Goal: Information Seeking & Learning: Find specific fact

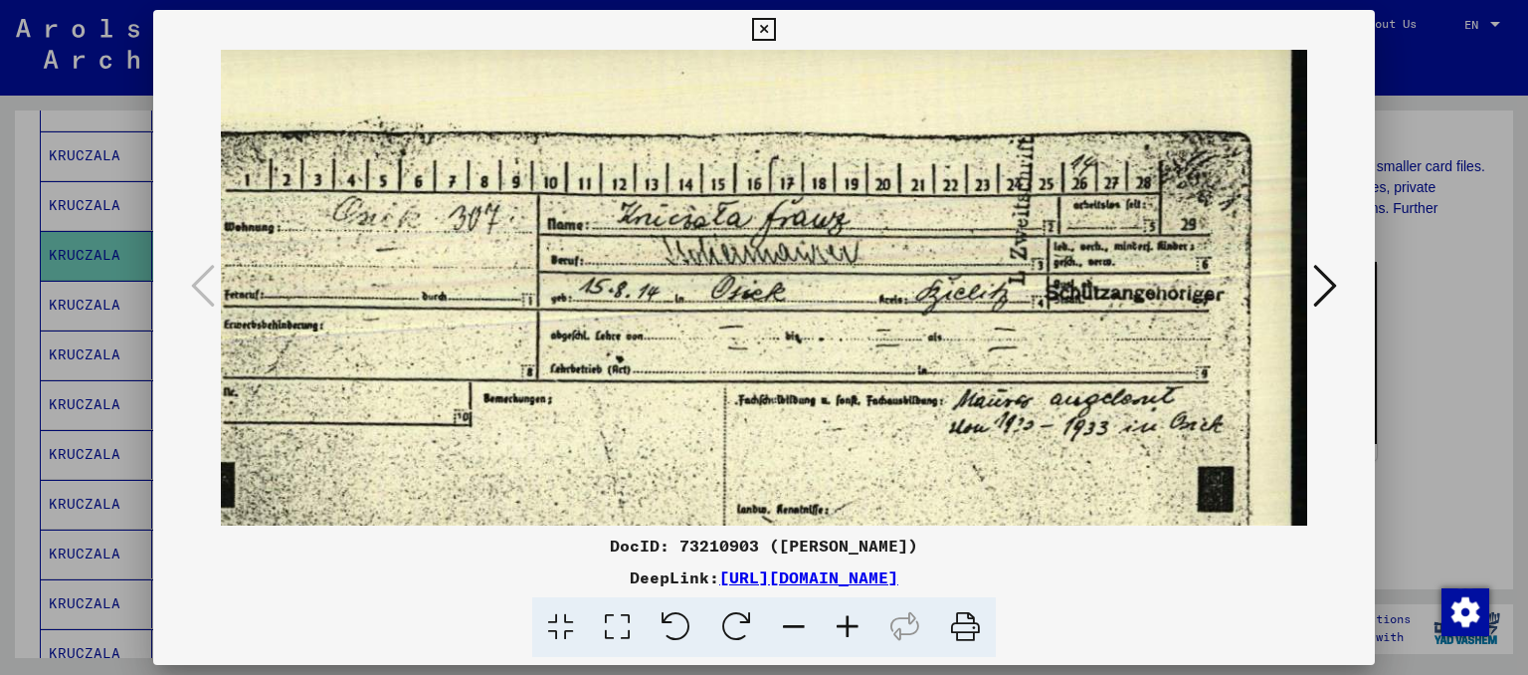
scroll to position [38, 141]
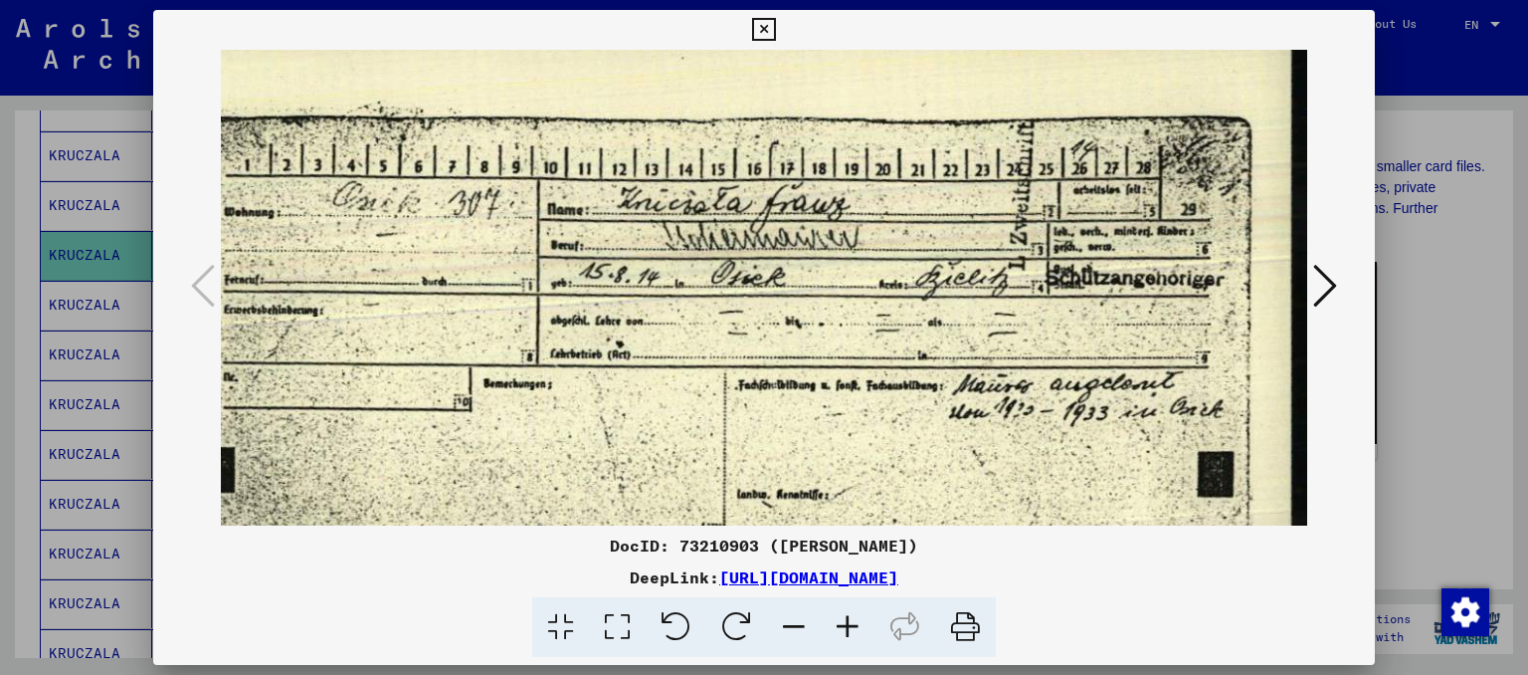
drag, startPoint x: 1138, startPoint y: 475, endPoint x: 906, endPoint y: 439, distance: 234.6
click at [906, 439] on img at bounding box center [694, 449] width 1229 height 874
click at [1308, 287] on button at bounding box center [1325, 287] width 36 height 57
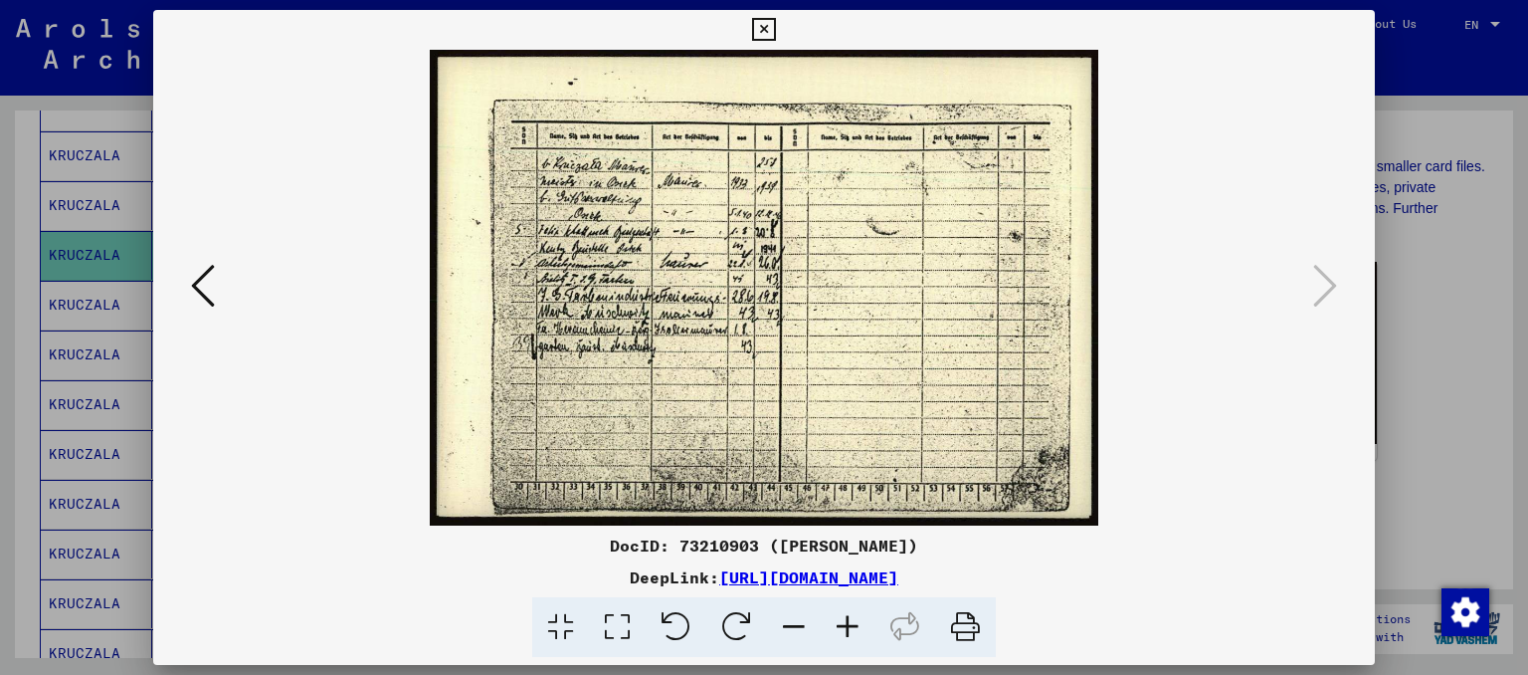
click at [846, 623] on icon at bounding box center [848, 627] width 54 height 61
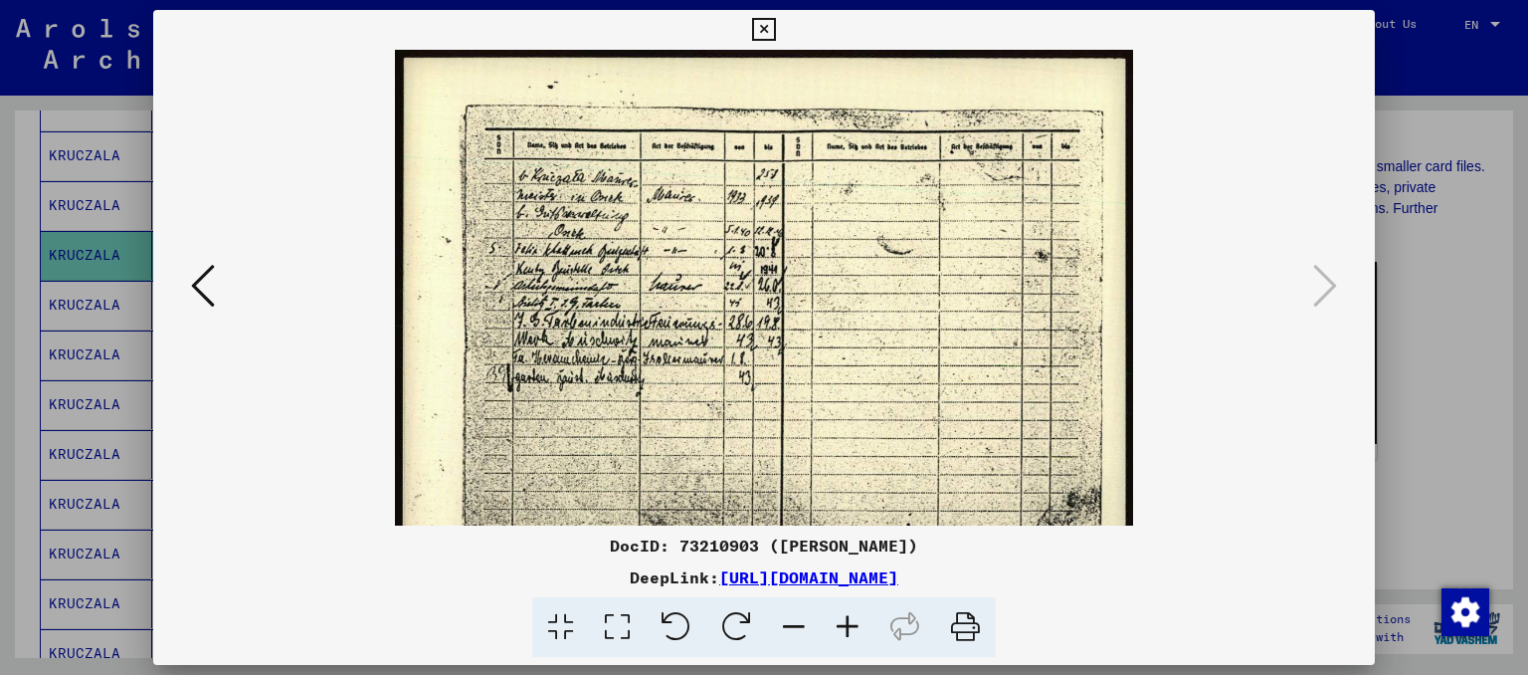
click at [846, 623] on icon at bounding box center [848, 627] width 54 height 61
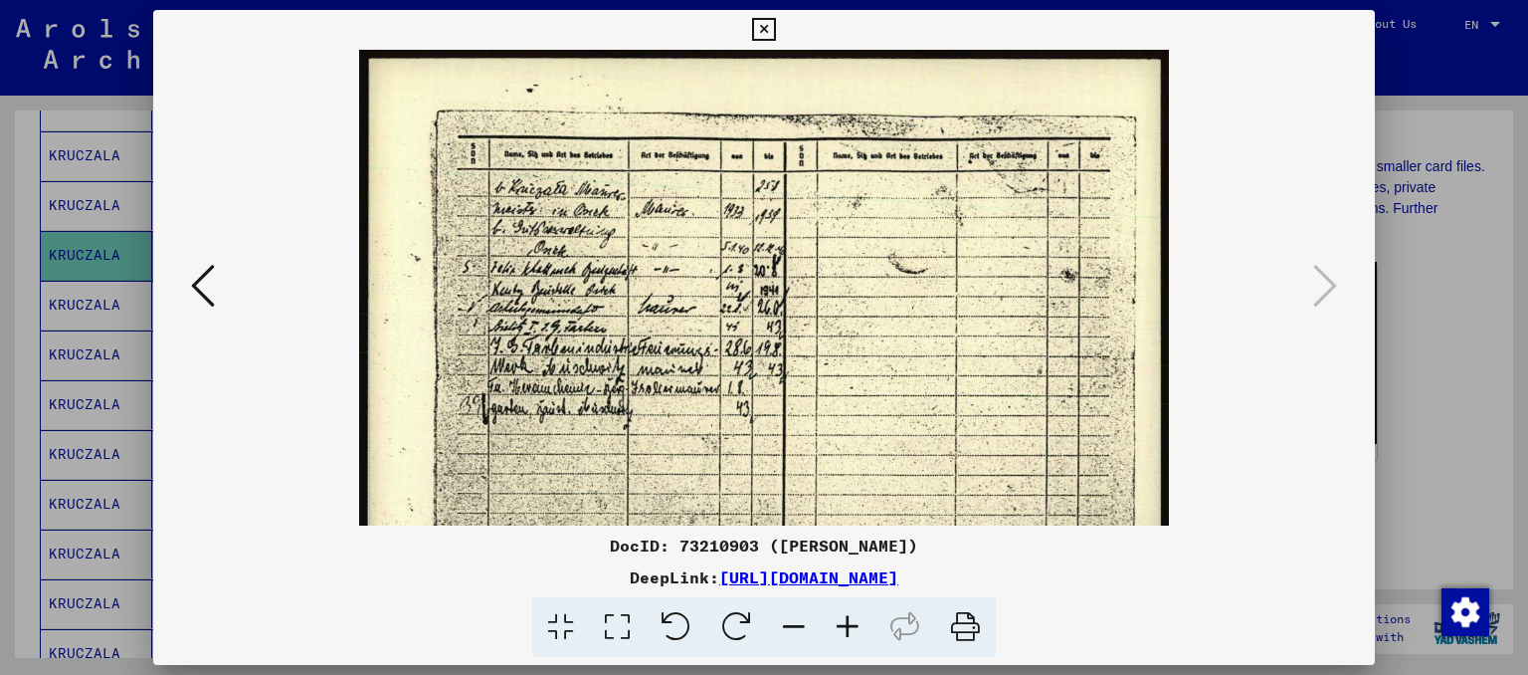
click at [846, 623] on icon at bounding box center [848, 627] width 54 height 61
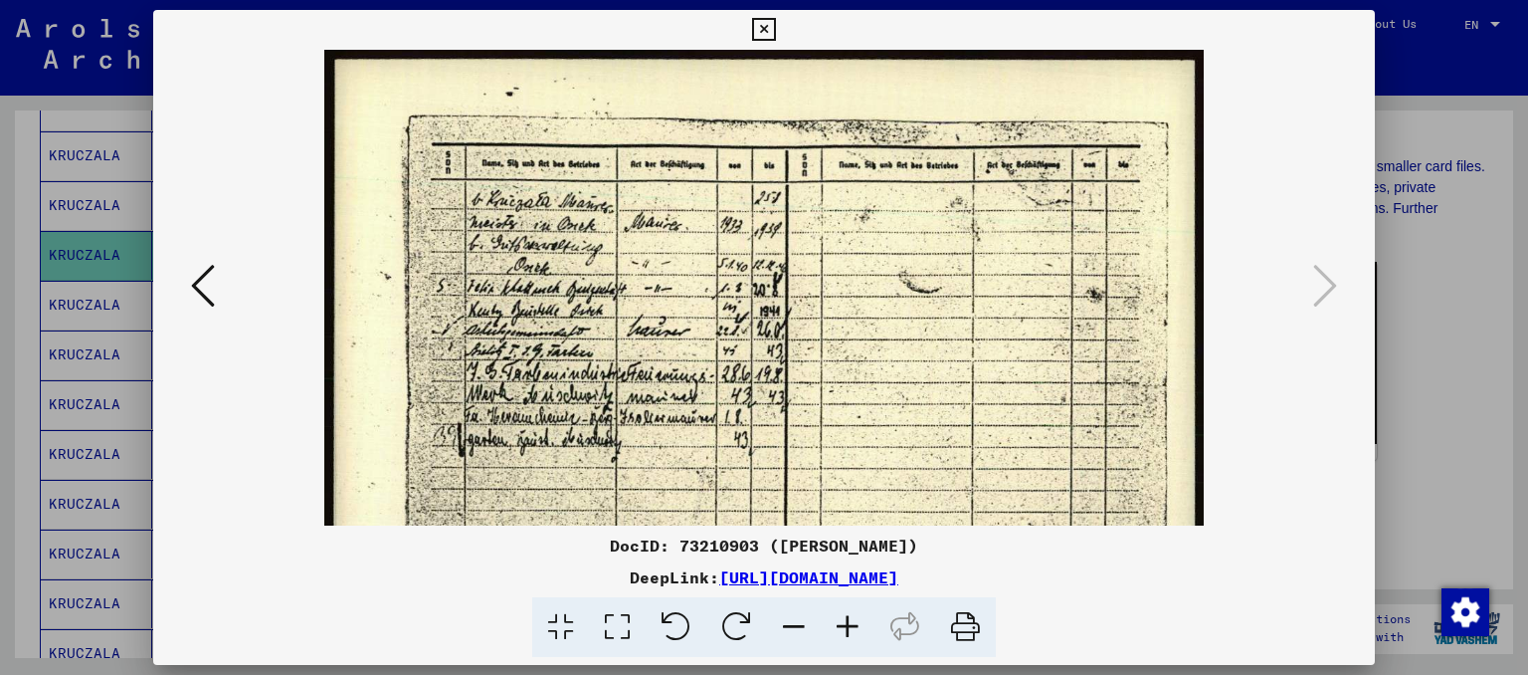
click at [846, 623] on icon at bounding box center [848, 627] width 54 height 61
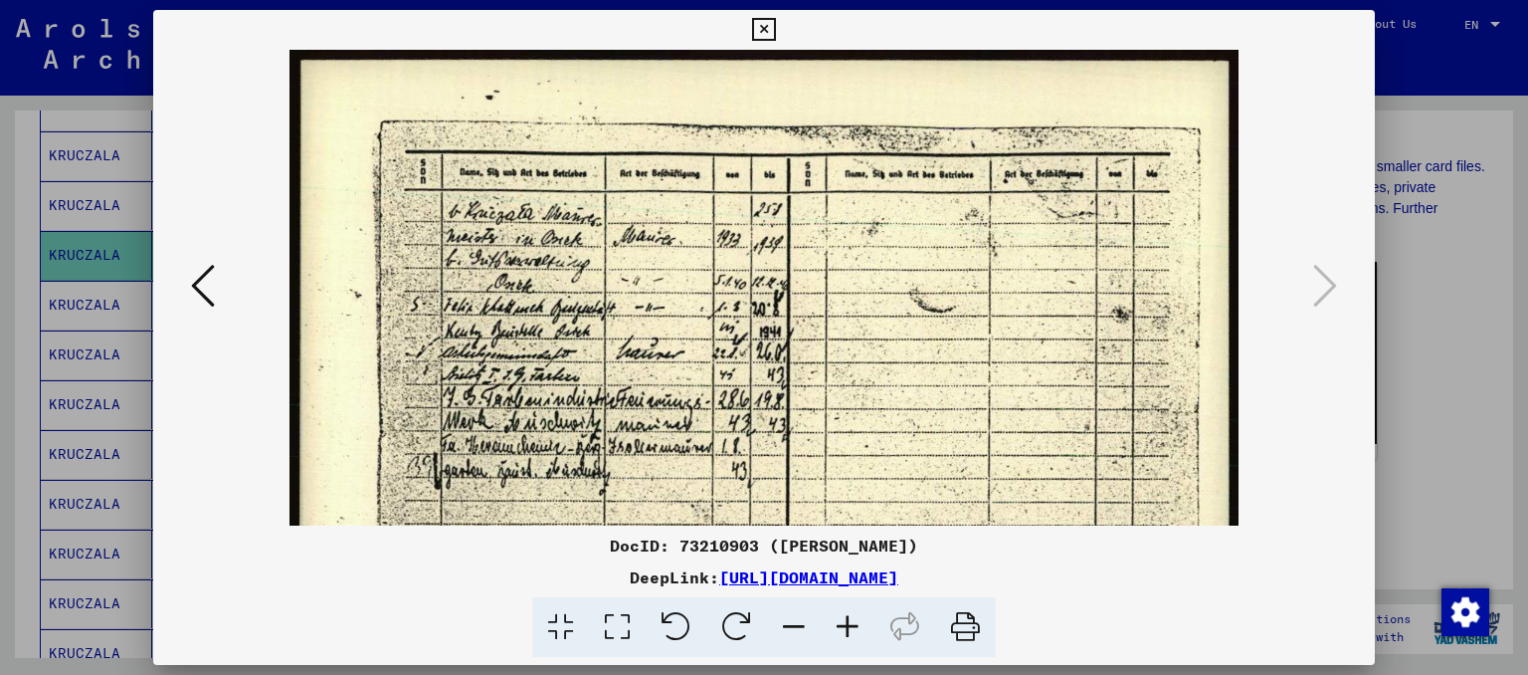
click at [846, 623] on icon at bounding box center [848, 627] width 54 height 61
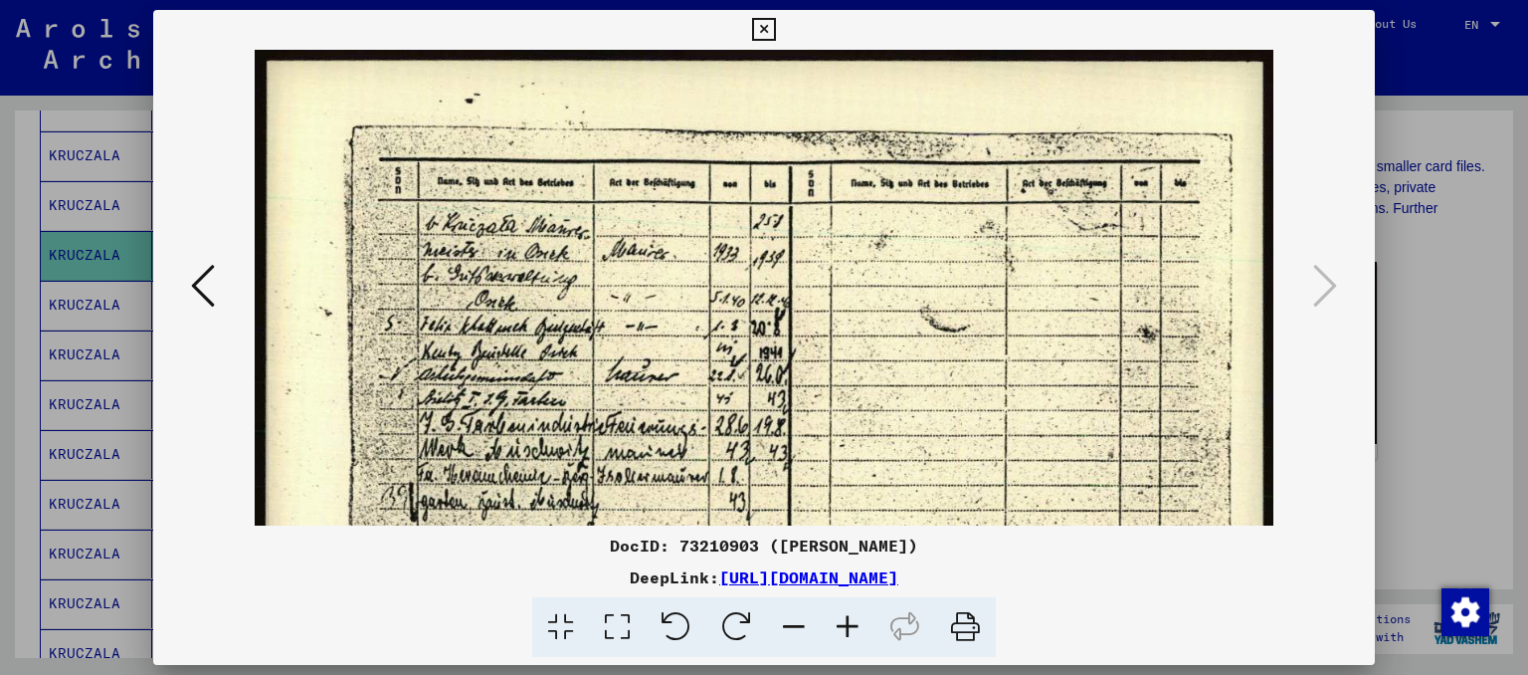
click at [846, 623] on icon at bounding box center [848, 627] width 54 height 61
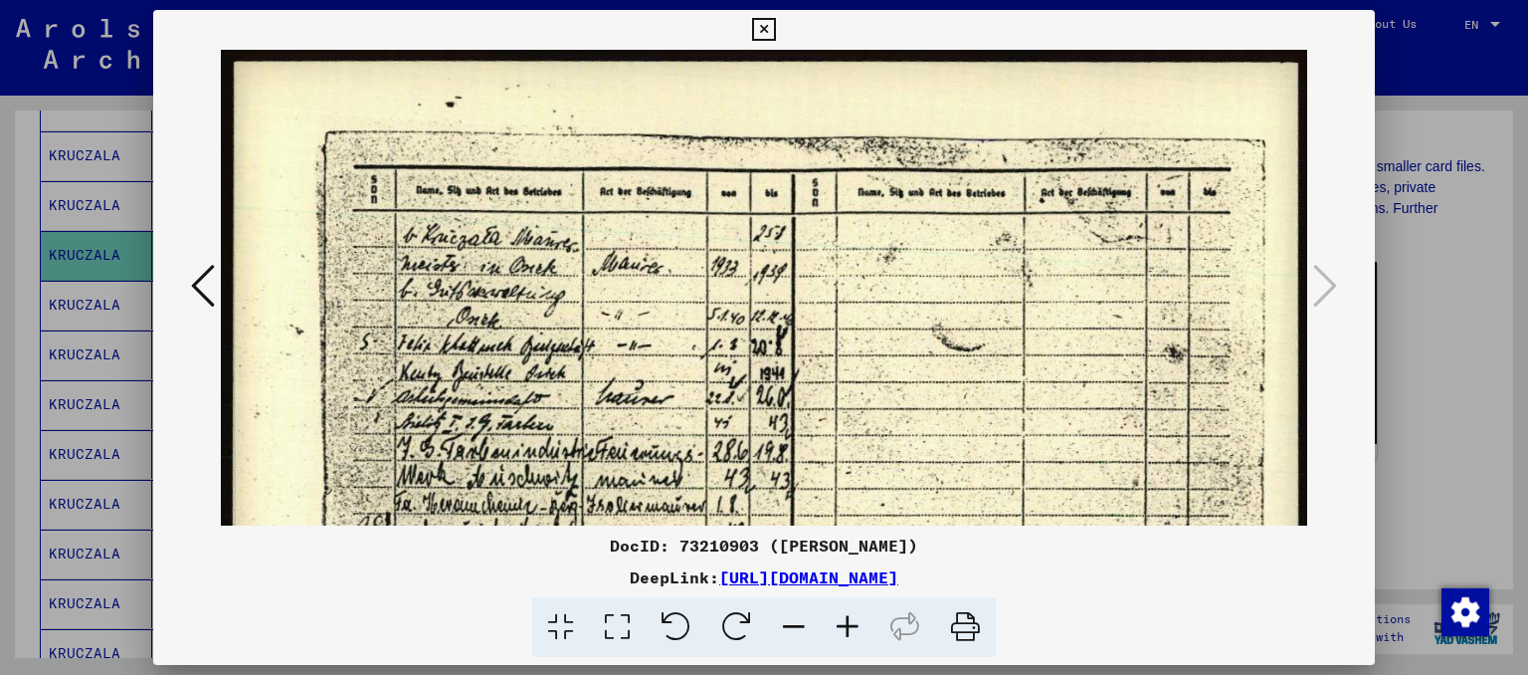
click at [846, 623] on icon at bounding box center [848, 627] width 54 height 61
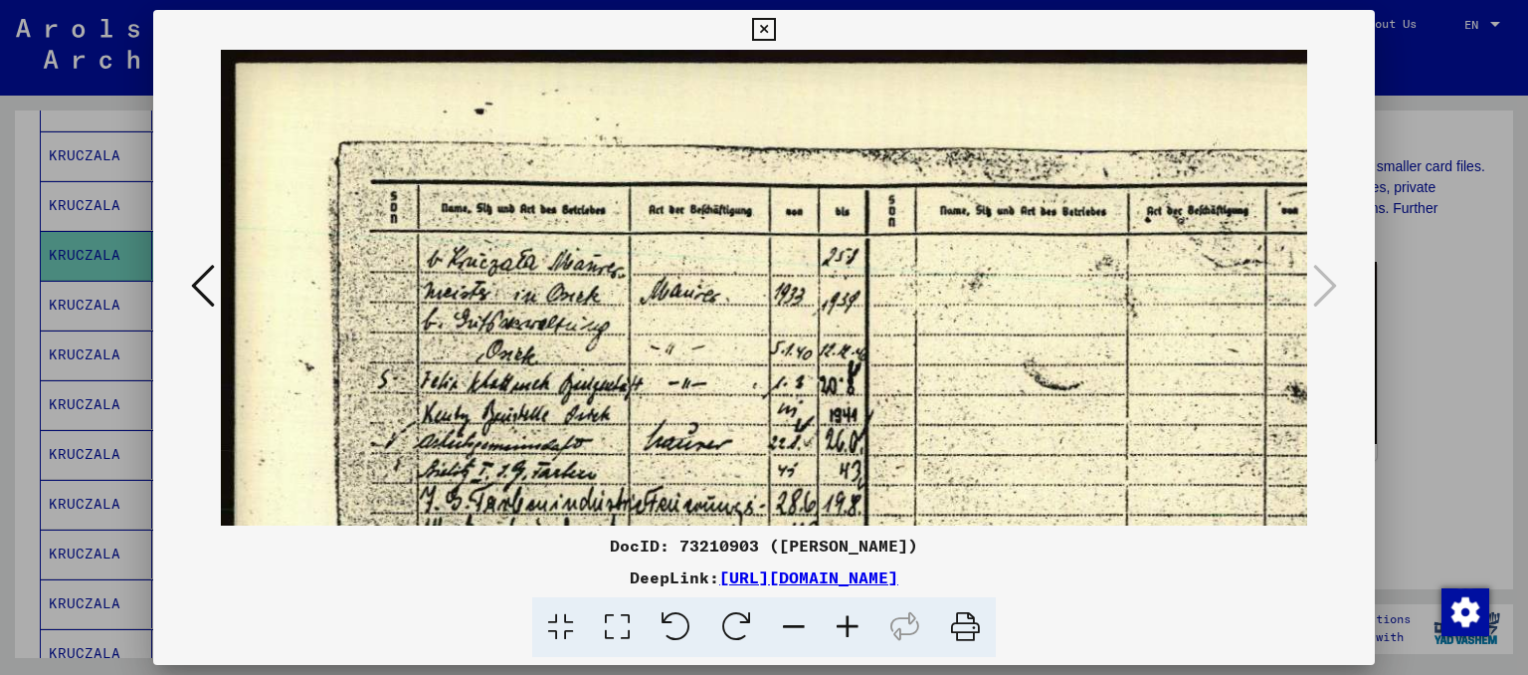
click at [846, 623] on icon at bounding box center [848, 627] width 54 height 61
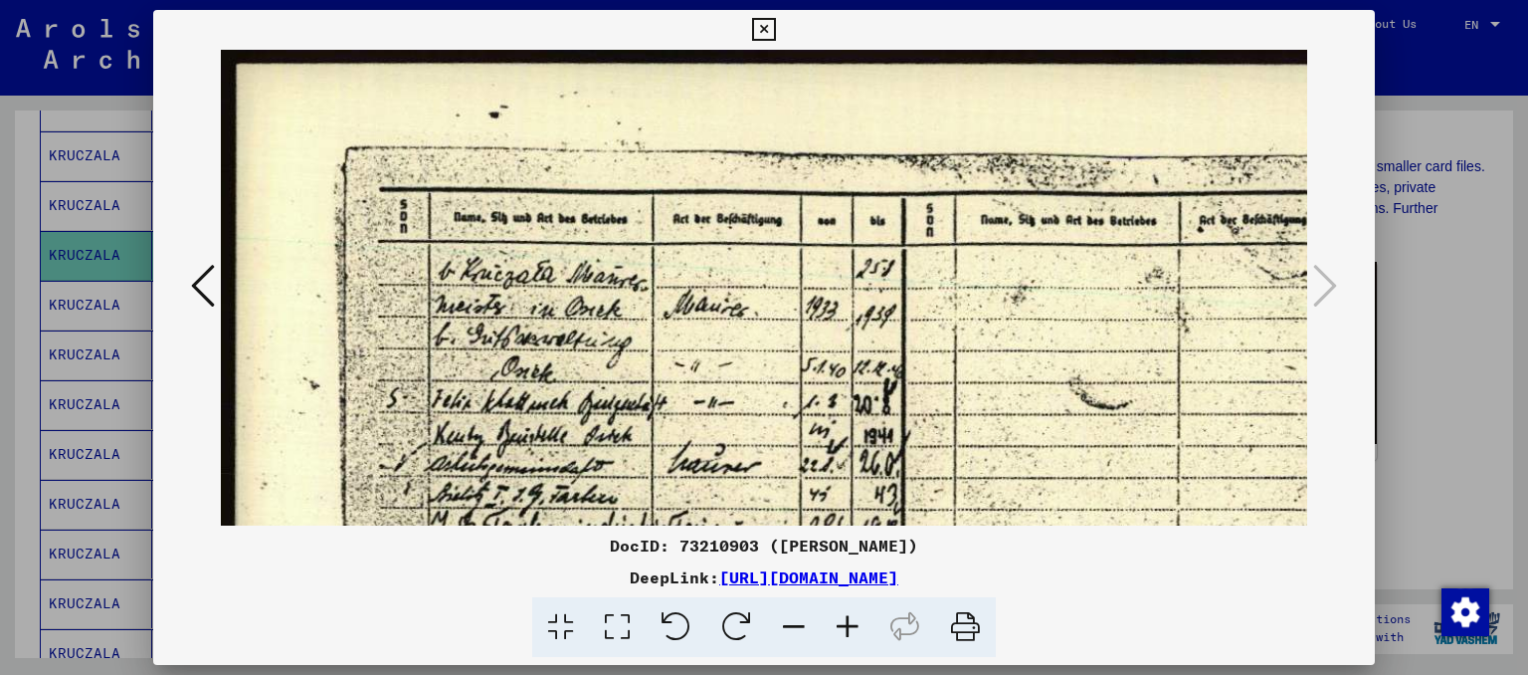
click at [846, 623] on icon at bounding box center [848, 627] width 54 height 61
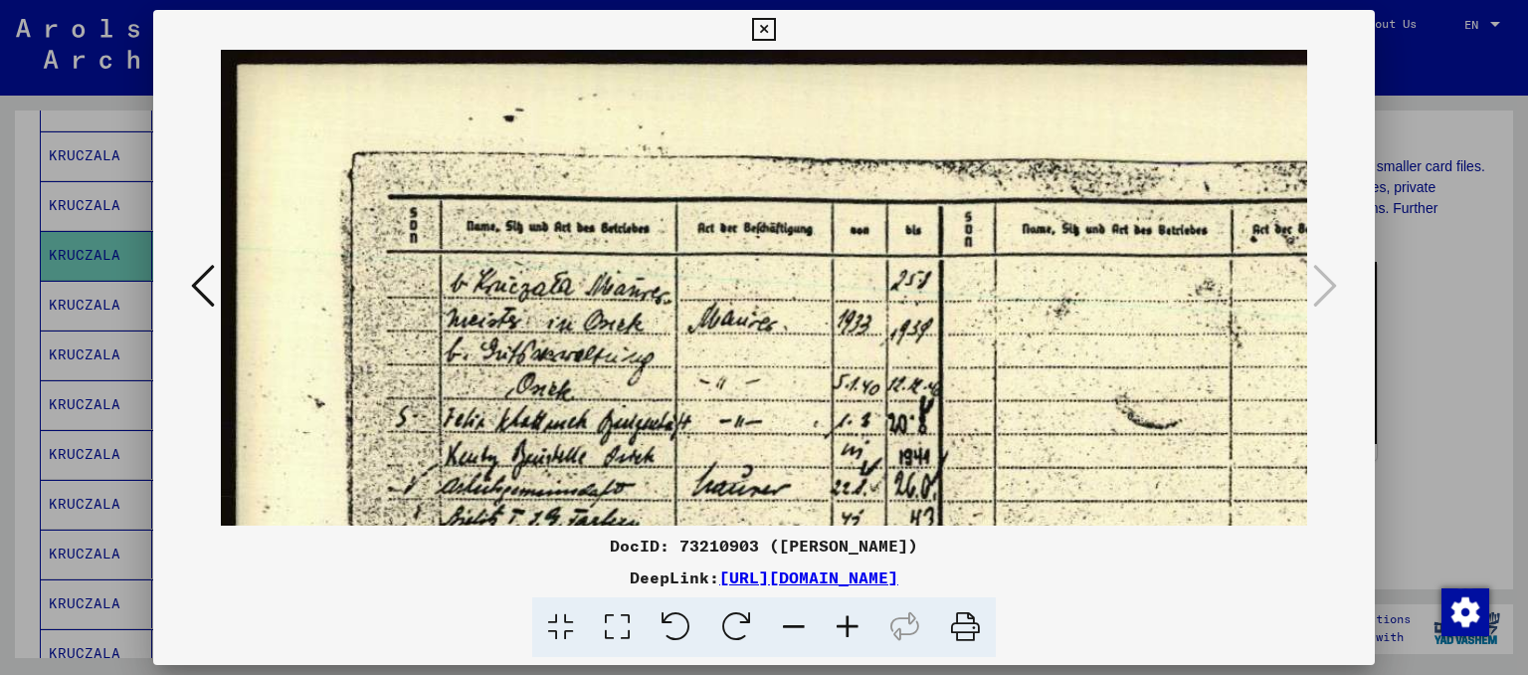
click at [846, 623] on icon at bounding box center [848, 627] width 54 height 61
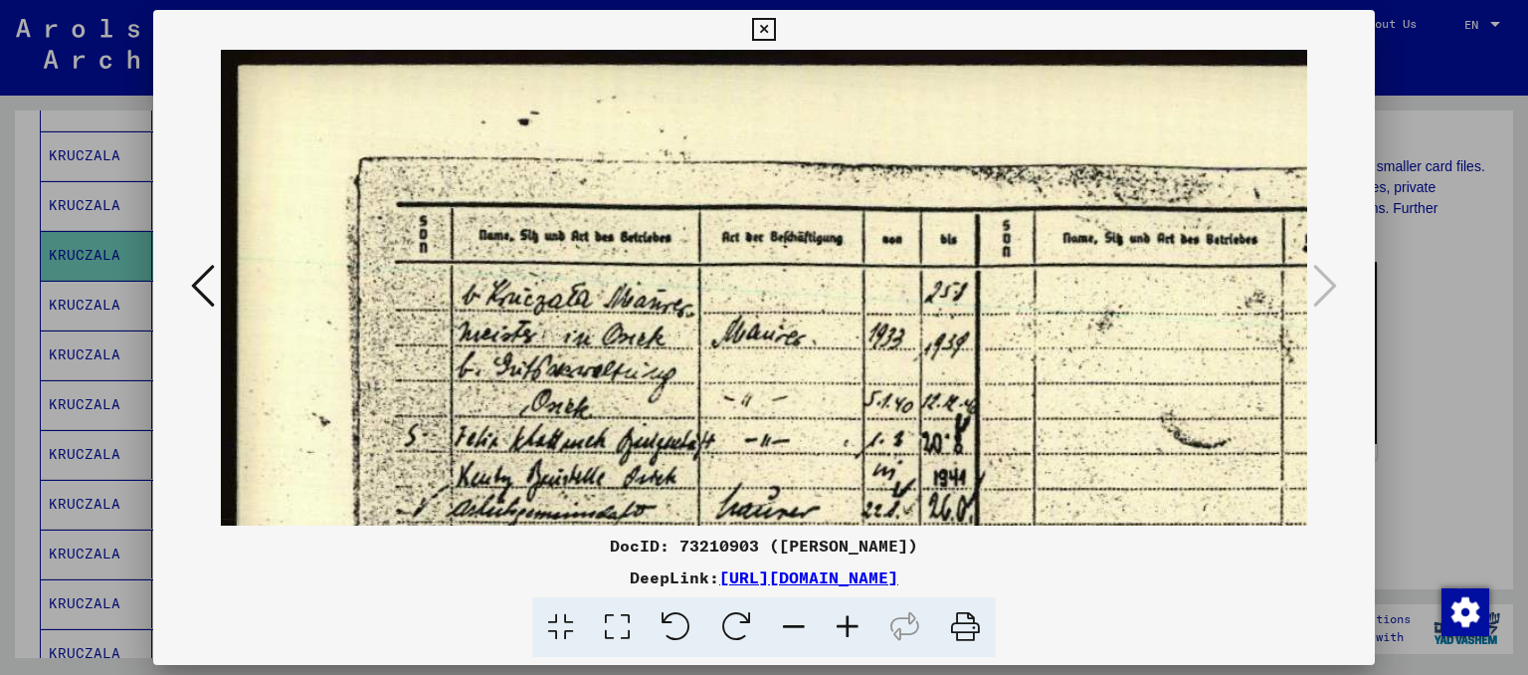
click at [846, 623] on icon at bounding box center [848, 627] width 54 height 61
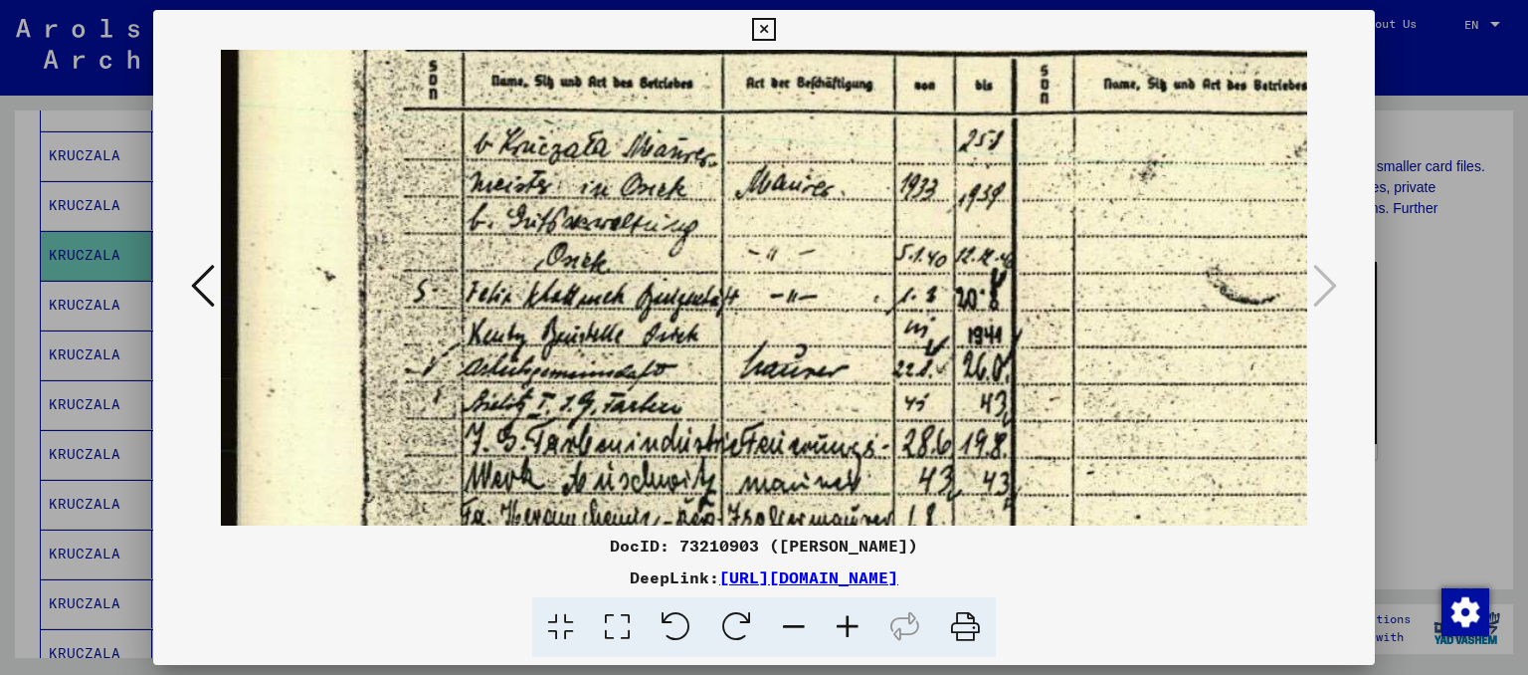
scroll to position [166, 0]
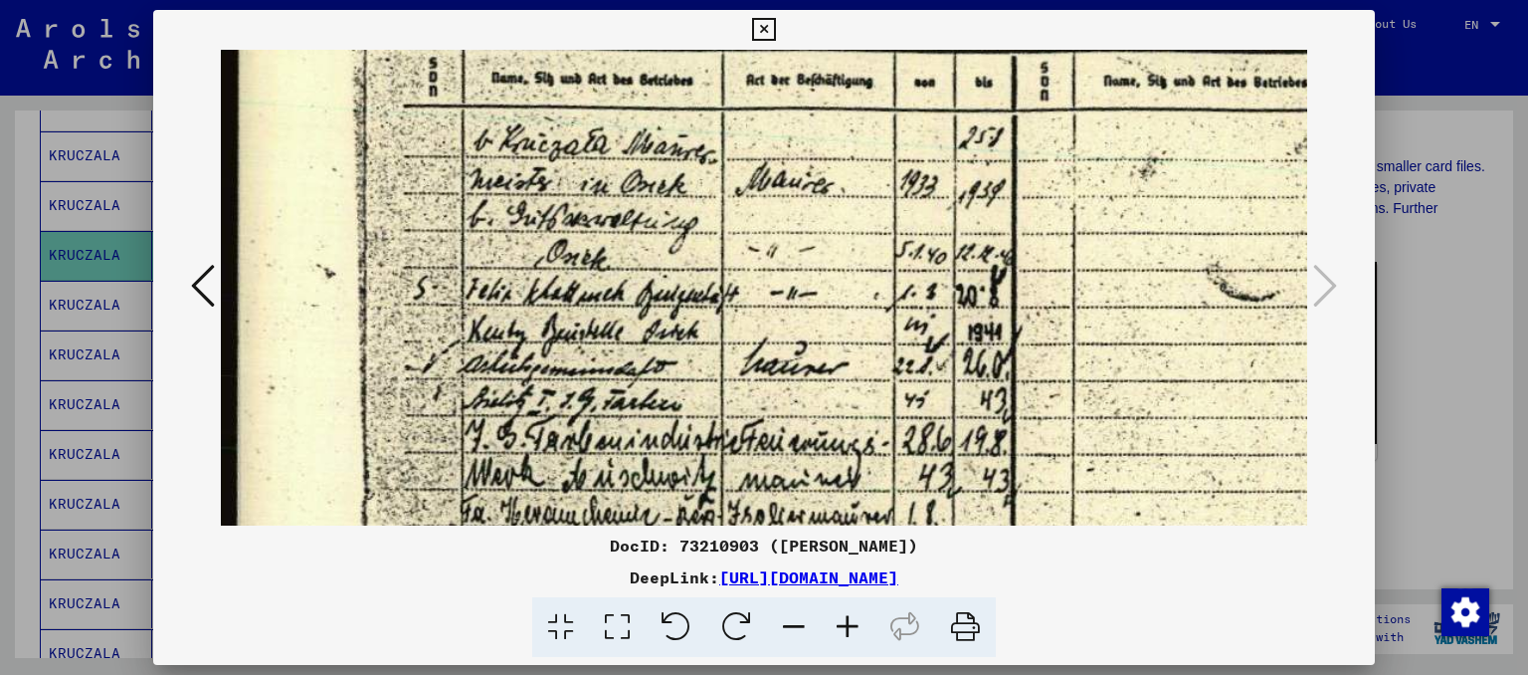
drag, startPoint x: 728, startPoint y: 428, endPoint x: 741, endPoint y: 267, distance: 161.7
click at [741, 267] on img at bounding box center [975, 420] width 1509 height 1073
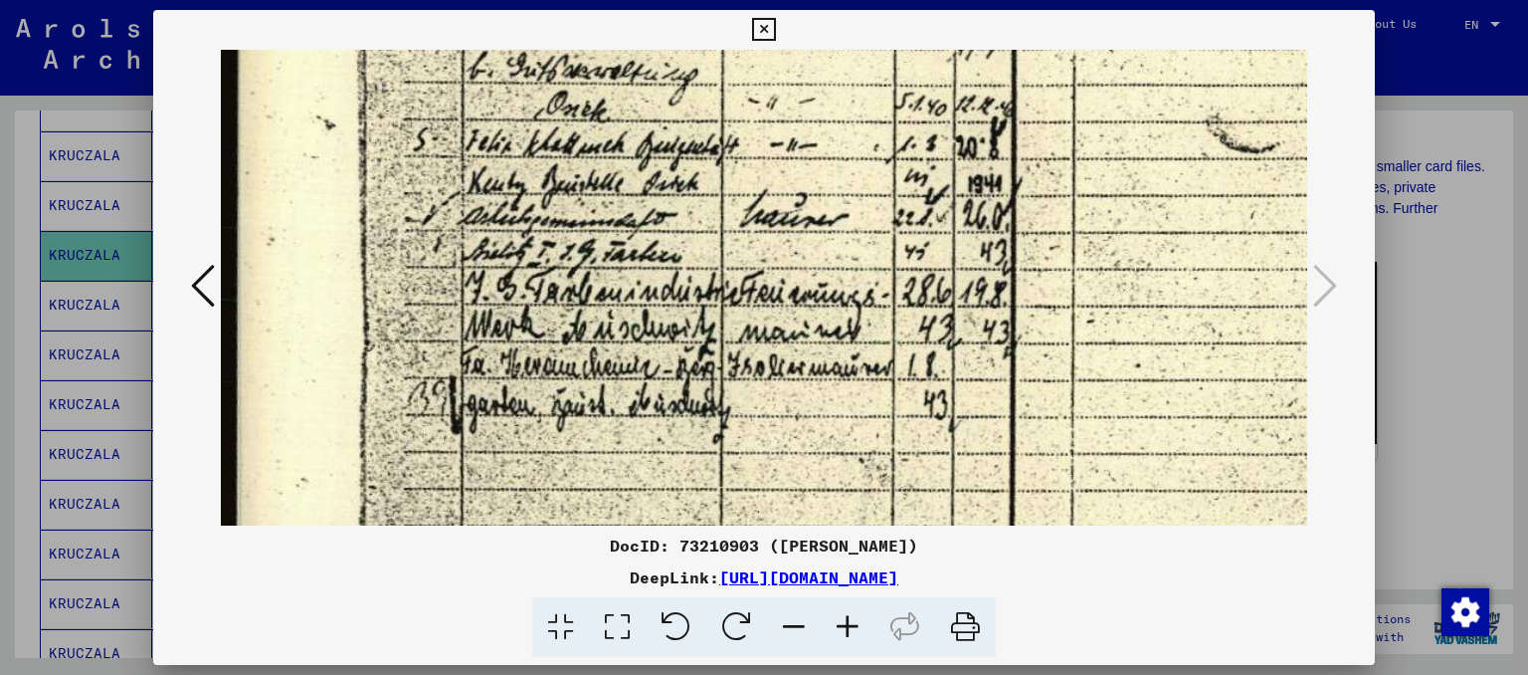
scroll to position [340, 1]
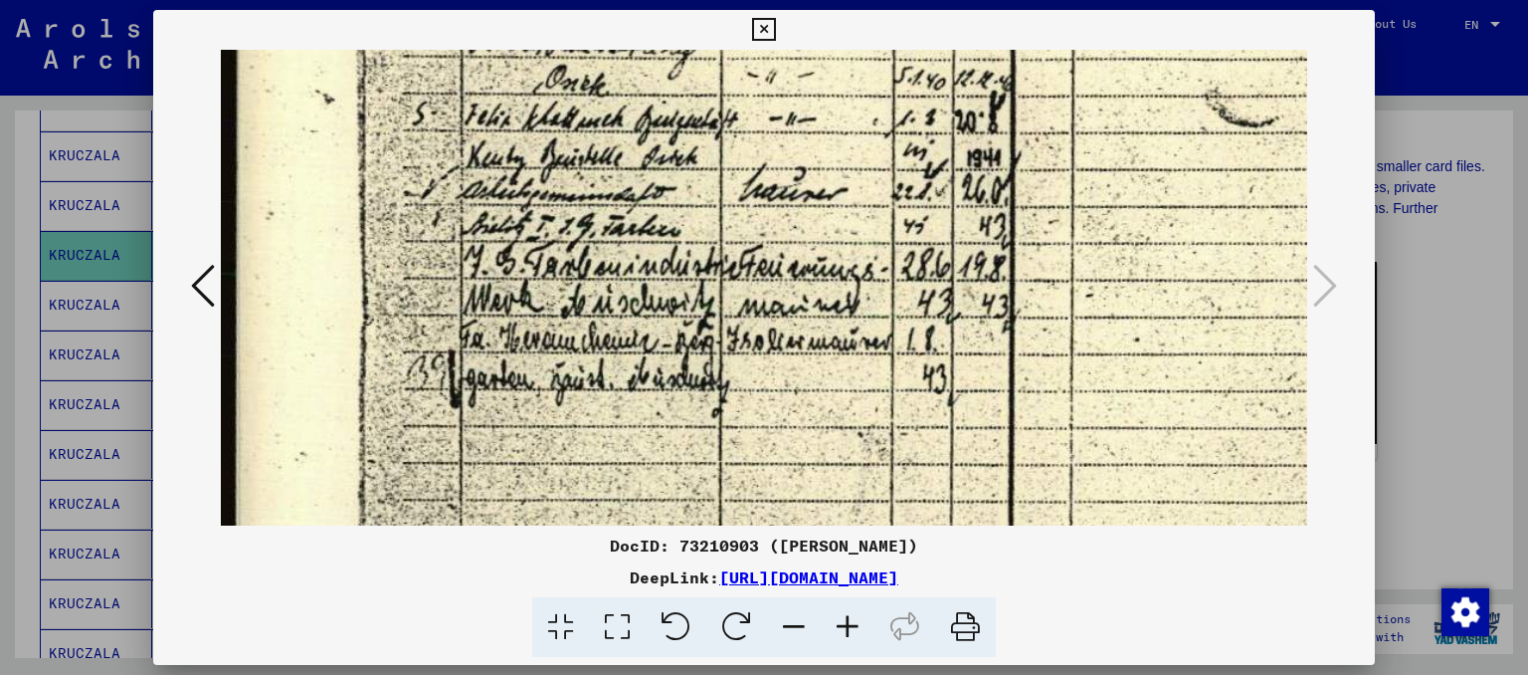
drag, startPoint x: 568, startPoint y: 459, endPoint x: 567, endPoint y: 292, distance: 167.1
click at [567, 292] on img at bounding box center [974, 245] width 1509 height 1073
drag, startPoint x: 1132, startPoint y: 581, endPoint x: 505, endPoint y: 576, distance: 626.8
click at [505, 576] on div "DeepLink: https://collections.arolsen-archives.org/en/document/73210903" at bounding box center [764, 577] width 1223 height 24
copy div "[URL][DOMAIN_NAME]"
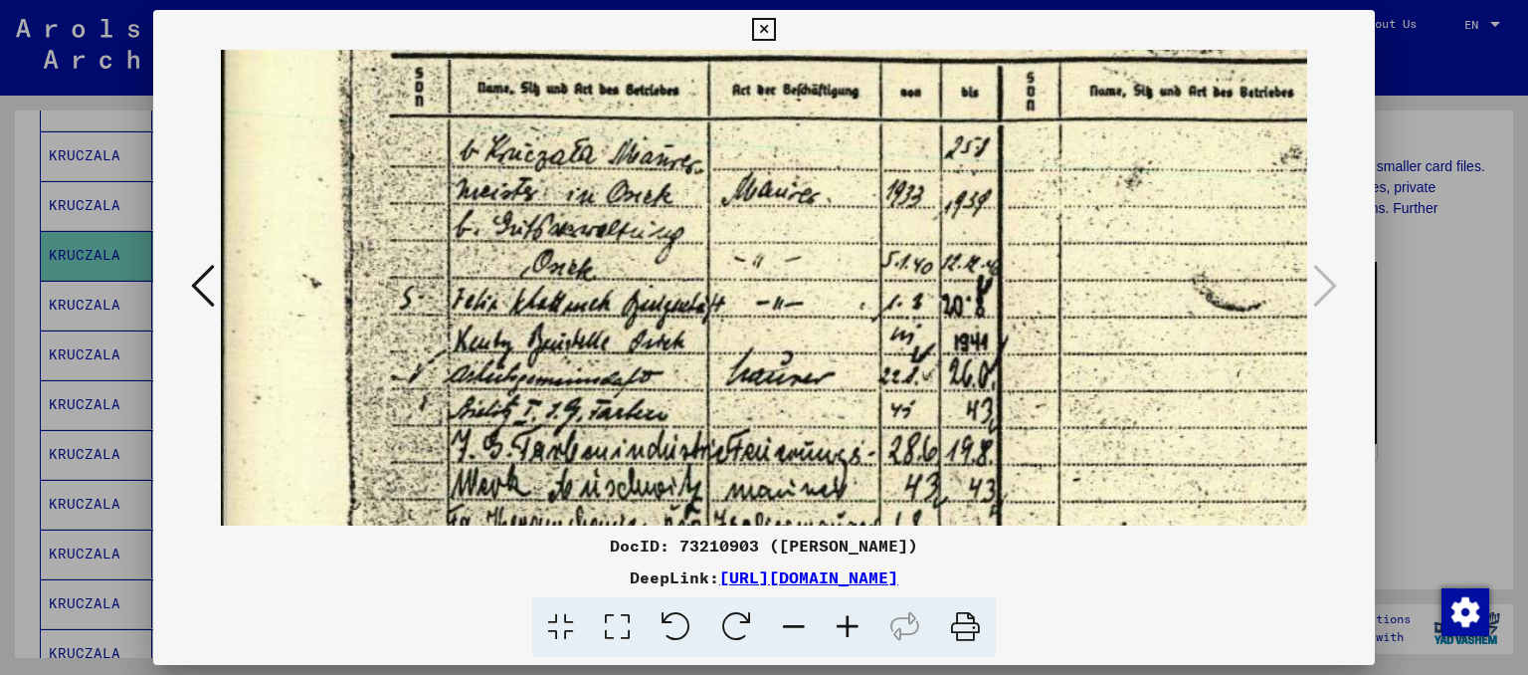
scroll to position [155, 14]
drag, startPoint x: 742, startPoint y: 130, endPoint x: 728, endPoint y: 319, distance: 189.5
click at [728, 319] on img at bounding box center [961, 431] width 1509 height 1073
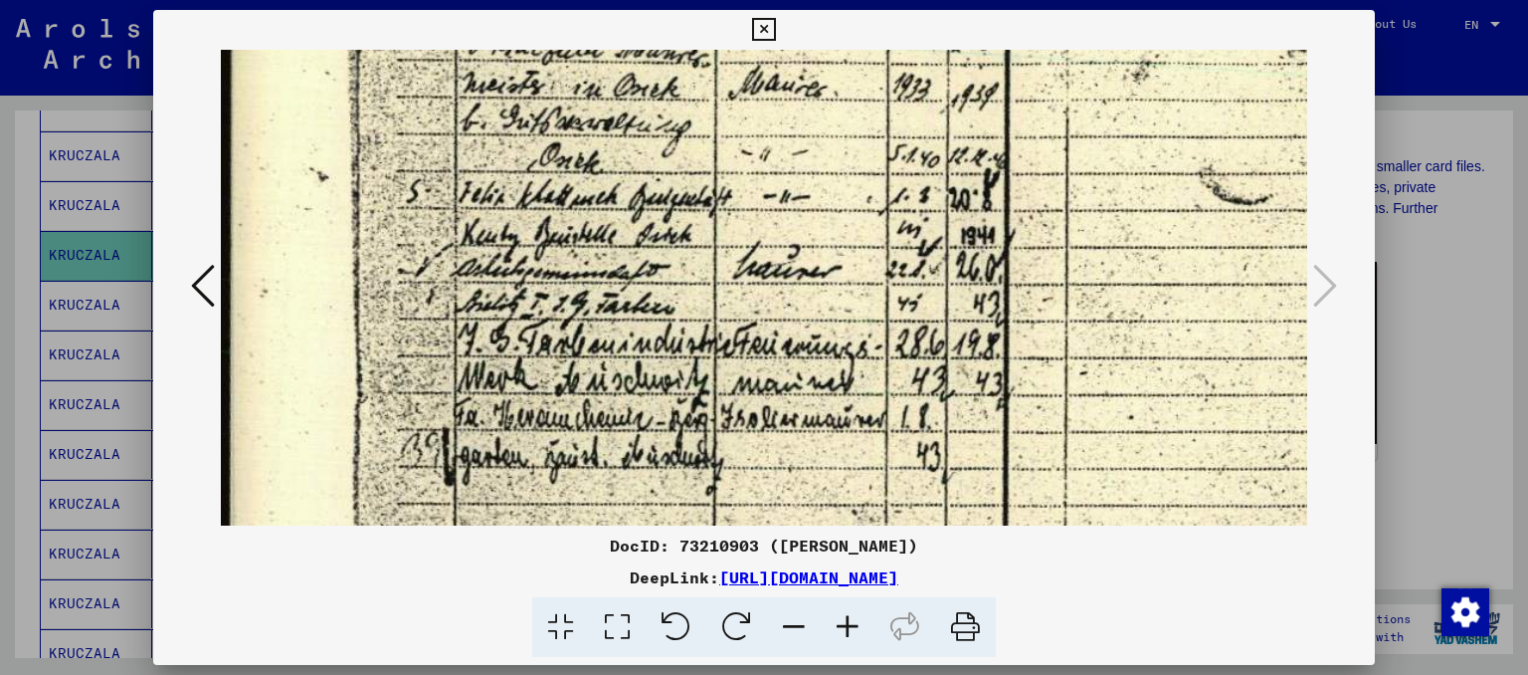
scroll to position [278, 7]
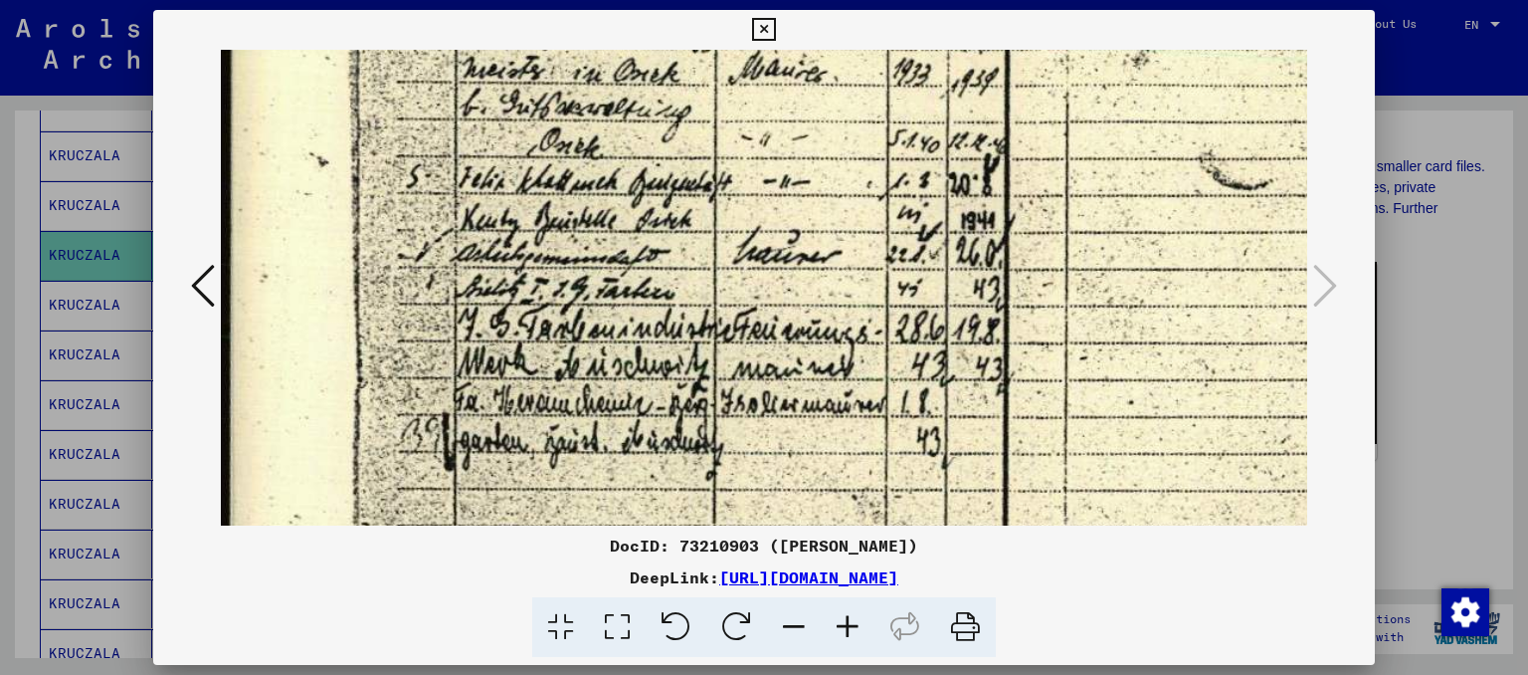
drag, startPoint x: 536, startPoint y: 367, endPoint x: 545, endPoint y: 247, distance: 120.7
click at [545, 247] on img at bounding box center [968, 308] width 1509 height 1073
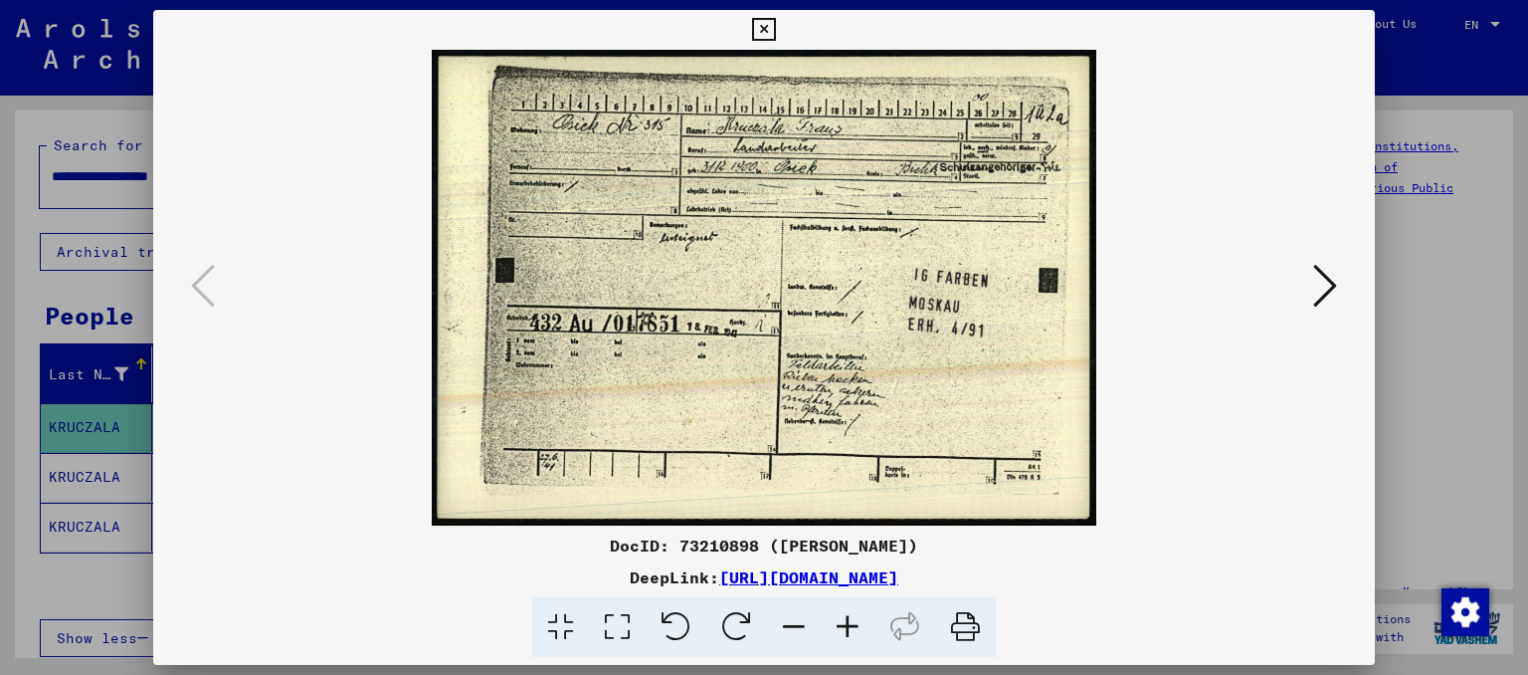
scroll to position [329, 0]
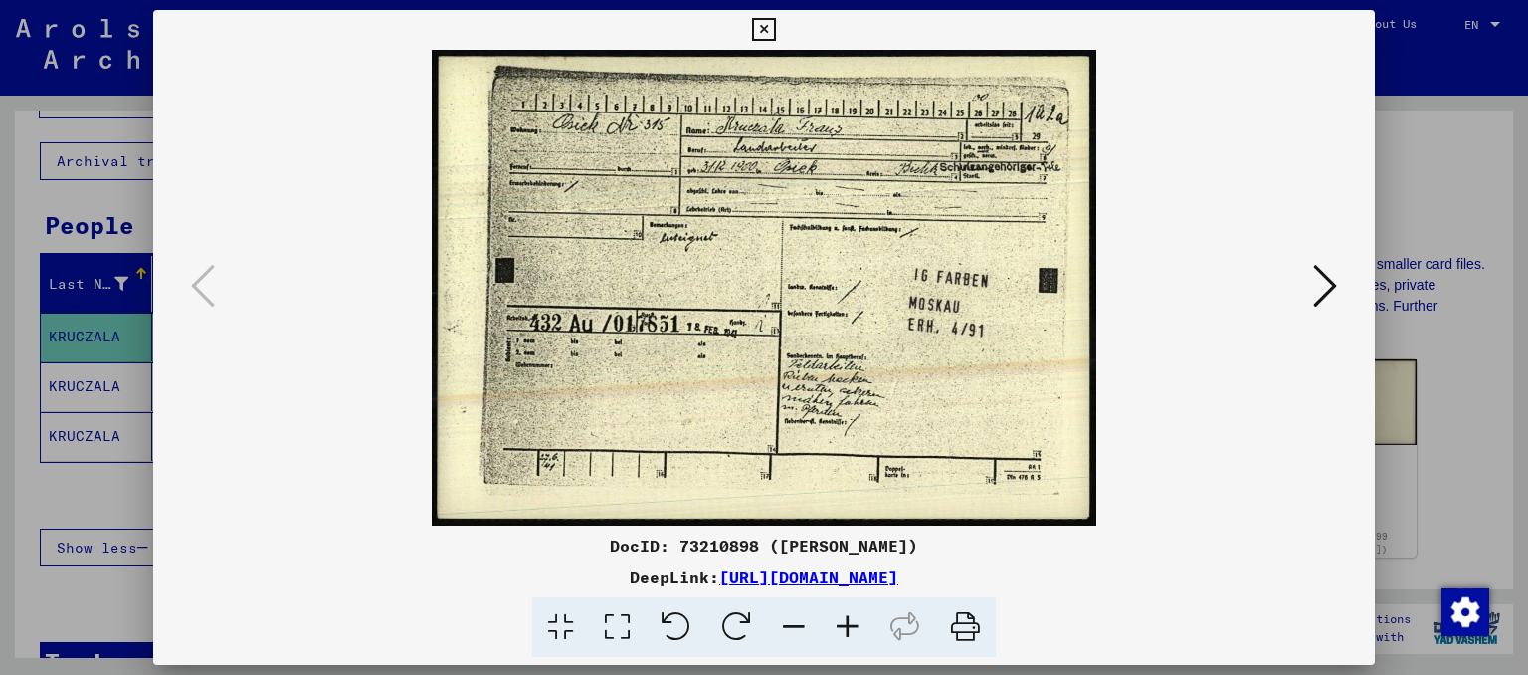
click at [1330, 282] on icon at bounding box center [1325, 286] width 24 height 48
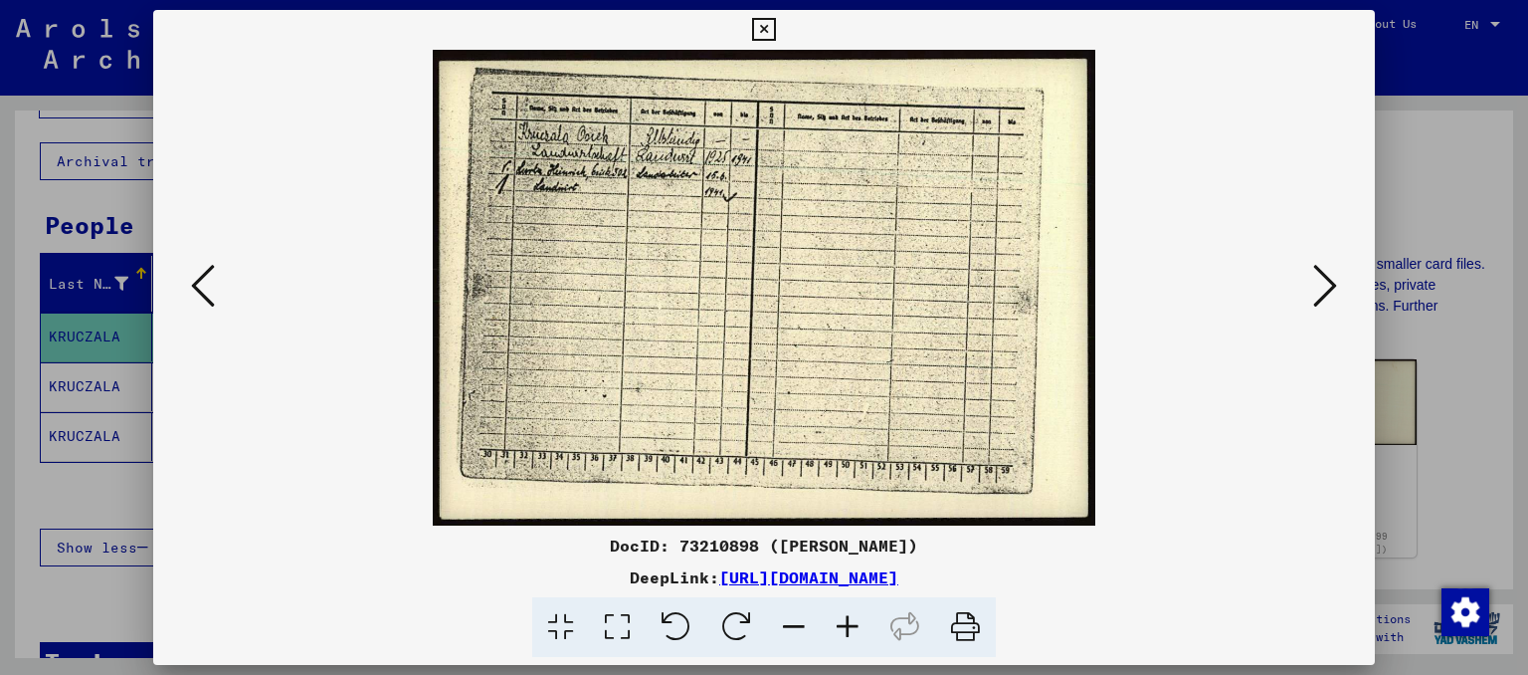
click at [835, 619] on icon at bounding box center [848, 627] width 54 height 61
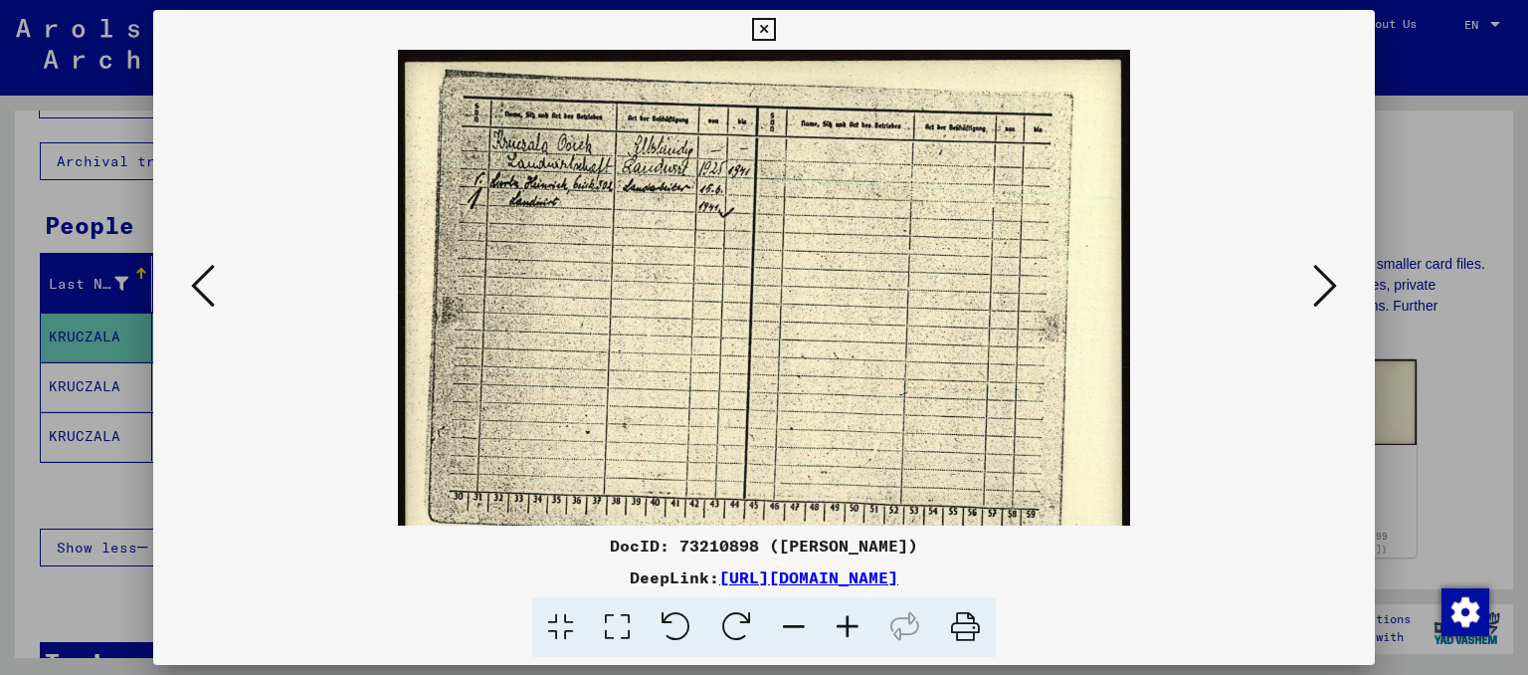
click at [835, 619] on icon at bounding box center [848, 627] width 54 height 61
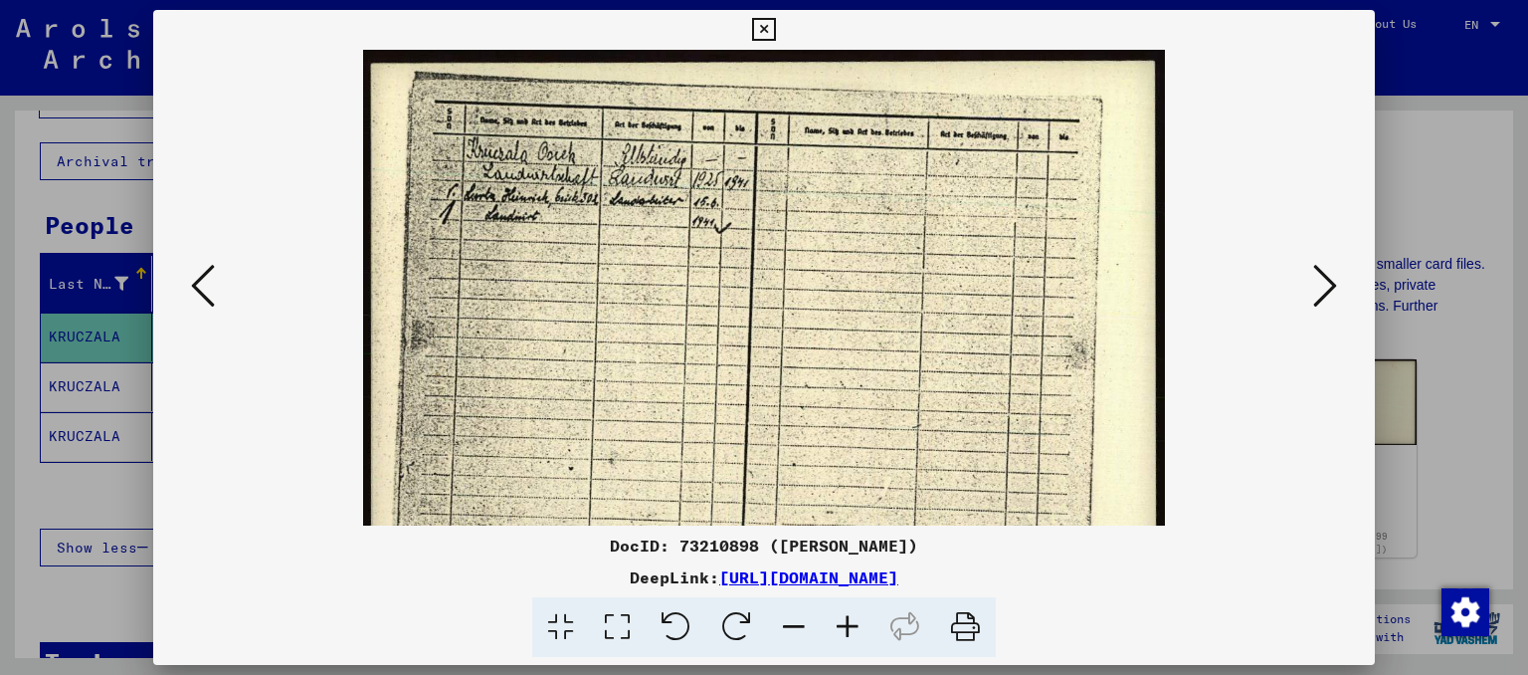
click at [835, 619] on icon at bounding box center [848, 627] width 54 height 61
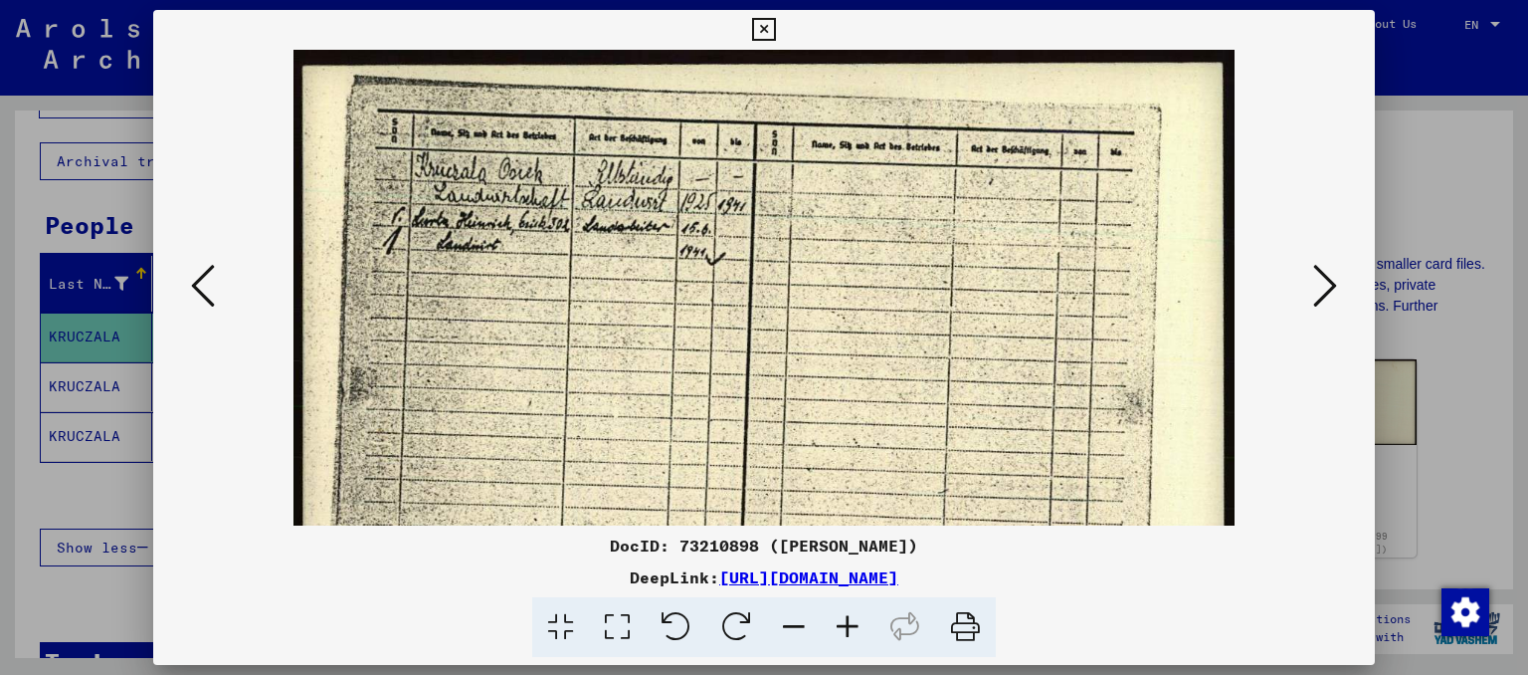
click at [835, 620] on icon at bounding box center [848, 627] width 54 height 61
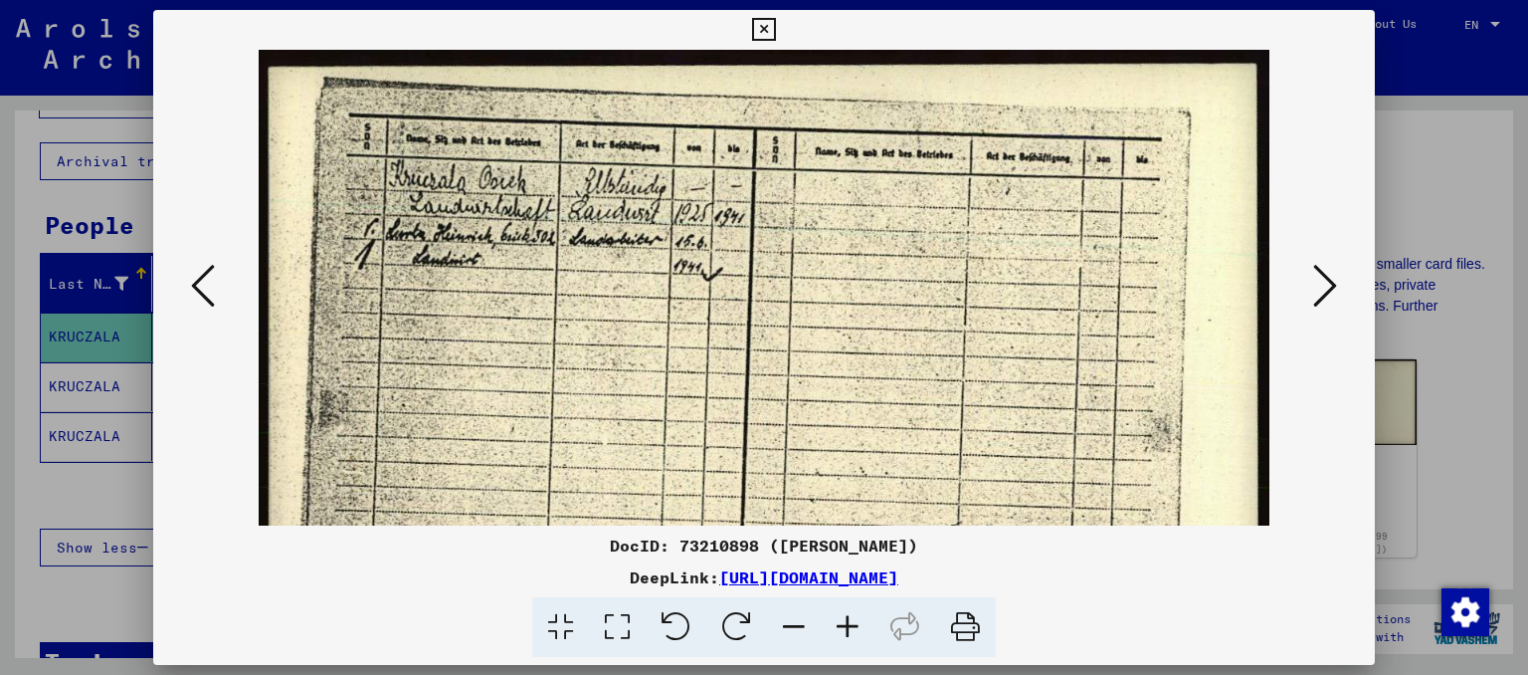
click at [835, 620] on icon at bounding box center [848, 627] width 54 height 61
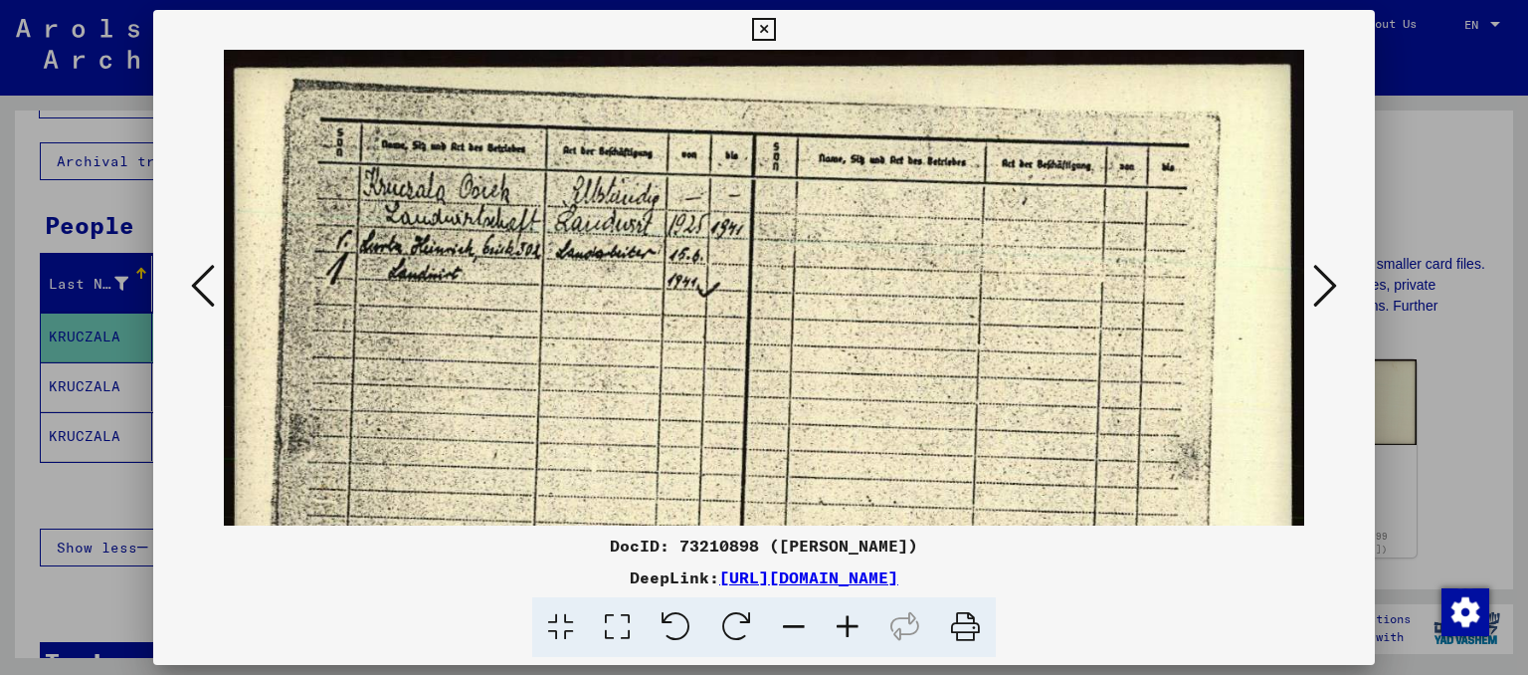
click at [835, 620] on icon at bounding box center [848, 627] width 54 height 61
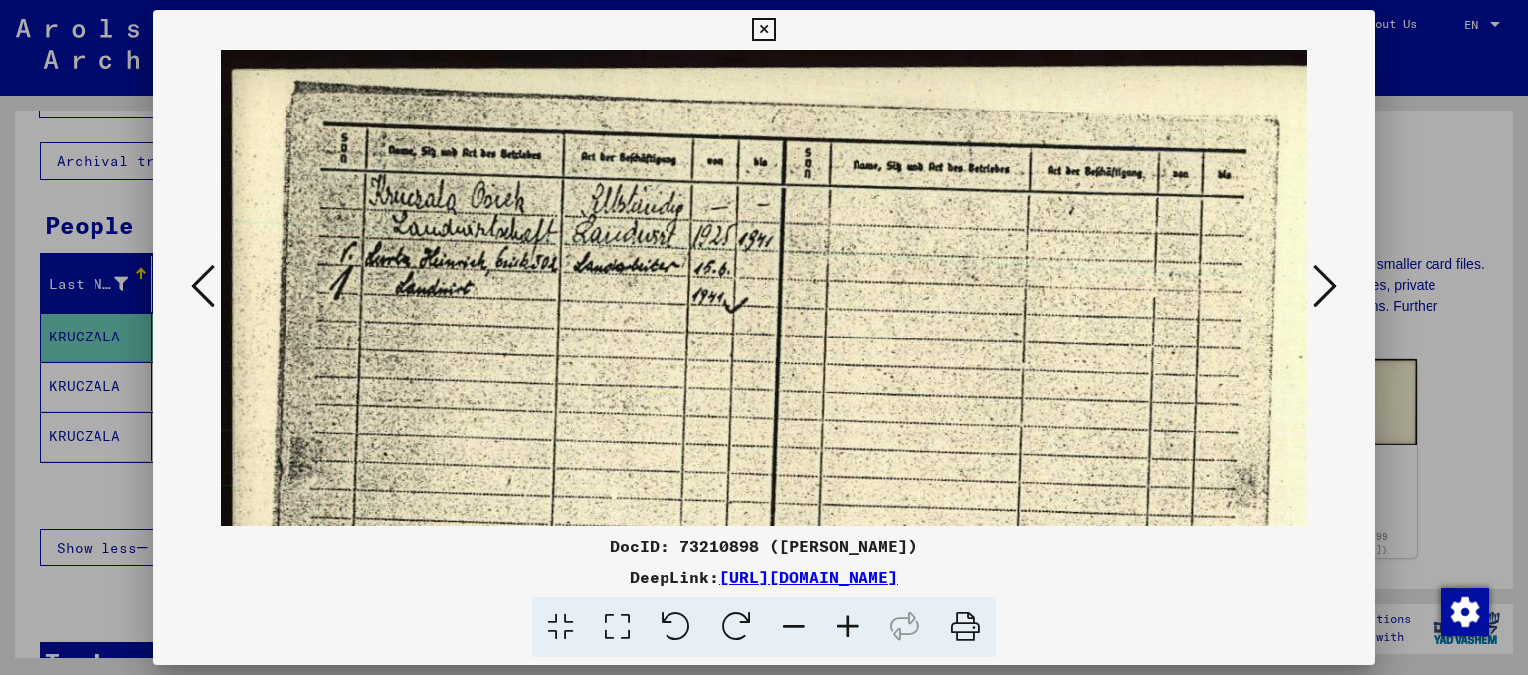
click at [835, 620] on icon at bounding box center [848, 627] width 54 height 61
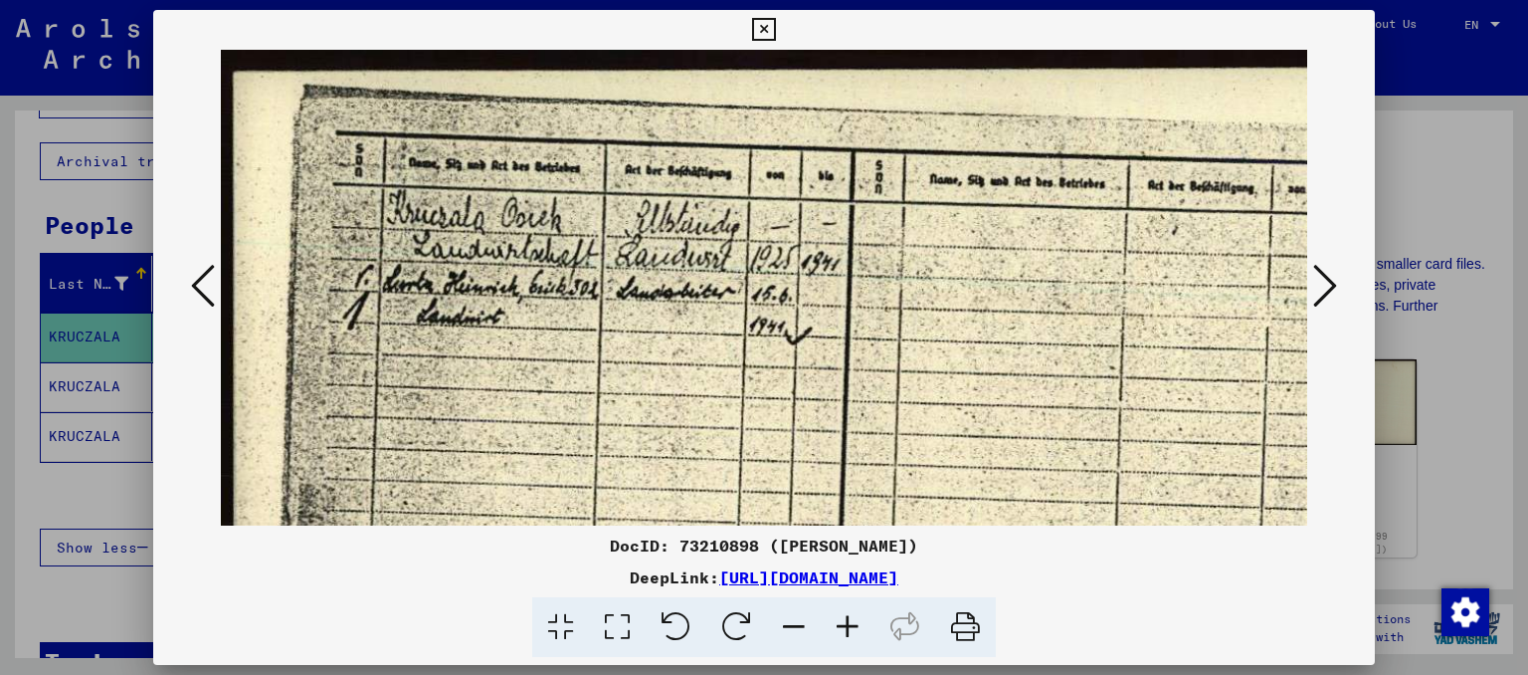
click at [835, 620] on icon at bounding box center [848, 627] width 54 height 61
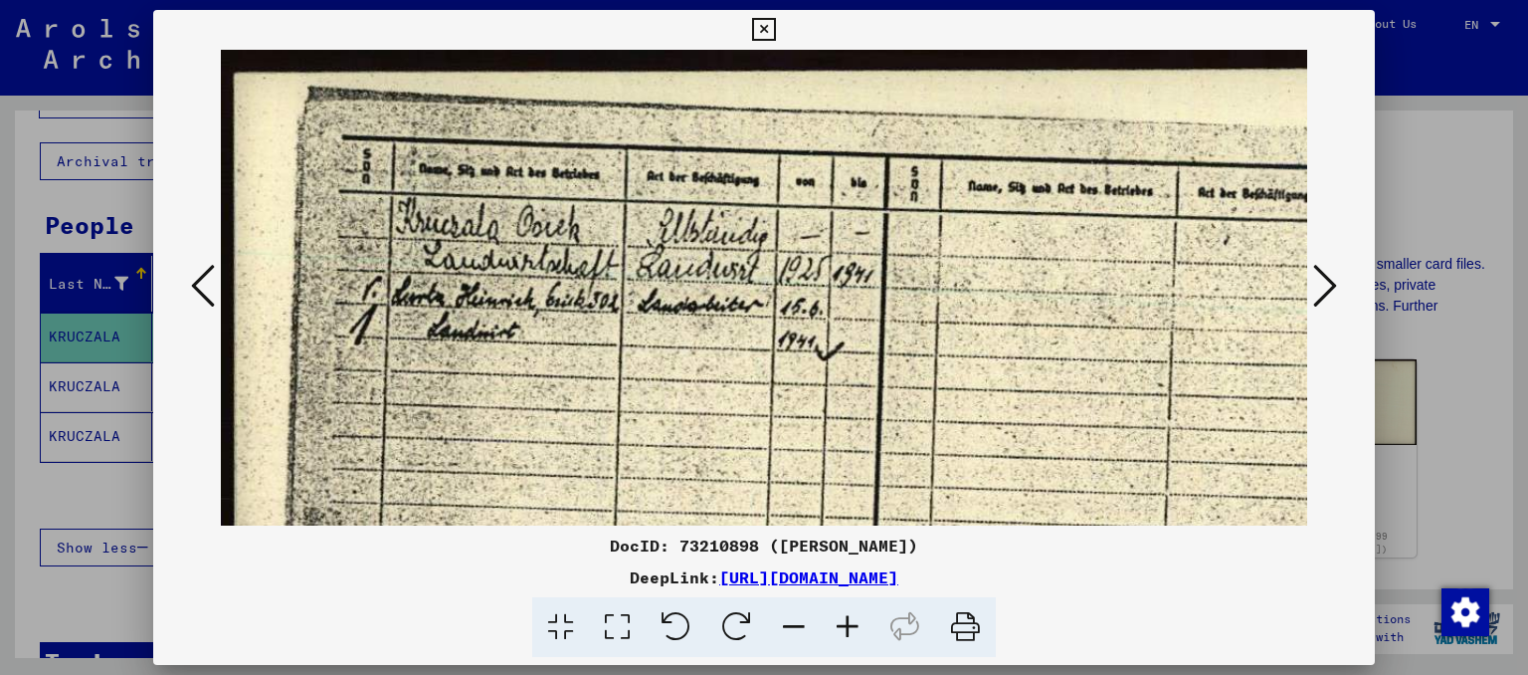
click at [835, 620] on icon at bounding box center [848, 627] width 54 height 61
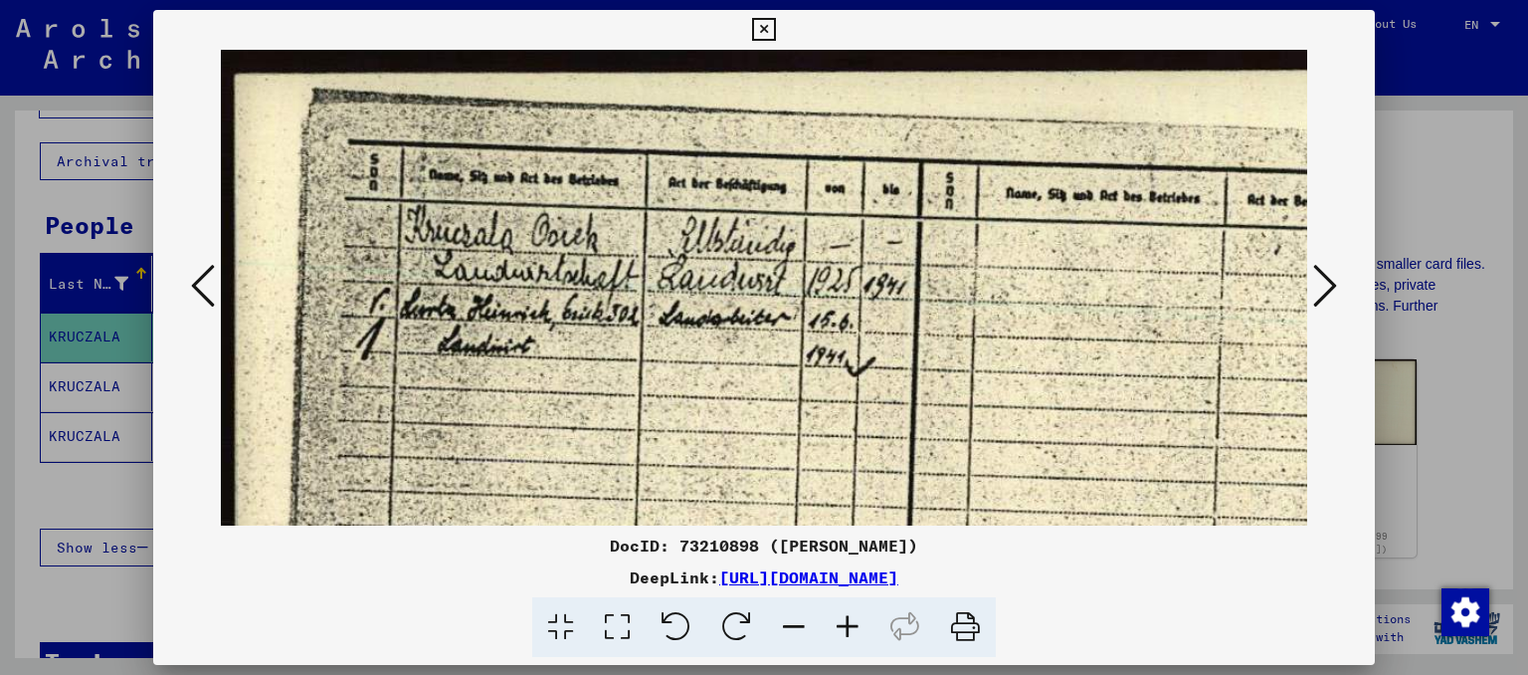
click at [836, 620] on icon at bounding box center [848, 627] width 54 height 61
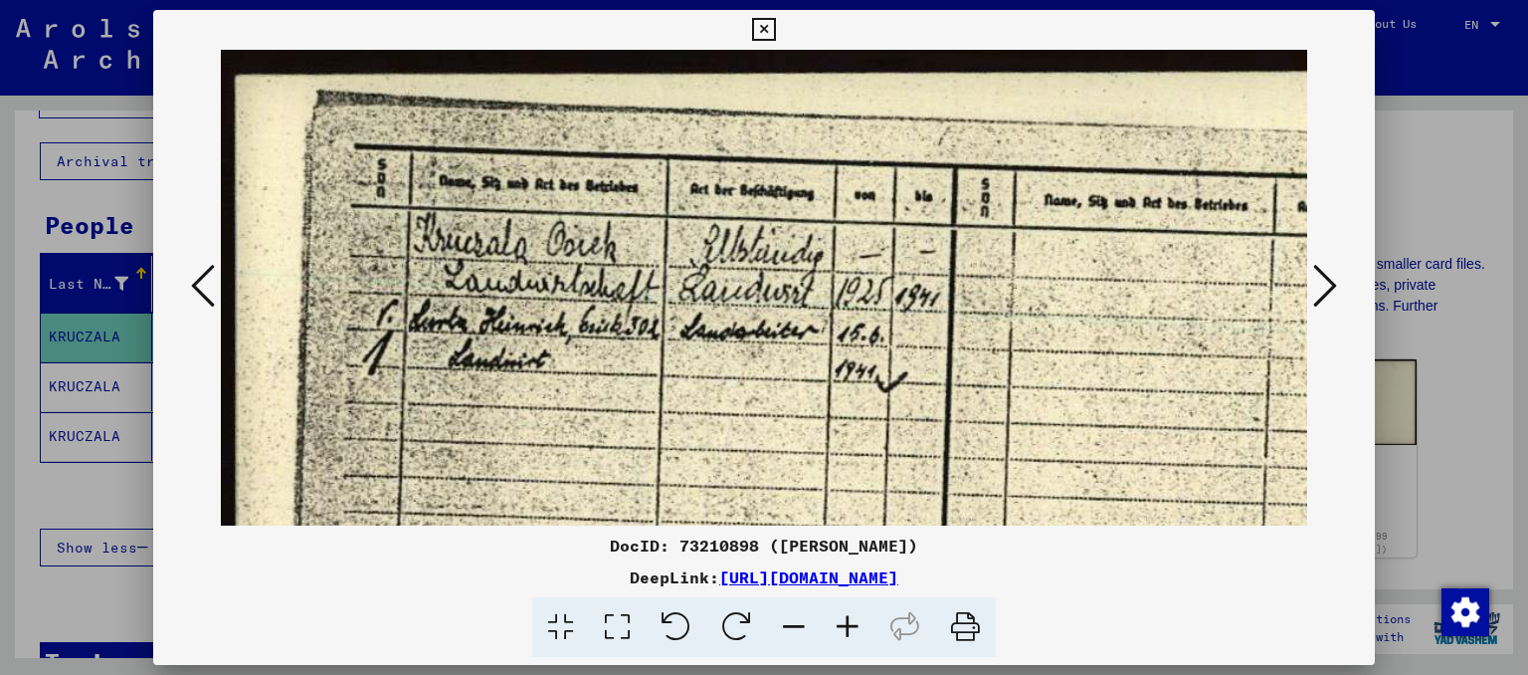
click at [836, 620] on icon at bounding box center [848, 627] width 54 height 61
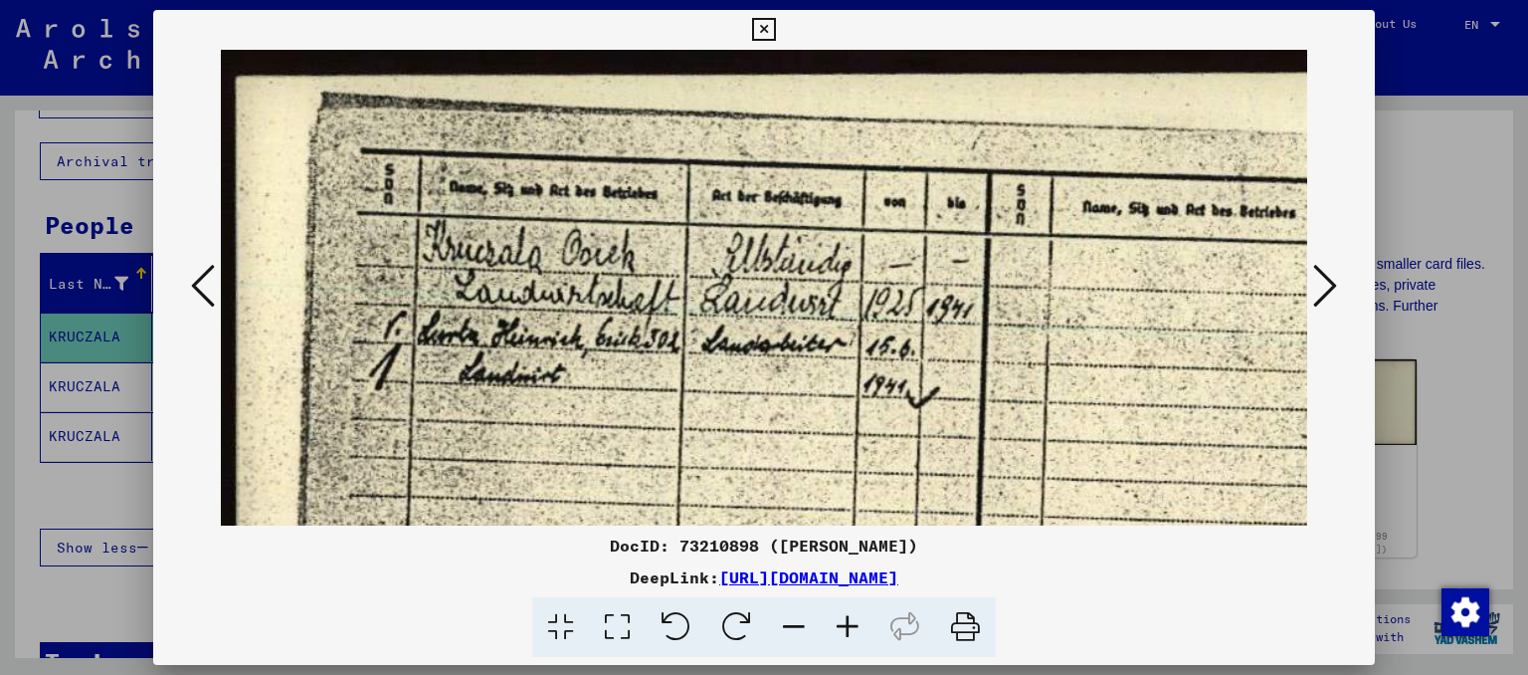
click at [836, 620] on icon at bounding box center [848, 627] width 54 height 61
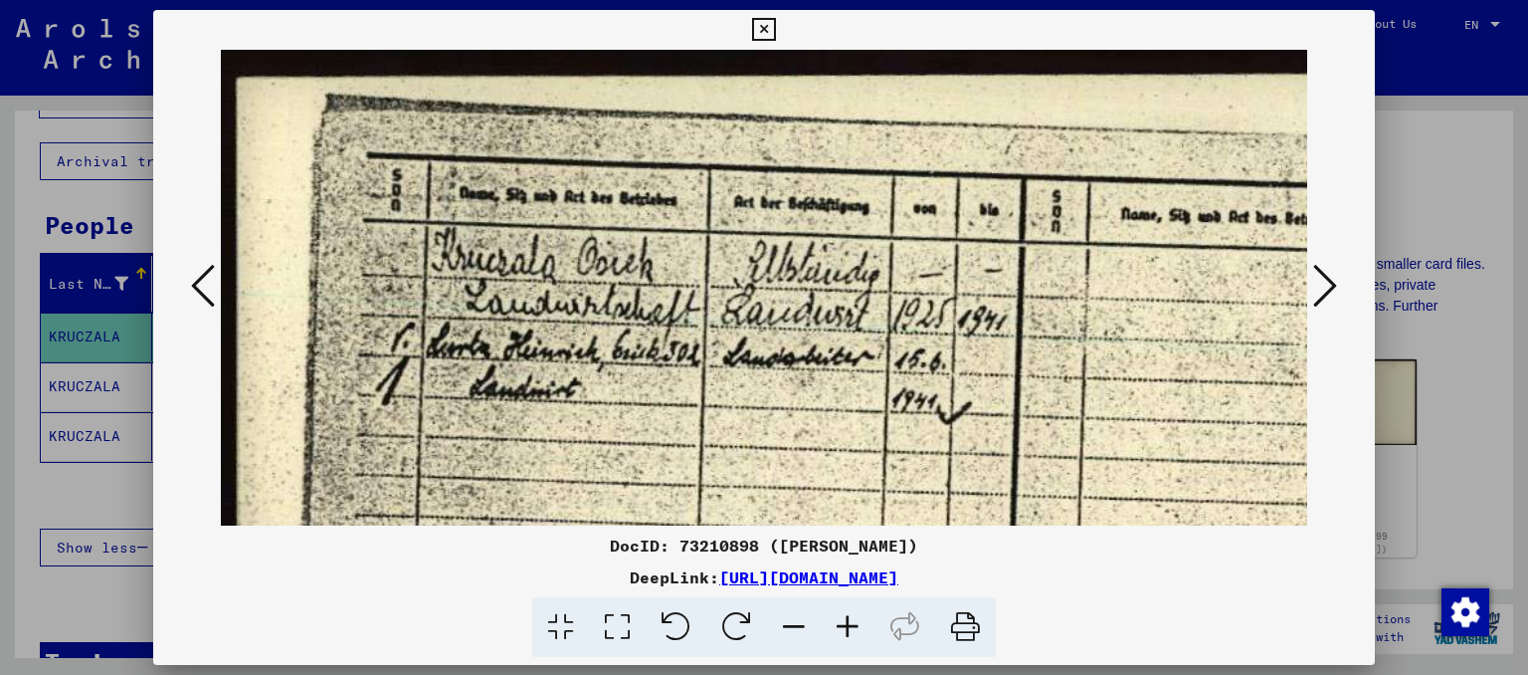
click at [836, 620] on icon at bounding box center [848, 627] width 54 height 61
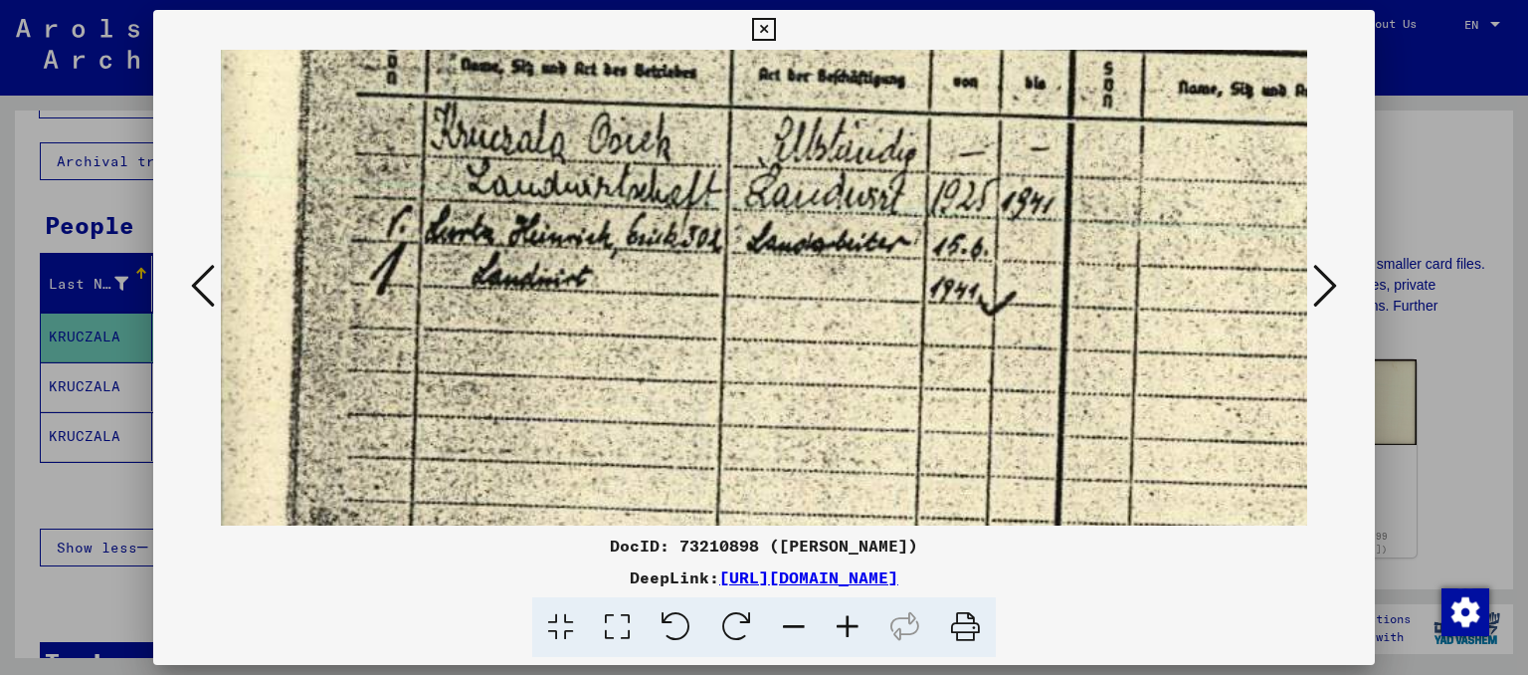
scroll to position [171, 20]
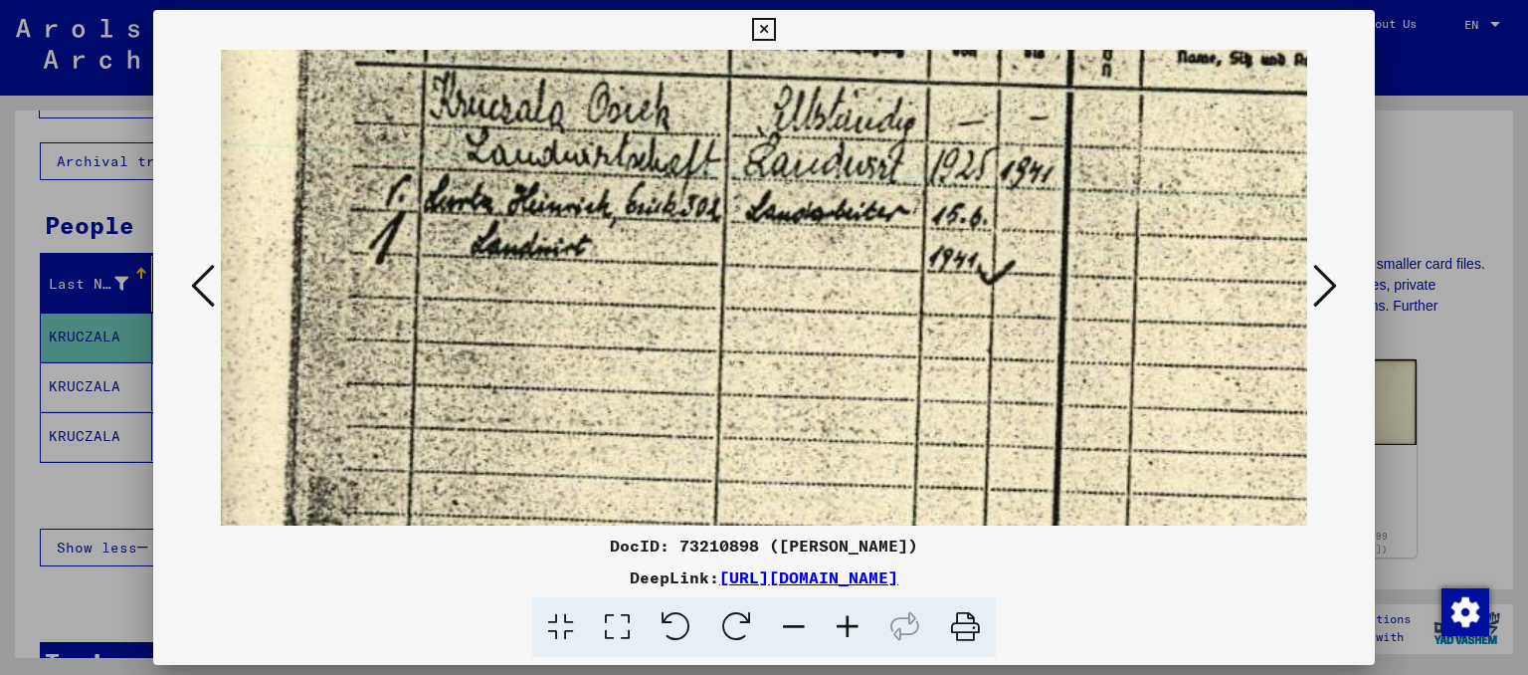
drag, startPoint x: 661, startPoint y: 419, endPoint x: 637, endPoint y: 255, distance: 165.9
click at [637, 255] on img at bounding box center [1087, 514] width 1773 height 1271
drag, startPoint x: 1136, startPoint y: 579, endPoint x: 514, endPoint y: 578, distance: 621.8
click at [514, 578] on div "DeepLink: [URL][DOMAIN_NAME]" at bounding box center [764, 577] width 1223 height 24
copy link "[URL][DOMAIN_NAME]"
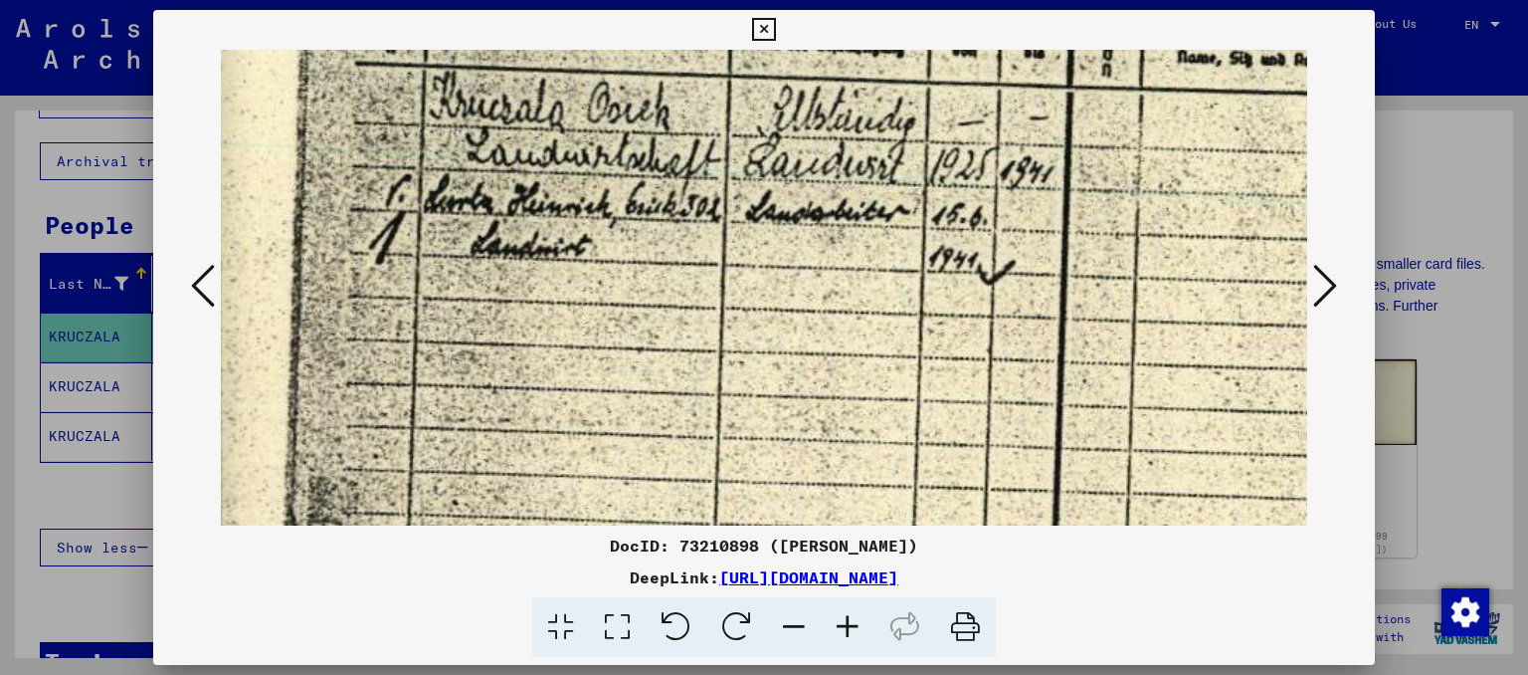
click at [191, 282] on icon at bounding box center [203, 286] width 24 height 48
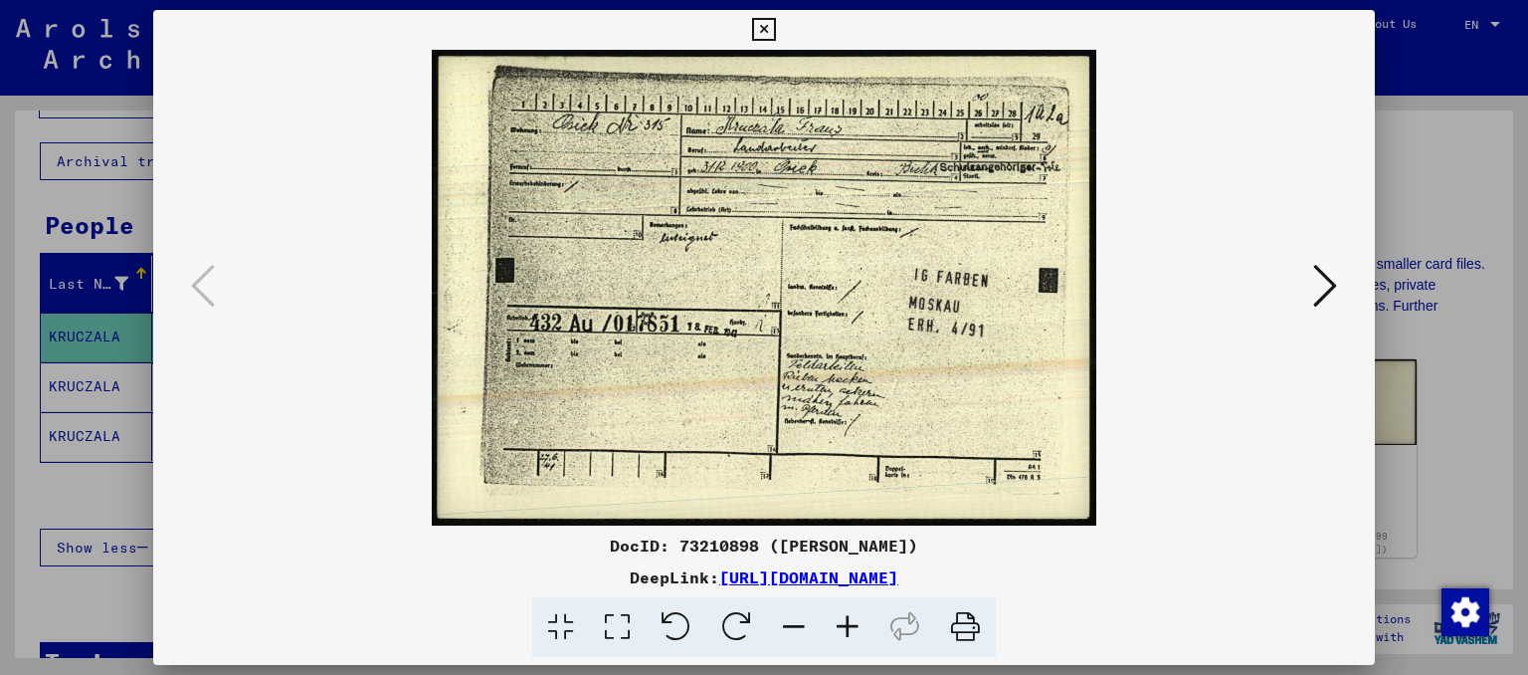
scroll to position [0, 0]
click at [859, 387] on img at bounding box center [764, 288] width 665 height 476
click at [851, 621] on icon at bounding box center [848, 627] width 54 height 61
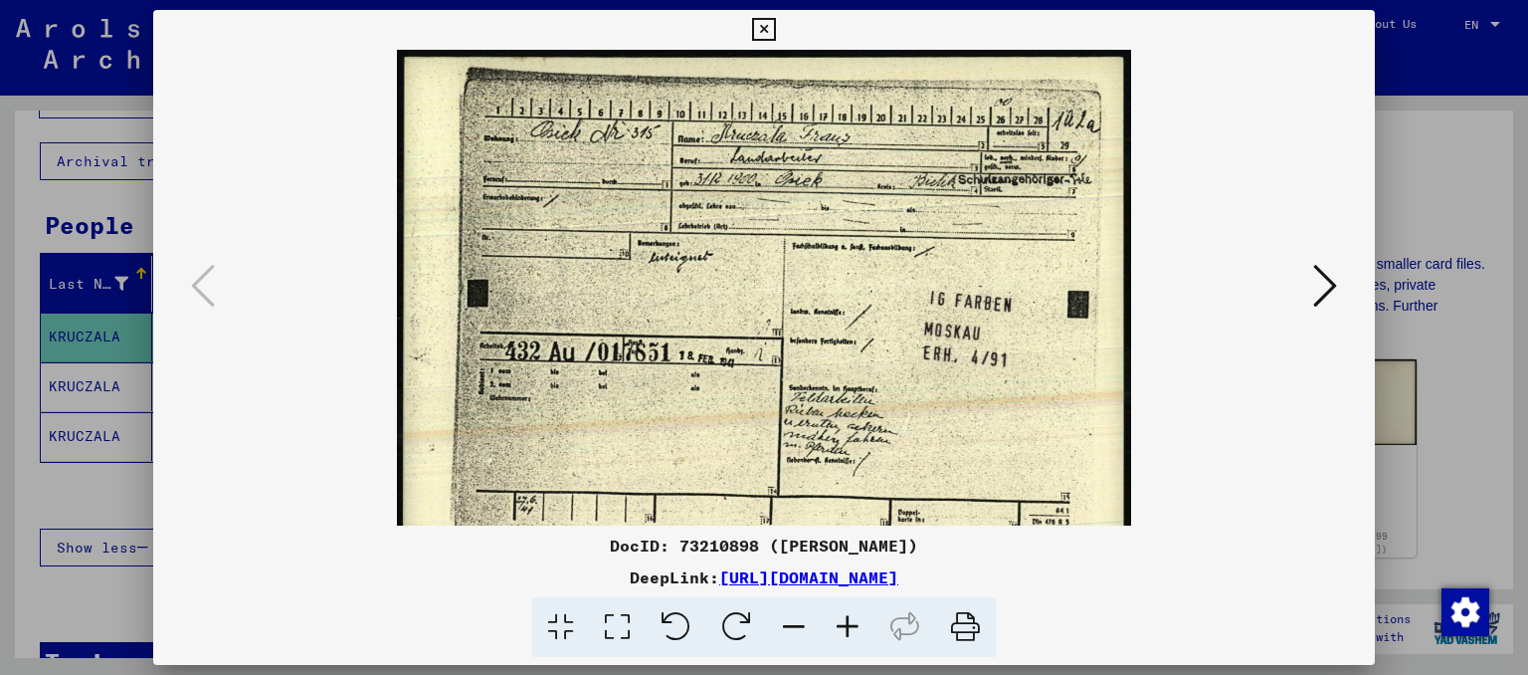
click at [851, 621] on icon at bounding box center [848, 627] width 54 height 61
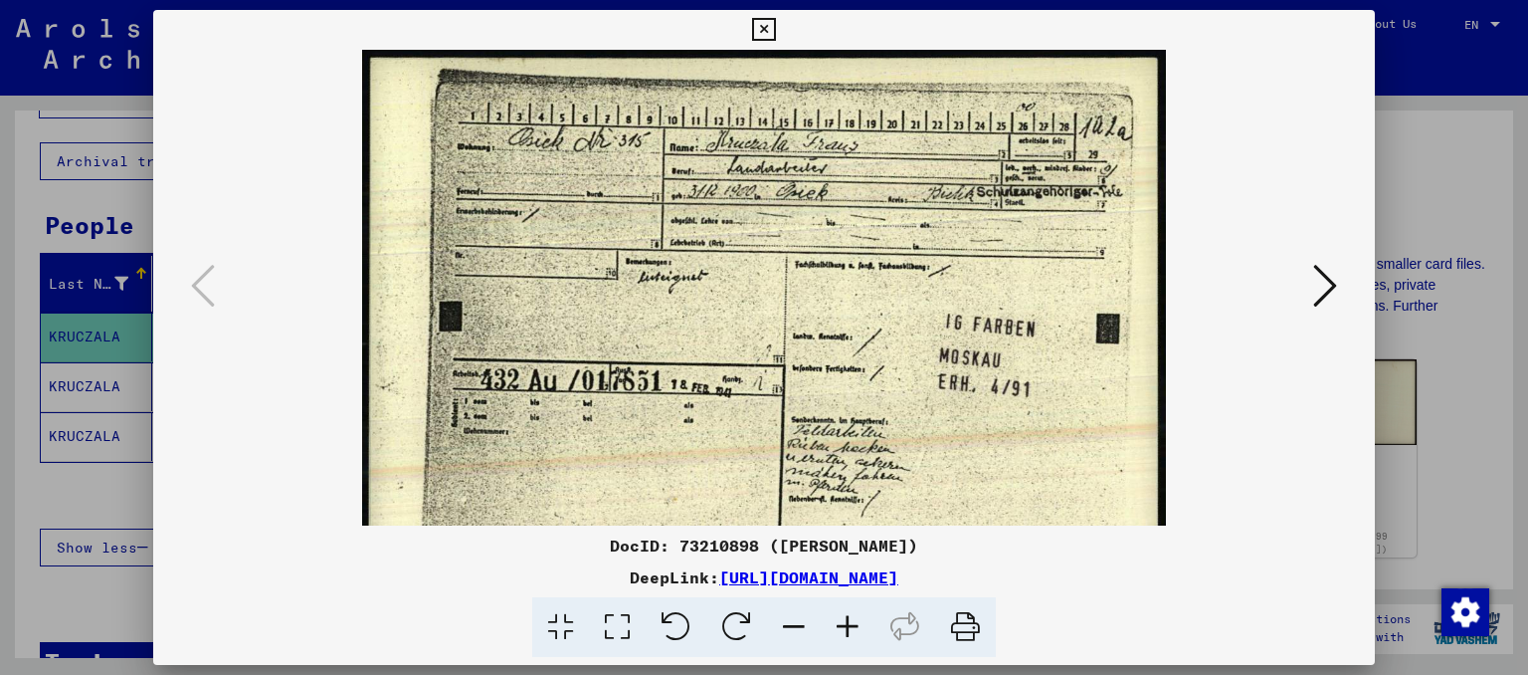
click at [851, 621] on icon at bounding box center [848, 627] width 54 height 61
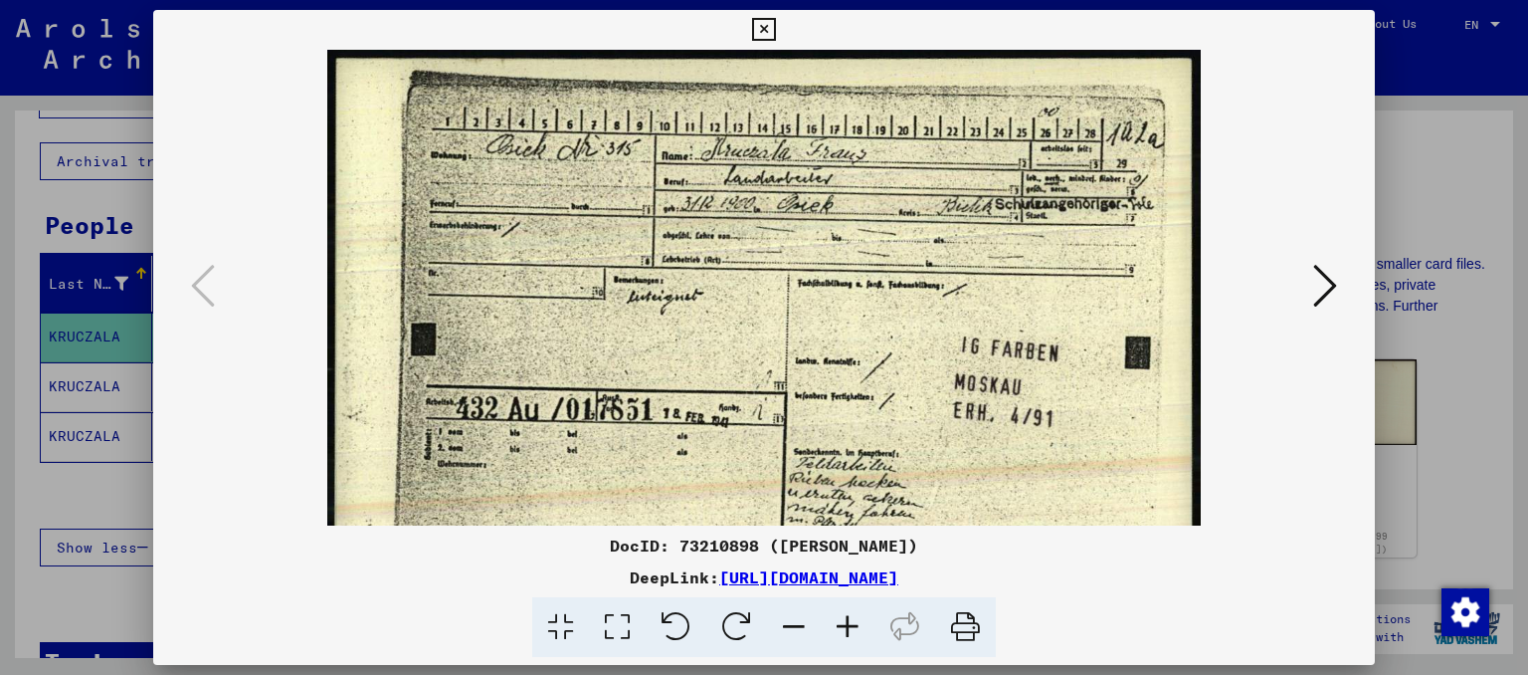
click at [851, 621] on icon at bounding box center [848, 627] width 54 height 61
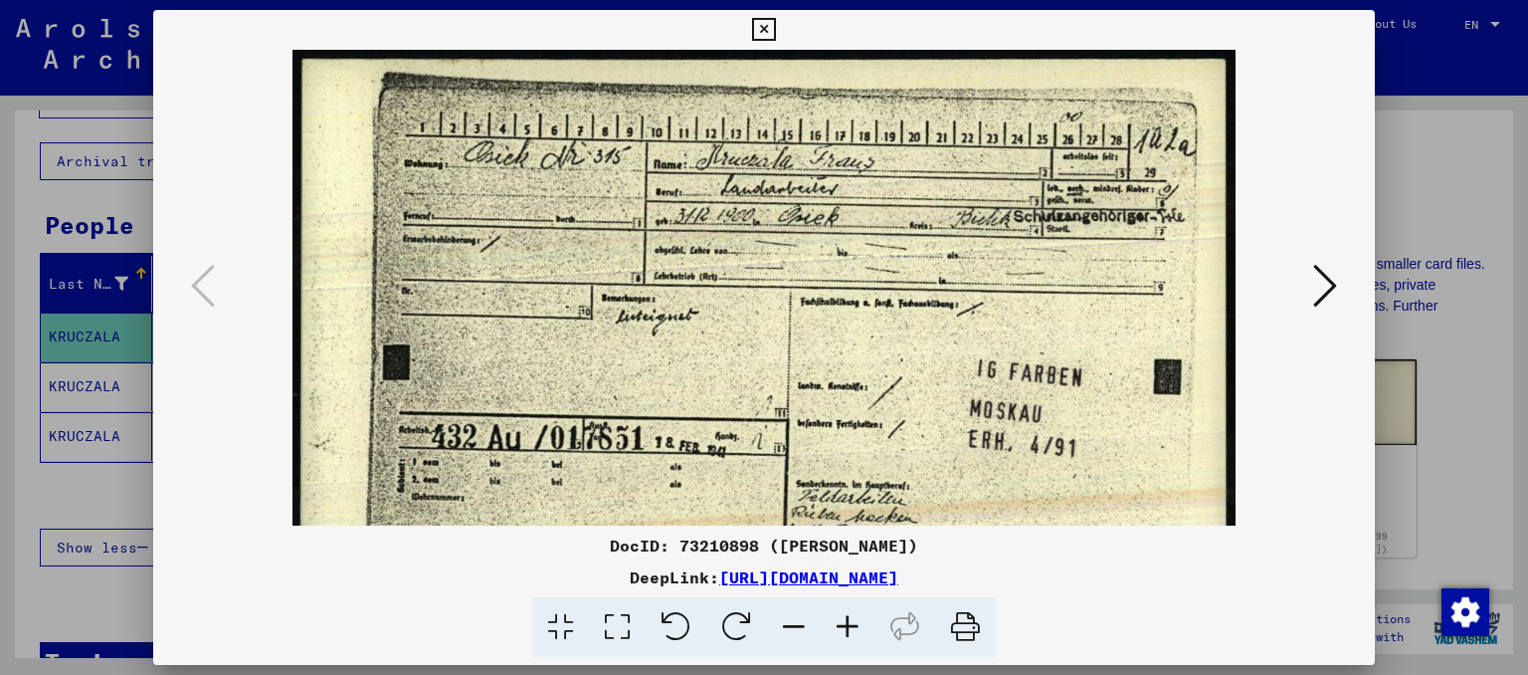
click at [851, 621] on icon at bounding box center [848, 627] width 54 height 61
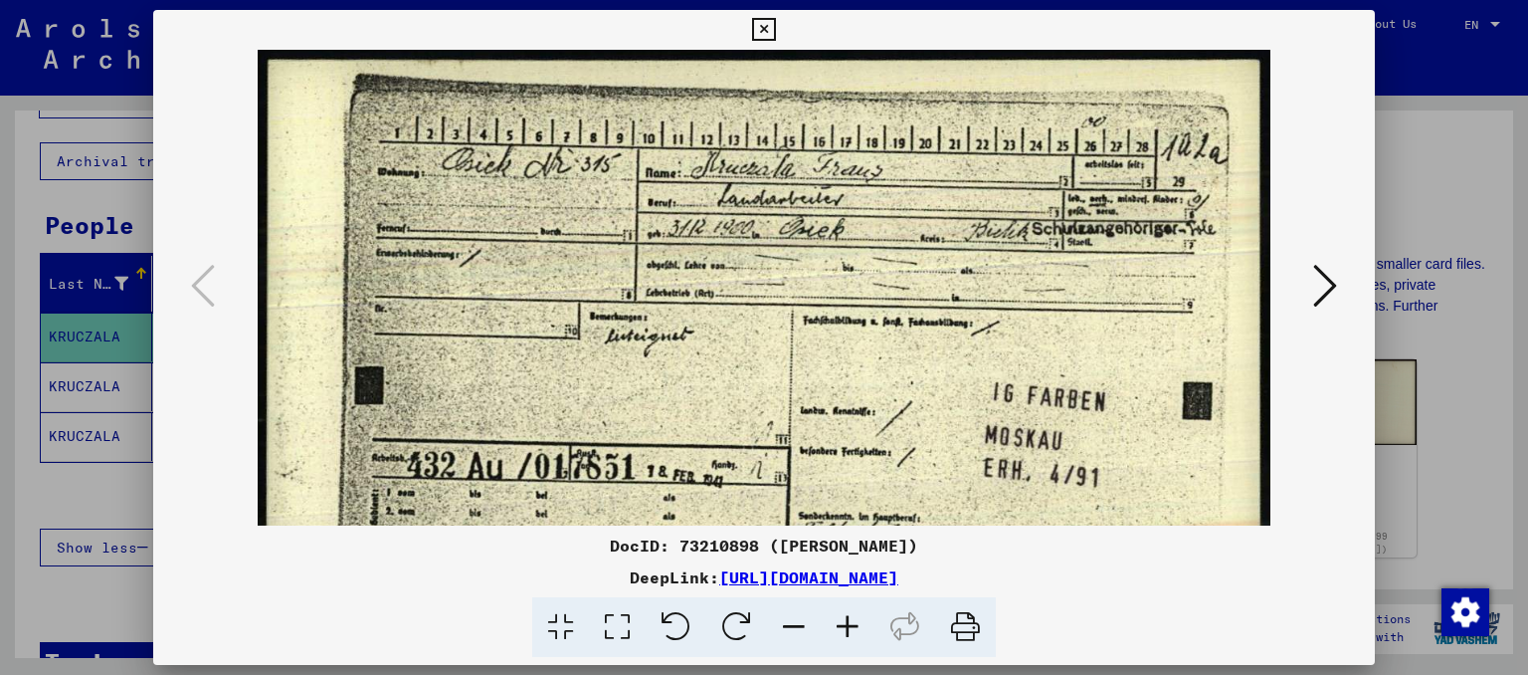
click at [851, 621] on icon at bounding box center [848, 627] width 54 height 61
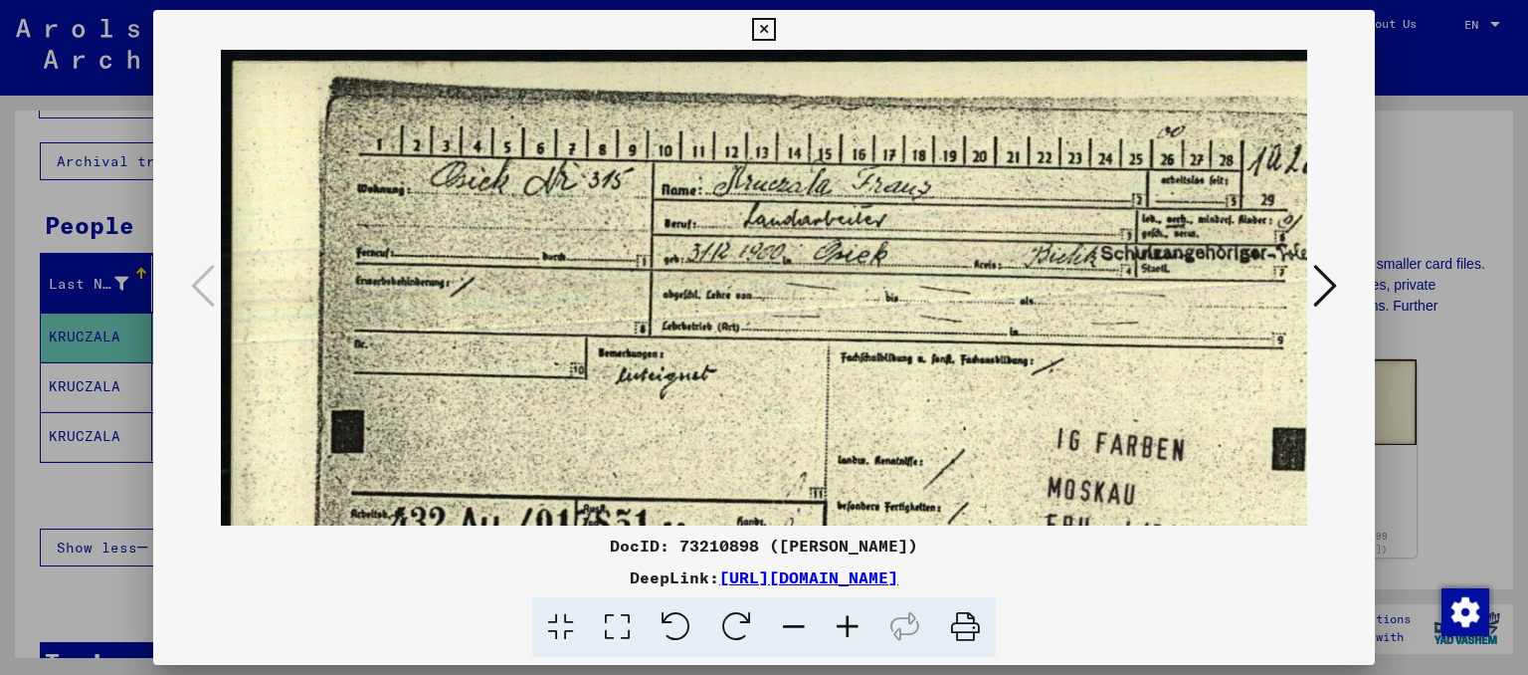
click at [851, 621] on icon at bounding box center [848, 627] width 54 height 61
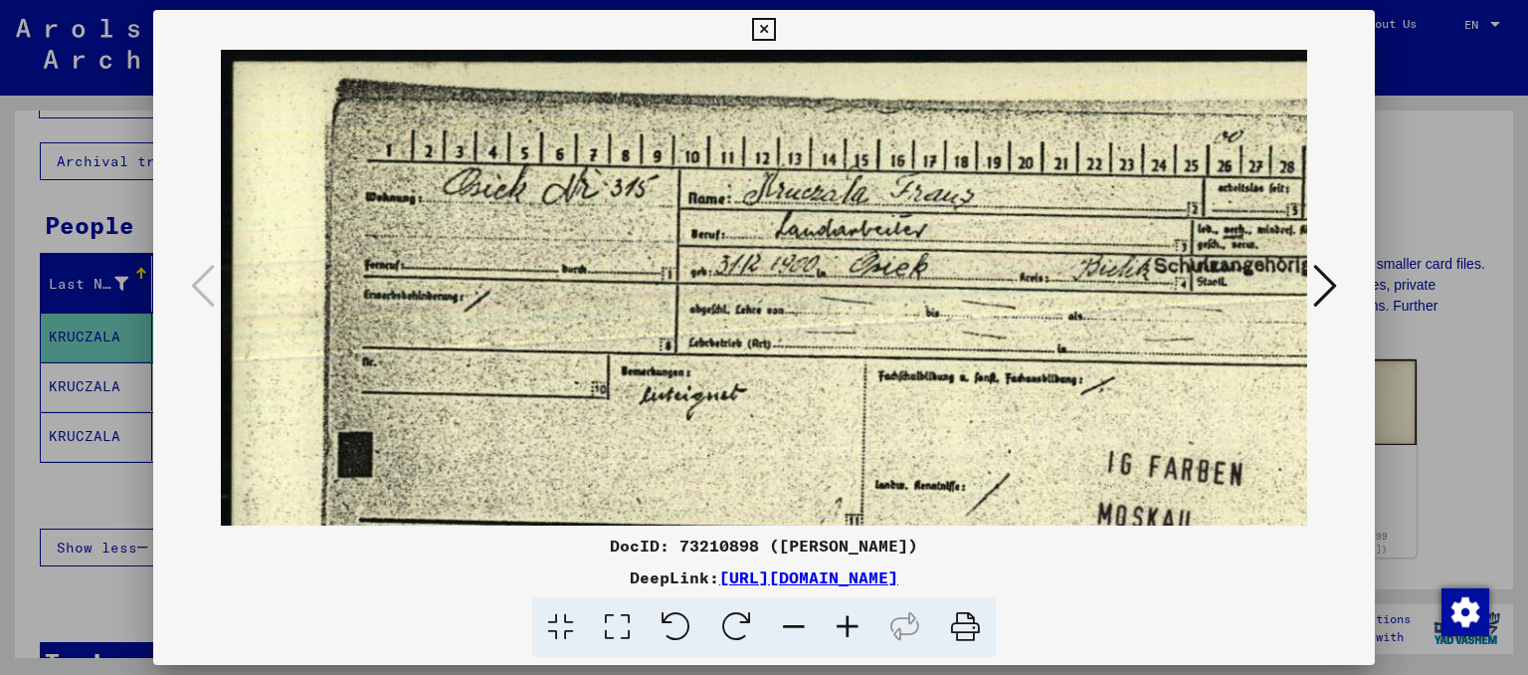
click at [851, 621] on icon at bounding box center [848, 627] width 54 height 61
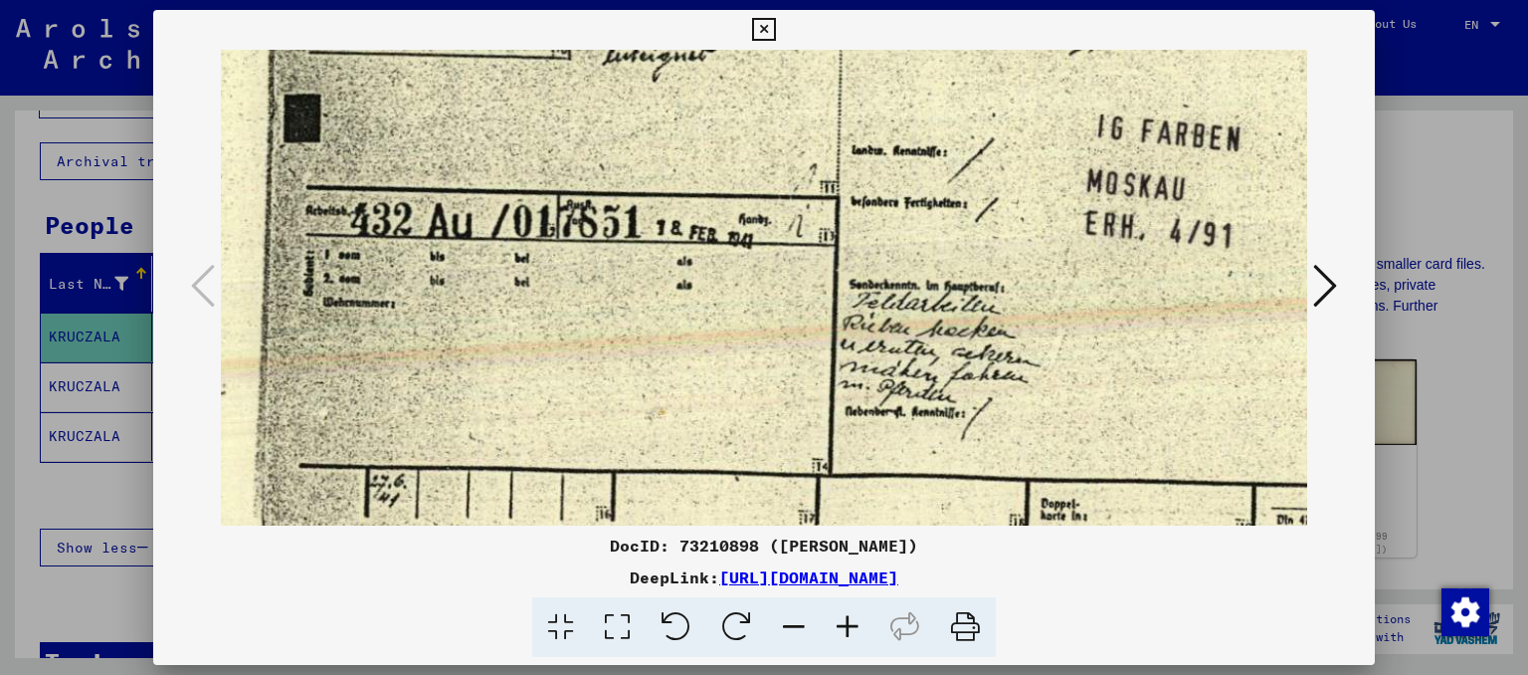
scroll to position [370, 63]
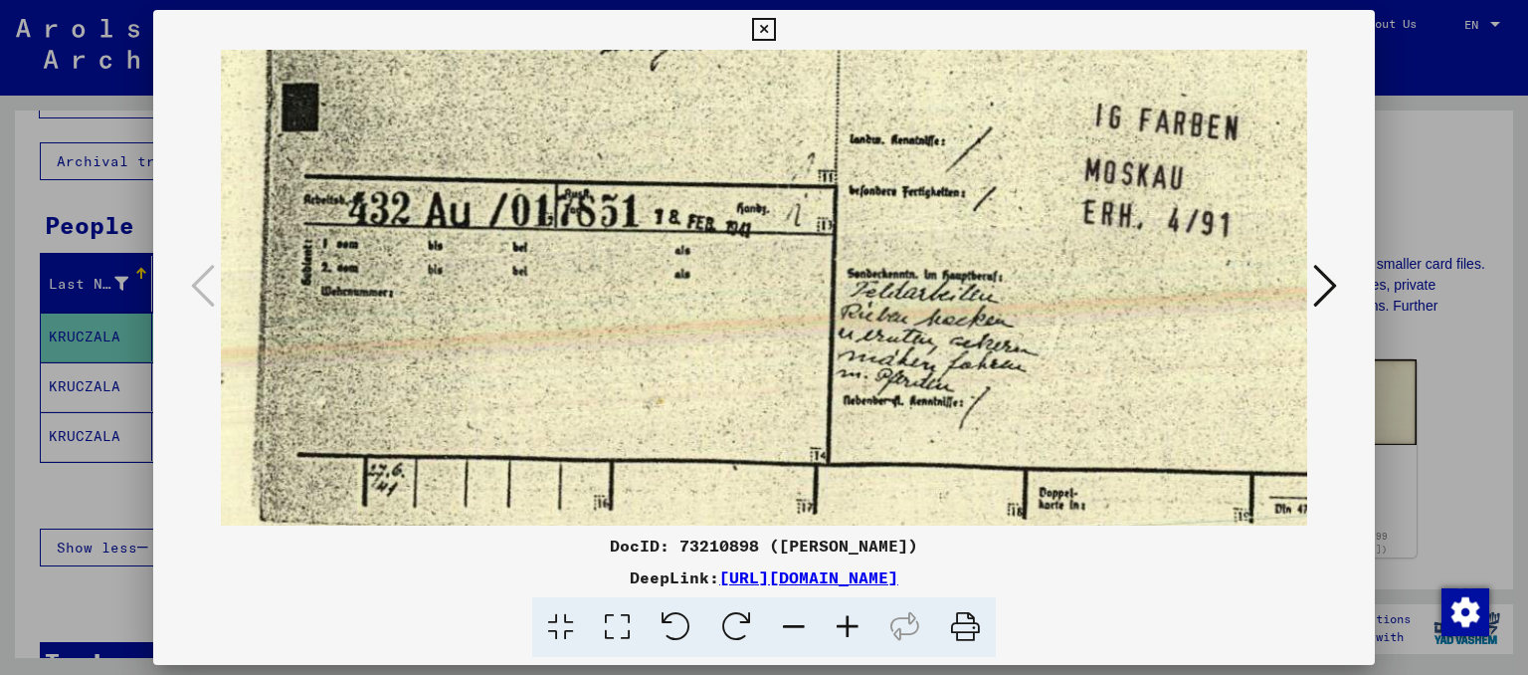
drag, startPoint x: 734, startPoint y: 399, endPoint x: 674, endPoint y: 33, distance: 371.1
click at [674, 33] on div "DocID: 73210898 ([PERSON_NAME]) DeepLink: [URL][DOMAIN_NAME]" at bounding box center [764, 334] width 1223 height 648
click at [1328, 285] on icon at bounding box center [1325, 286] width 24 height 48
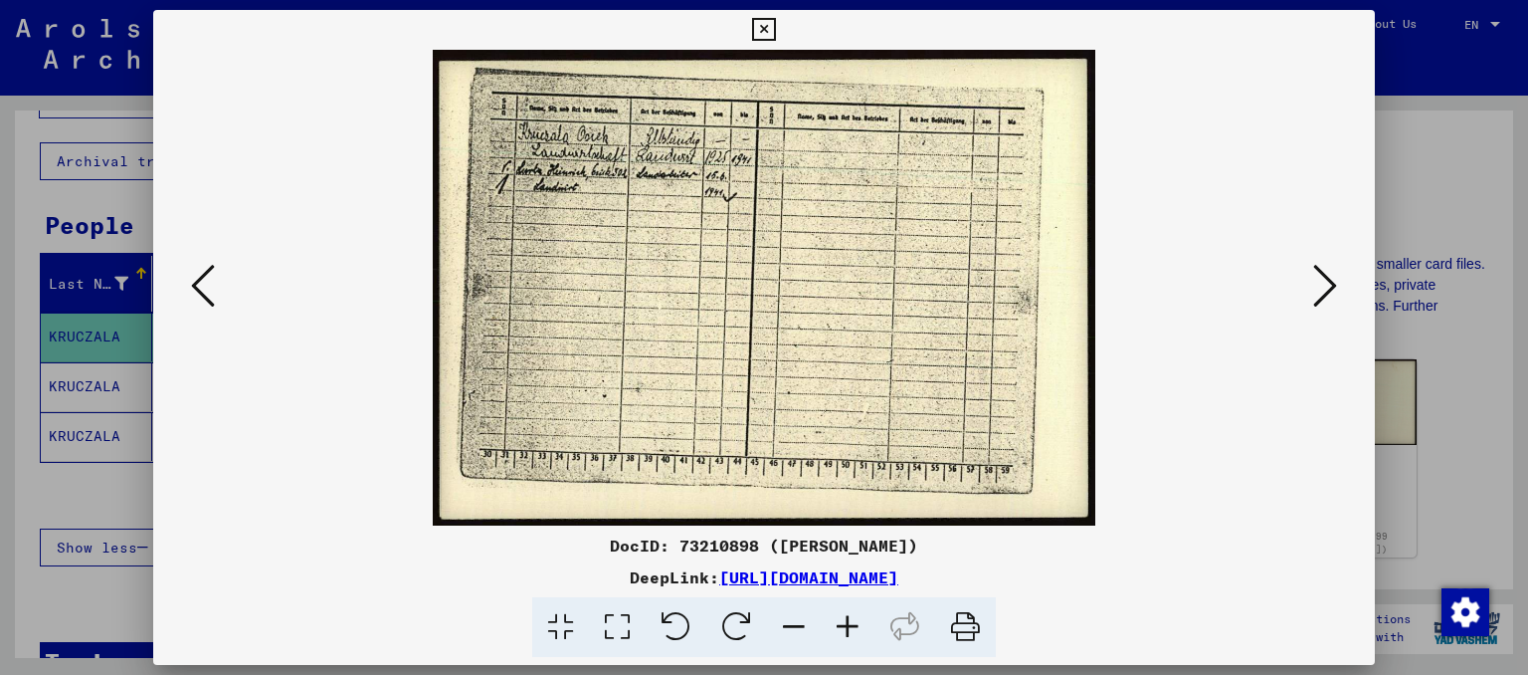
scroll to position [0, 0]
click at [845, 615] on icon at bounding box center [848, 627] width 54 height 61
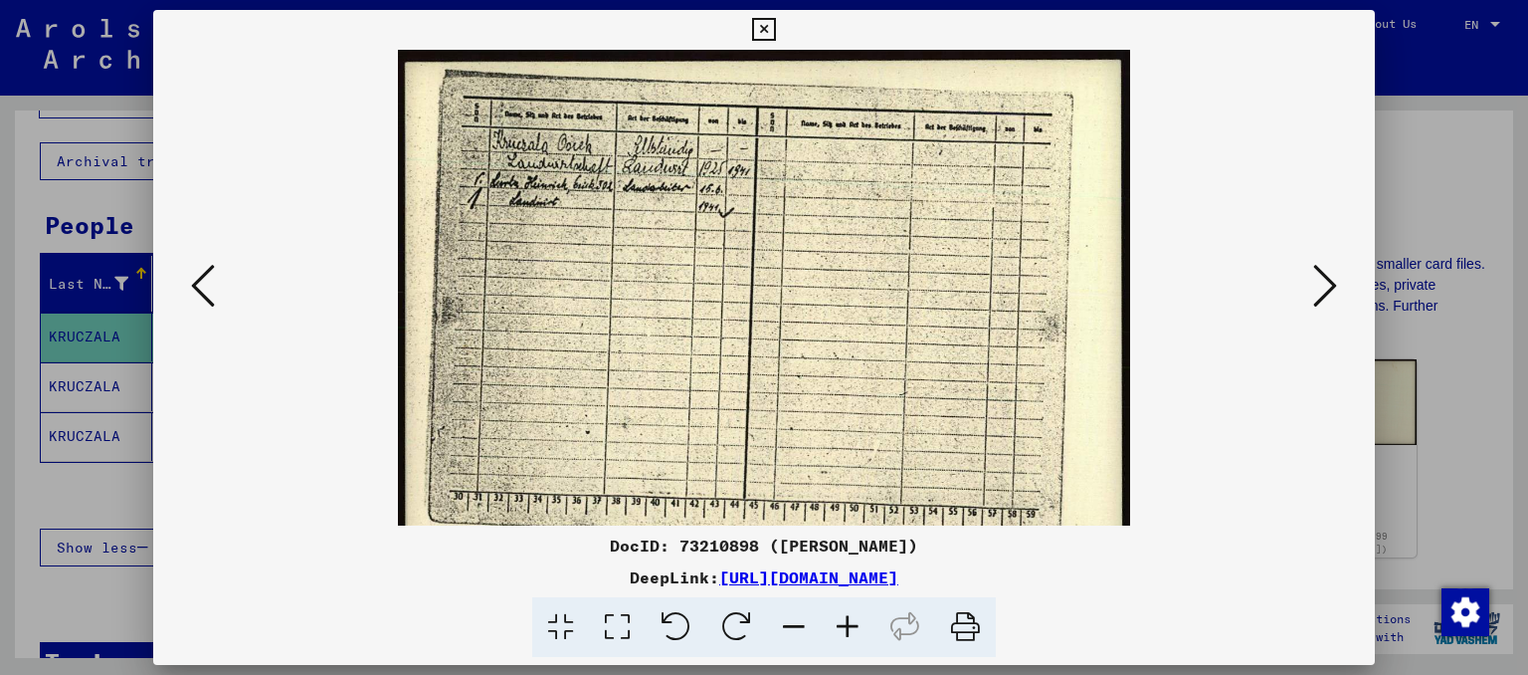
click at [845, 615] on icon at bounding box center [848, 627] width 54 height 61
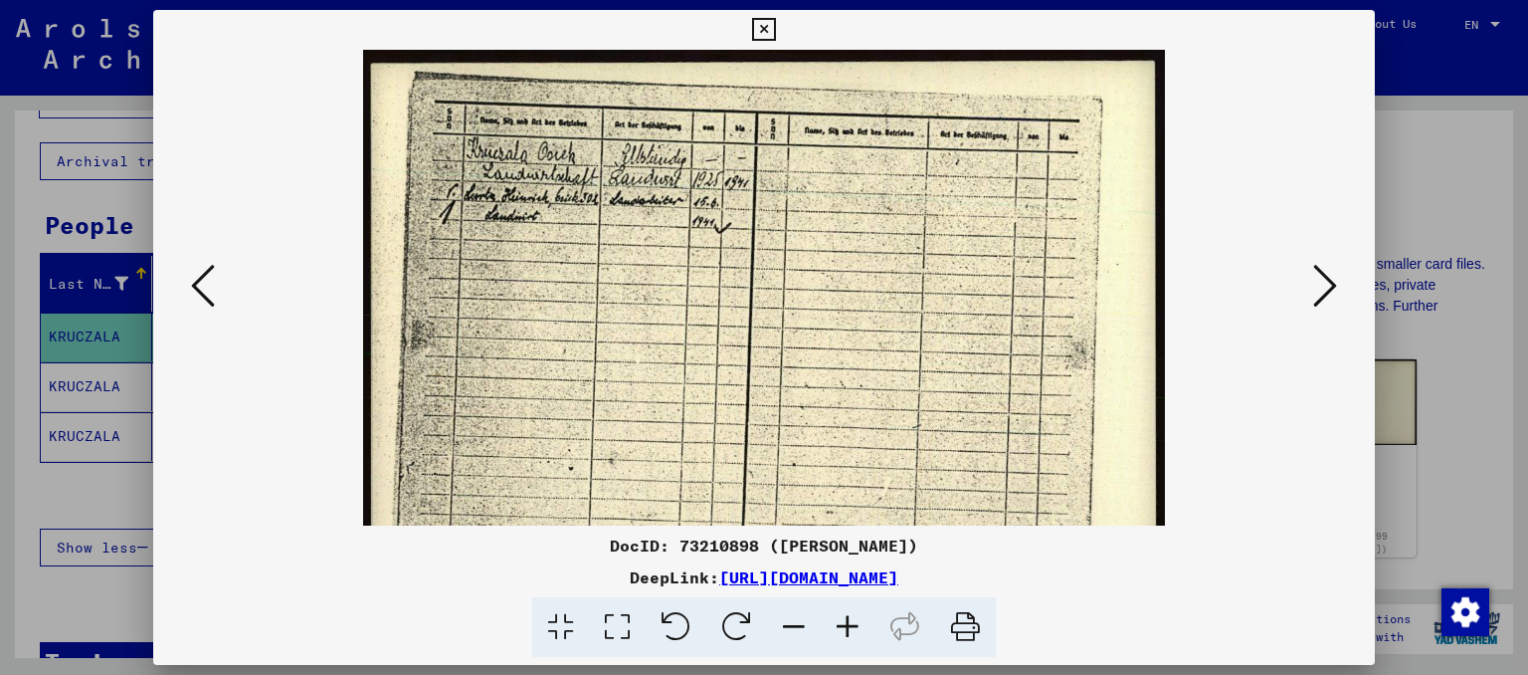
click at [845, 615] on icon at bounding box center [848, 627] width 54 height 61
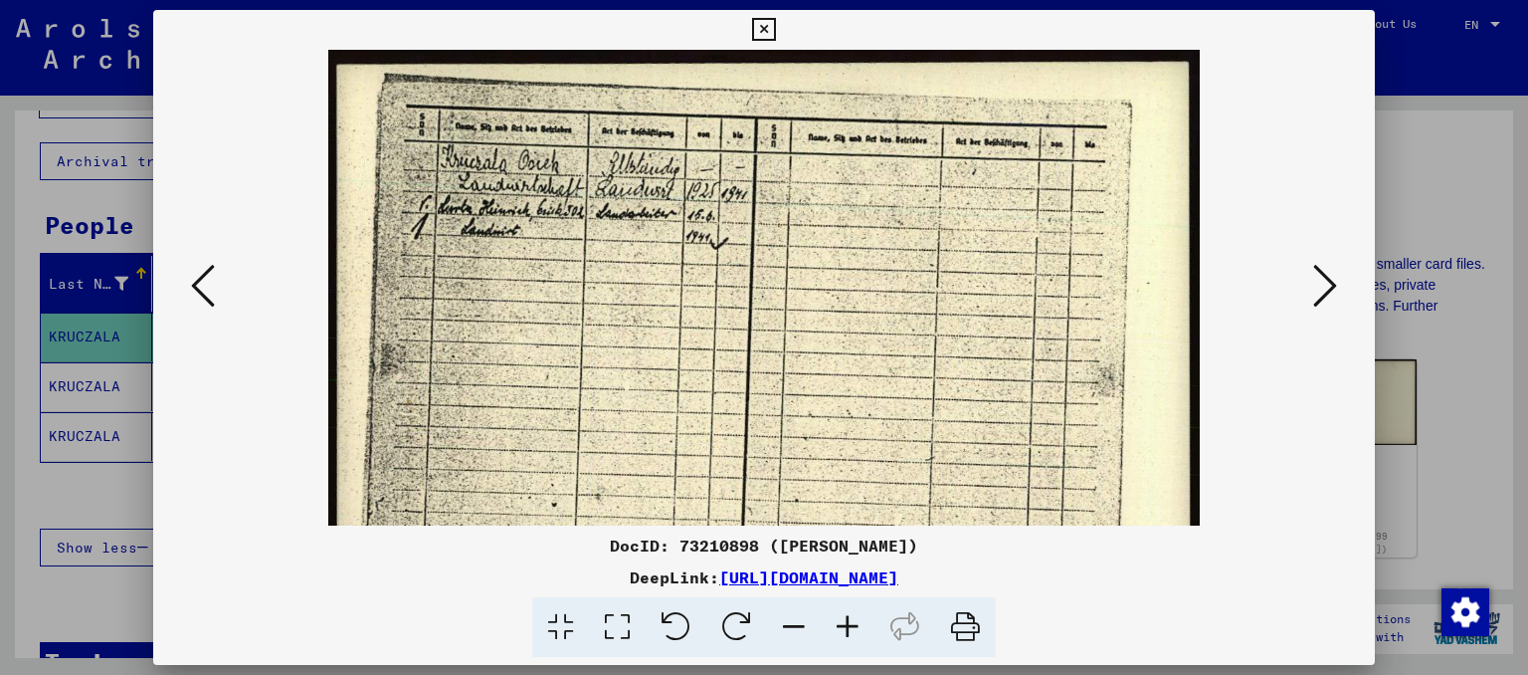
click at [845, 615] on icon at bounding box center [848, 627] width 54 height 61
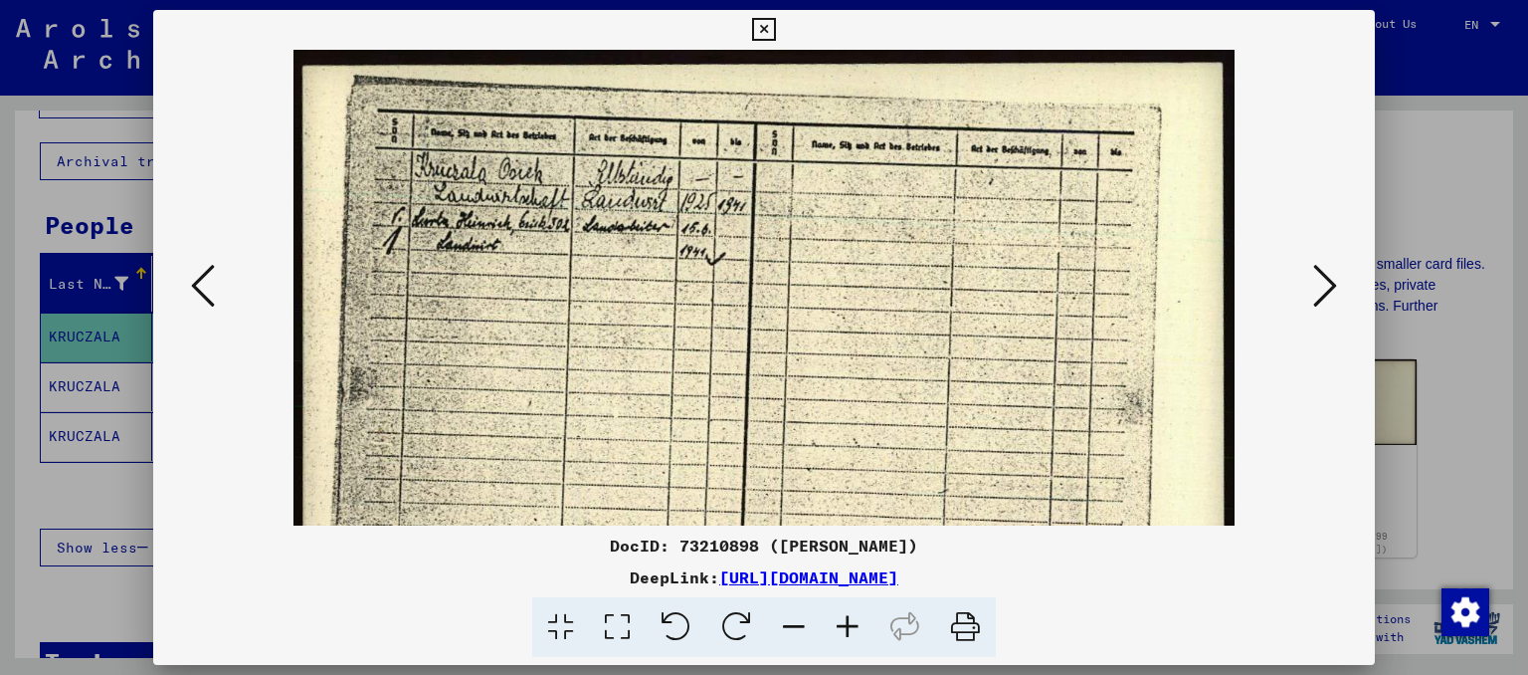
click at [846, 615] on icon at bounding box center [848, 627] width 54 height 61
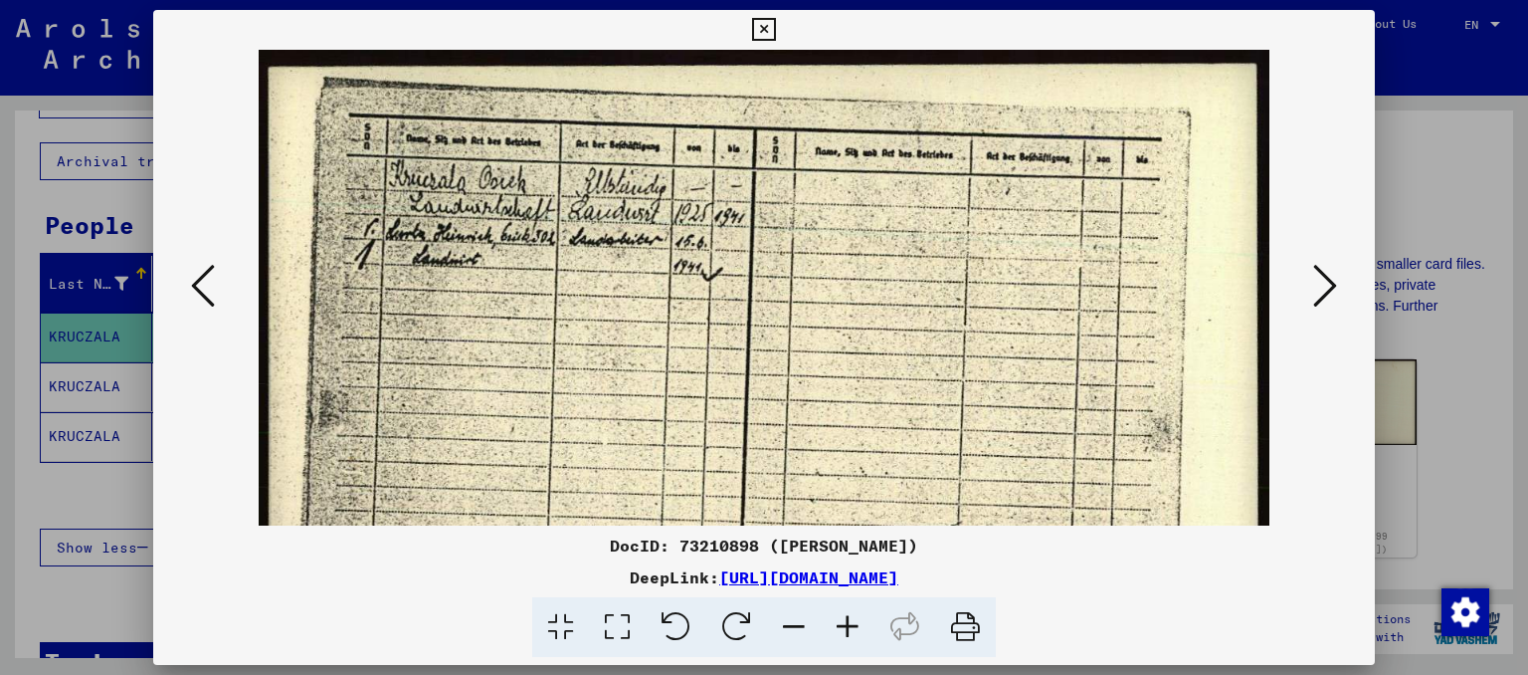
click at [846, 615] on icon at bounding box center [848, 627] width 54 height 61
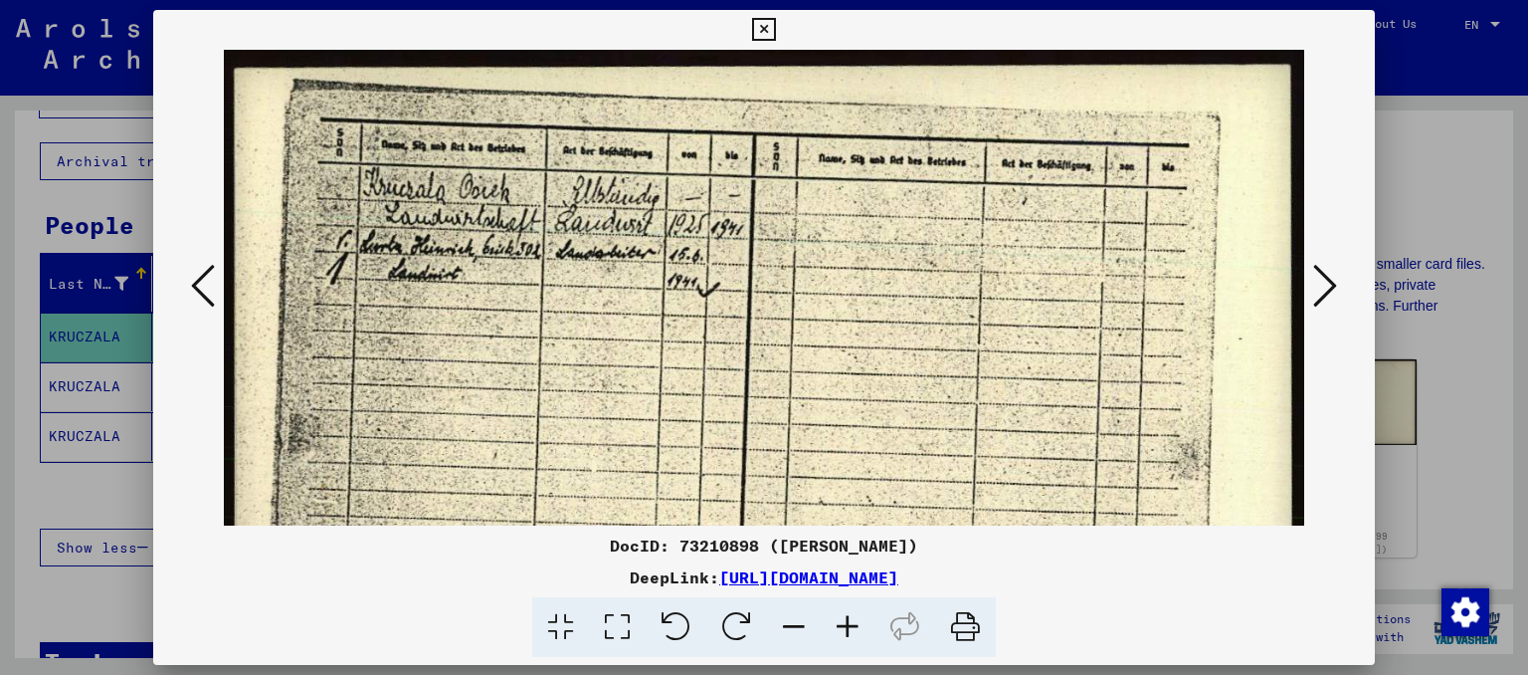
click at [846, 615] on icon at bounding box center [848, 627] width 54 height 61
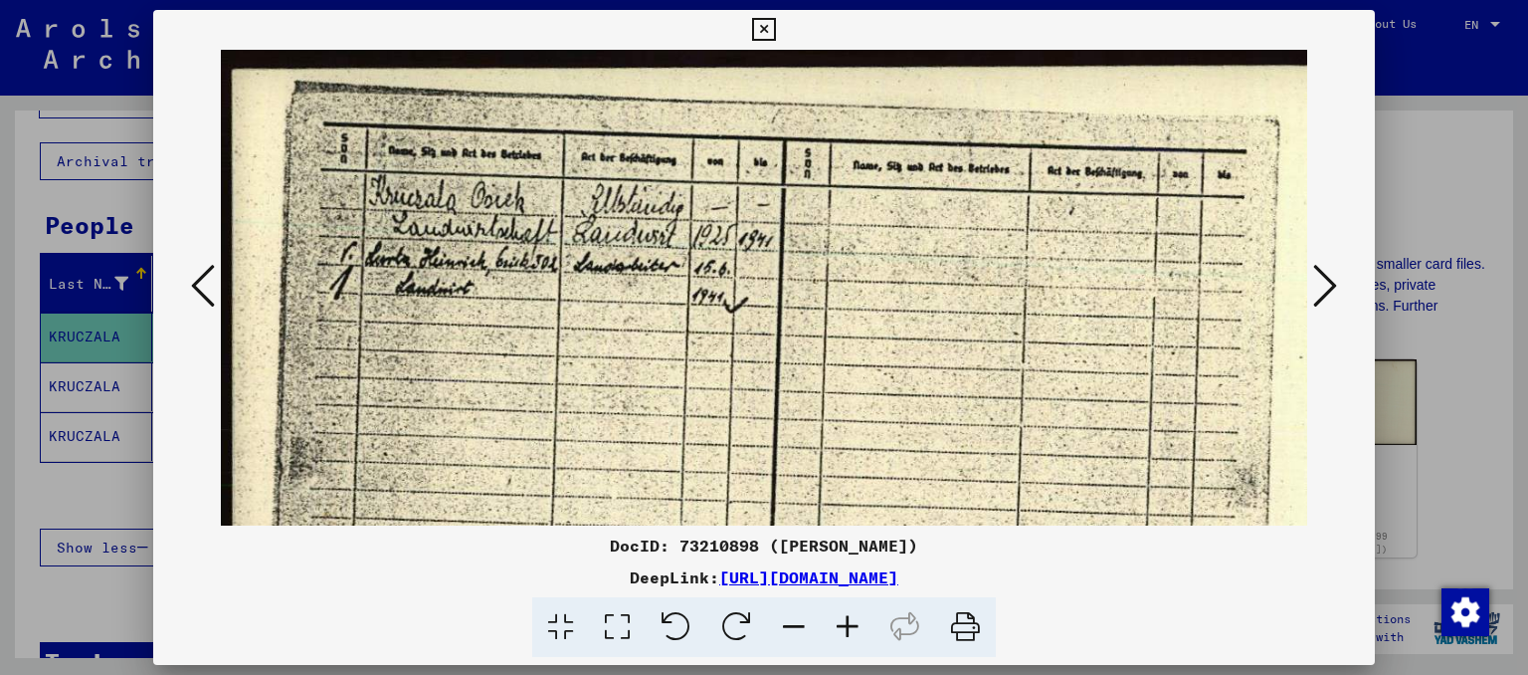
click at [846, 615] on icon at bounding box center [848, 627] width 54 height 61
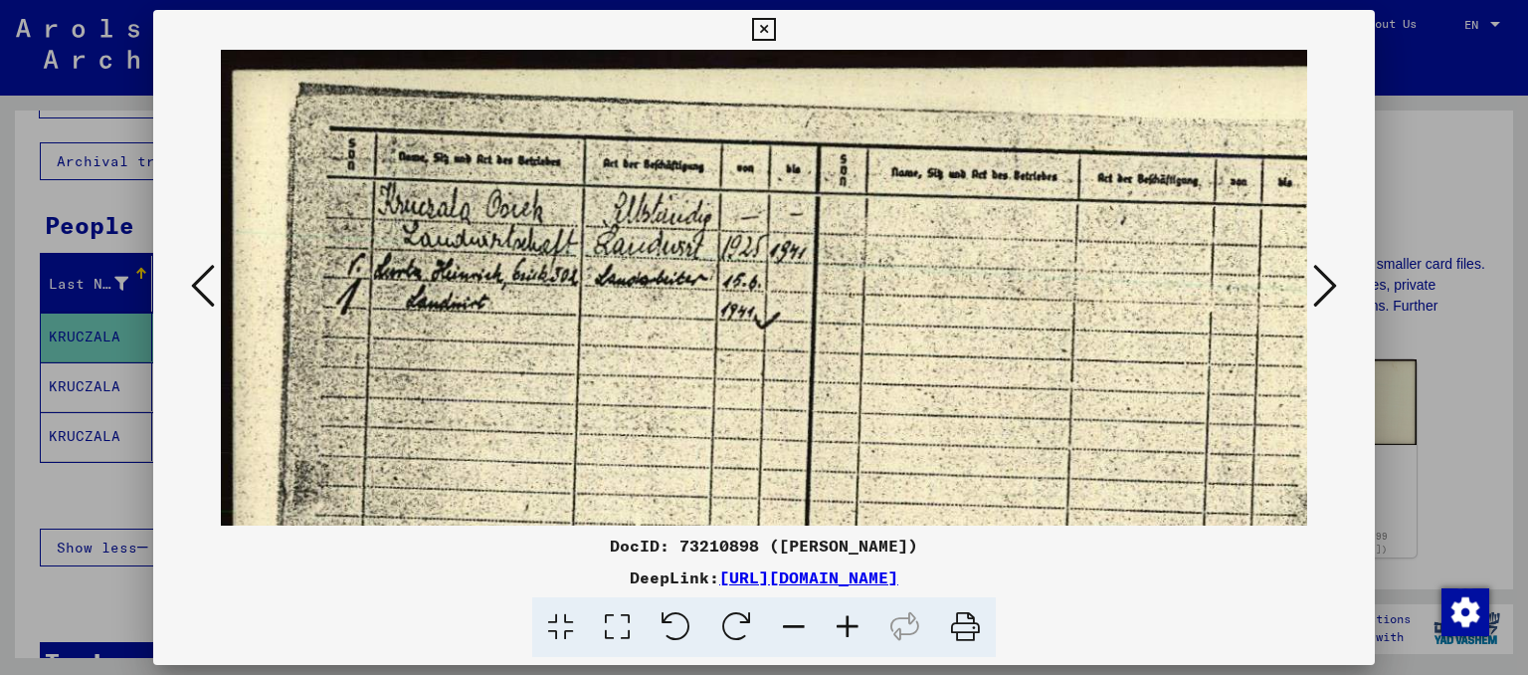
click at [848, 615] on icon at bounding box center [848, 627] width 54 height 61
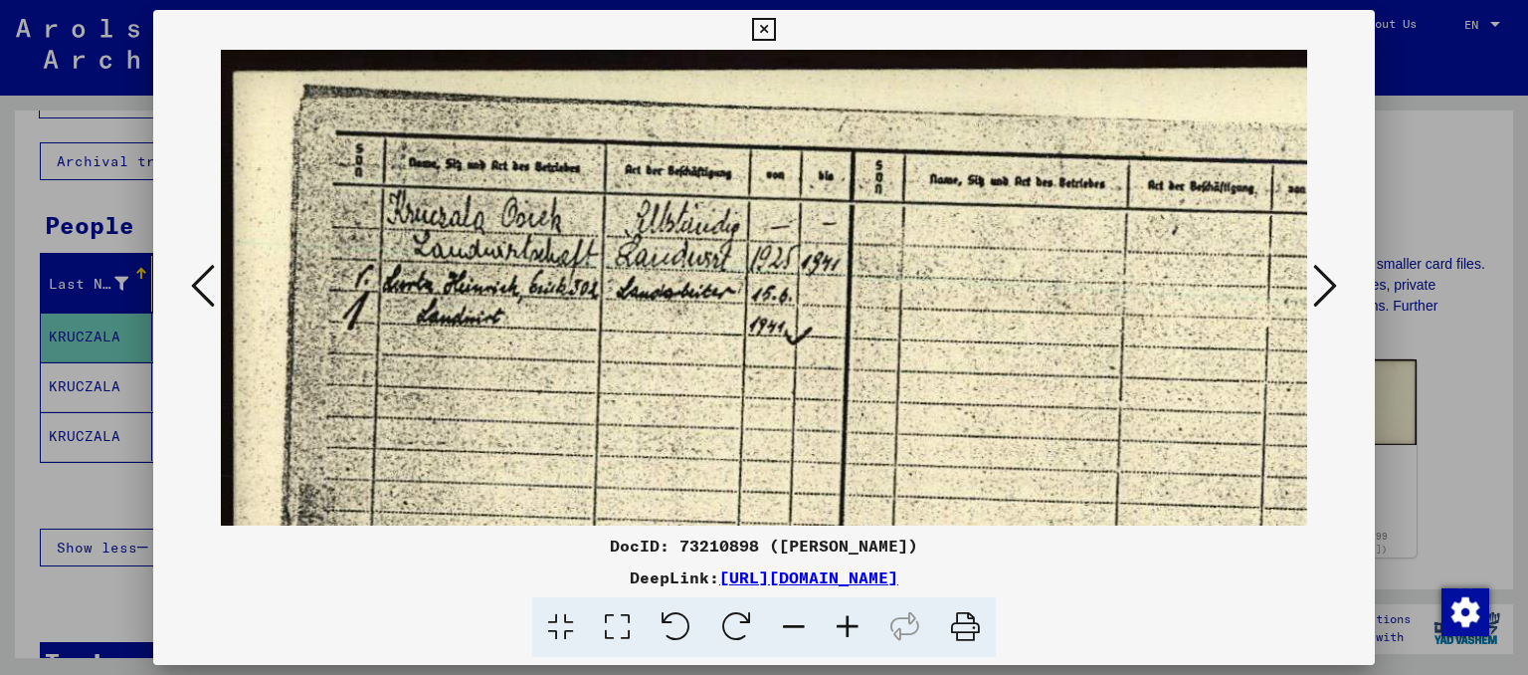
click at [848, 615] on icon at bounding box center [848, 627] width 54 height 61
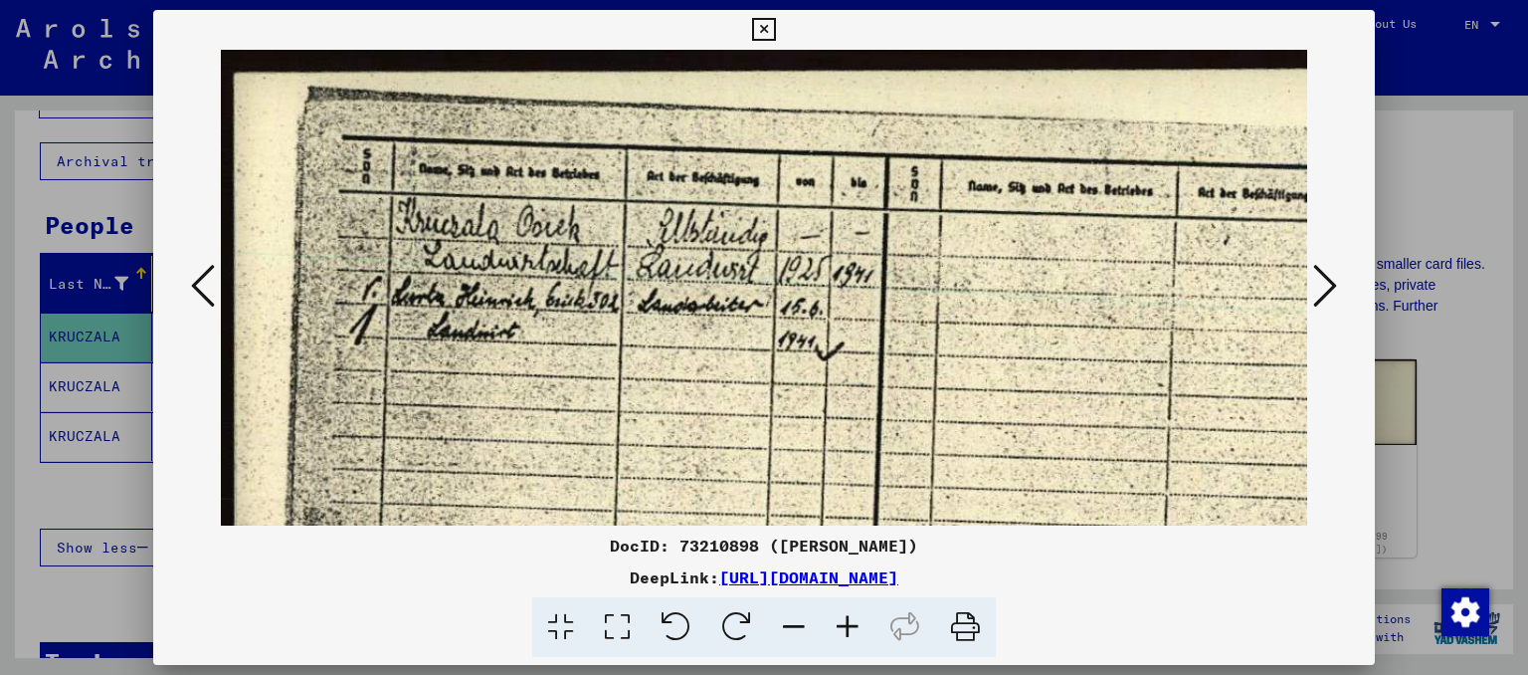
click at [848, 615] on icon at bounding box center [848, 627] width 54 height 61
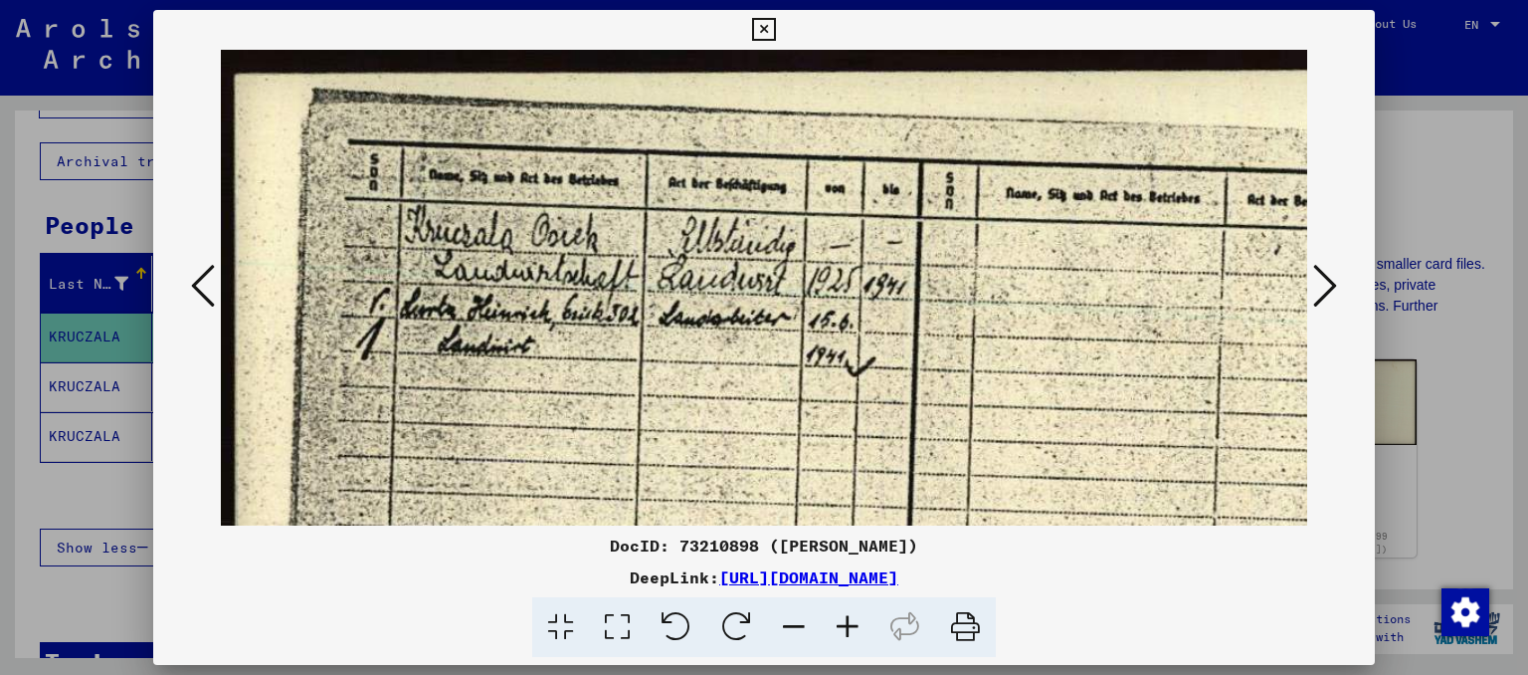
click at [759, 31] on icon at bounding box center [763, 30] width 23 height 24
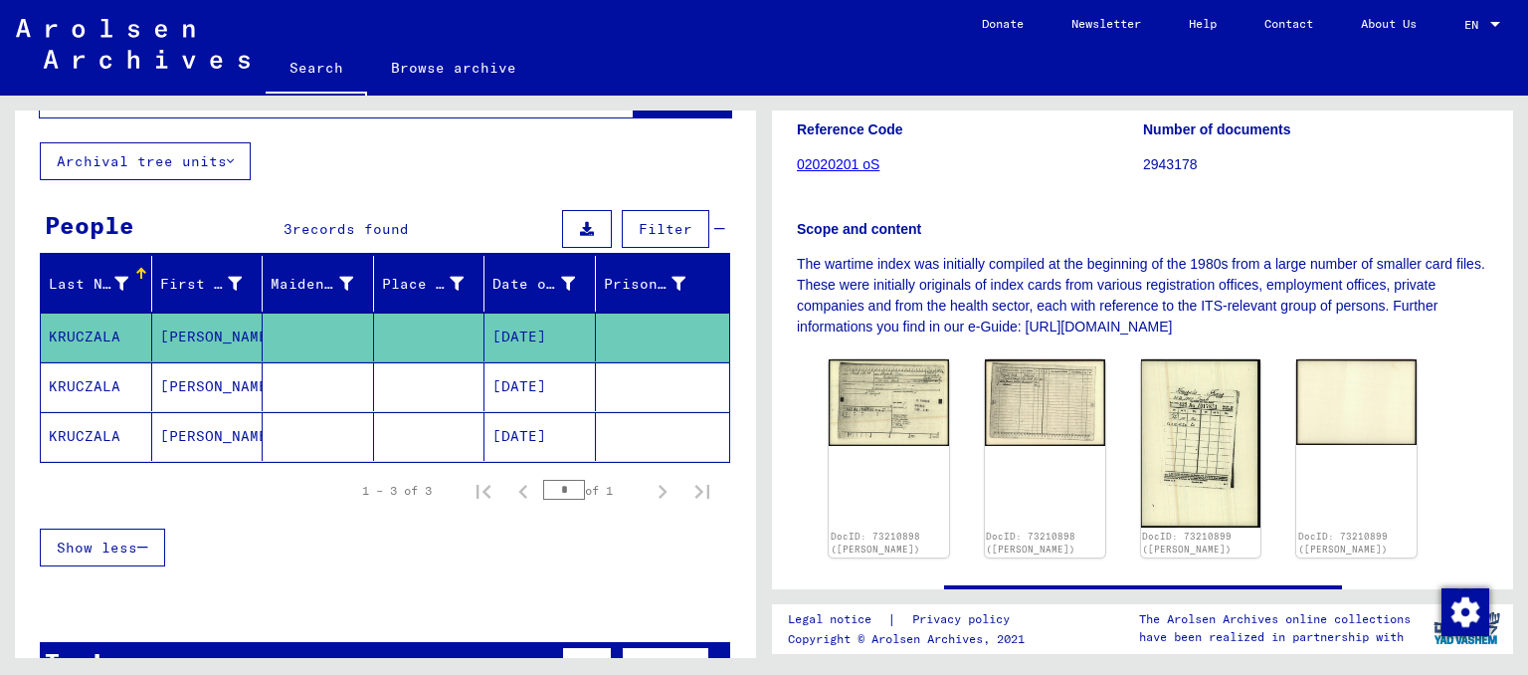
click at [185, 388] on mat-cell "[PERSON_NAME]" at bounding box center [207, 386] width 111 height 49
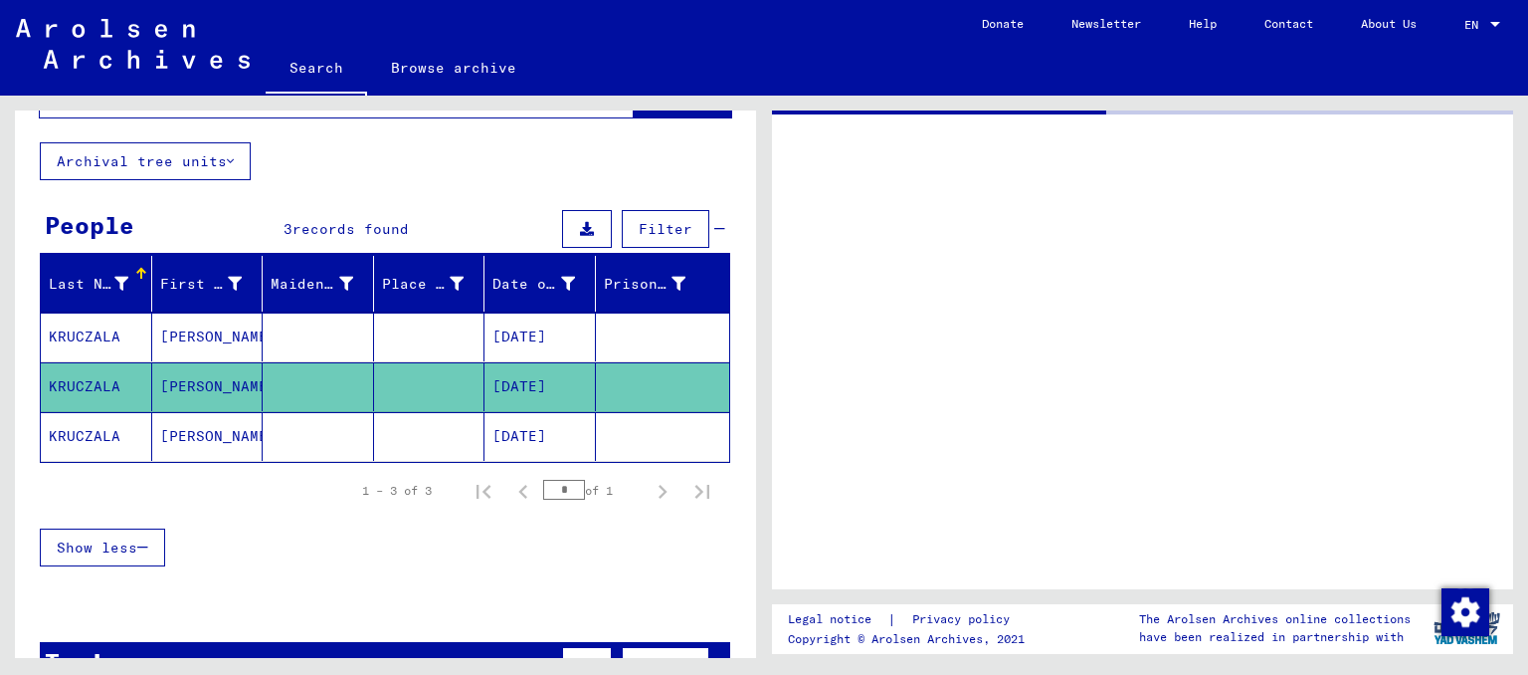
click at [185, 388] on mat-cell "[PERSON_NAME]" at bounding box center [207, 386] width 111 height 49
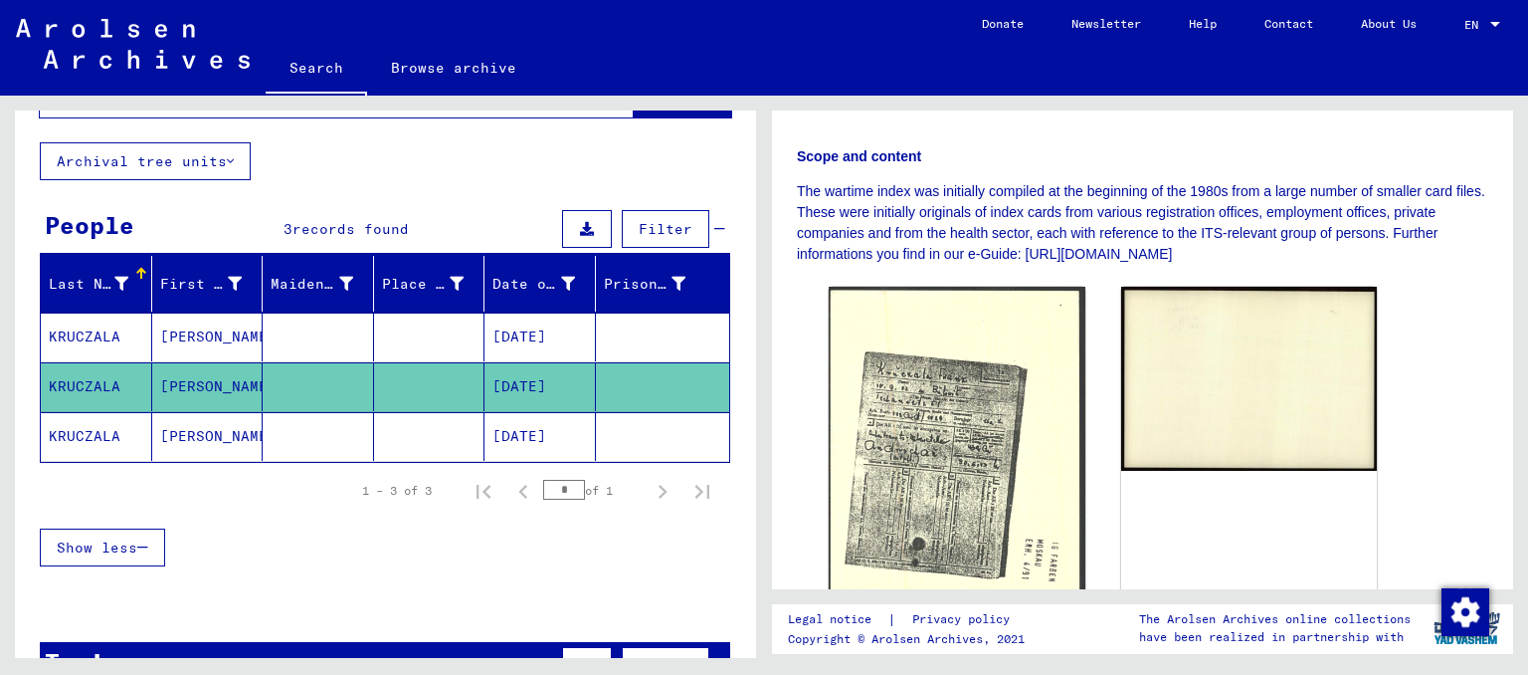
scroll to position [467, 0]
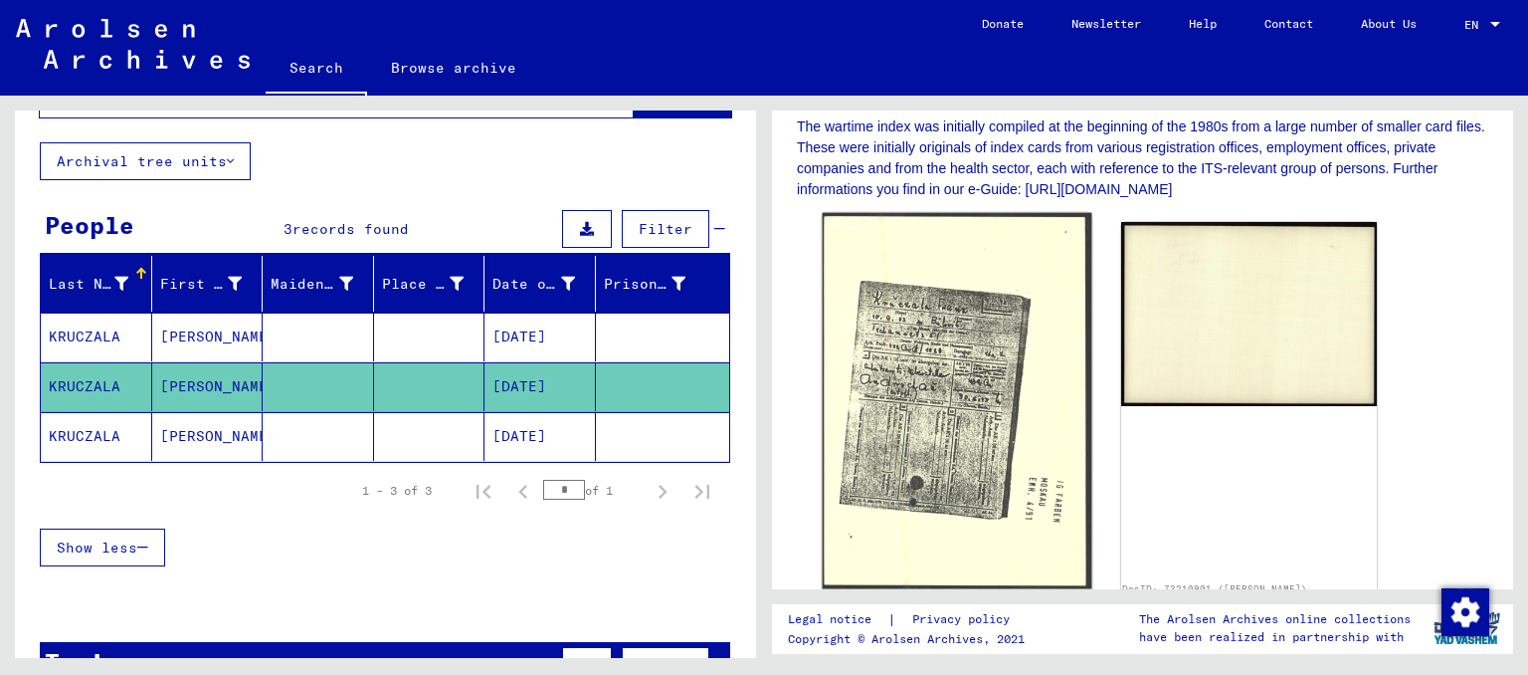
click at [954, 323] on img at bounding box center [957, 401] width 269 height 376
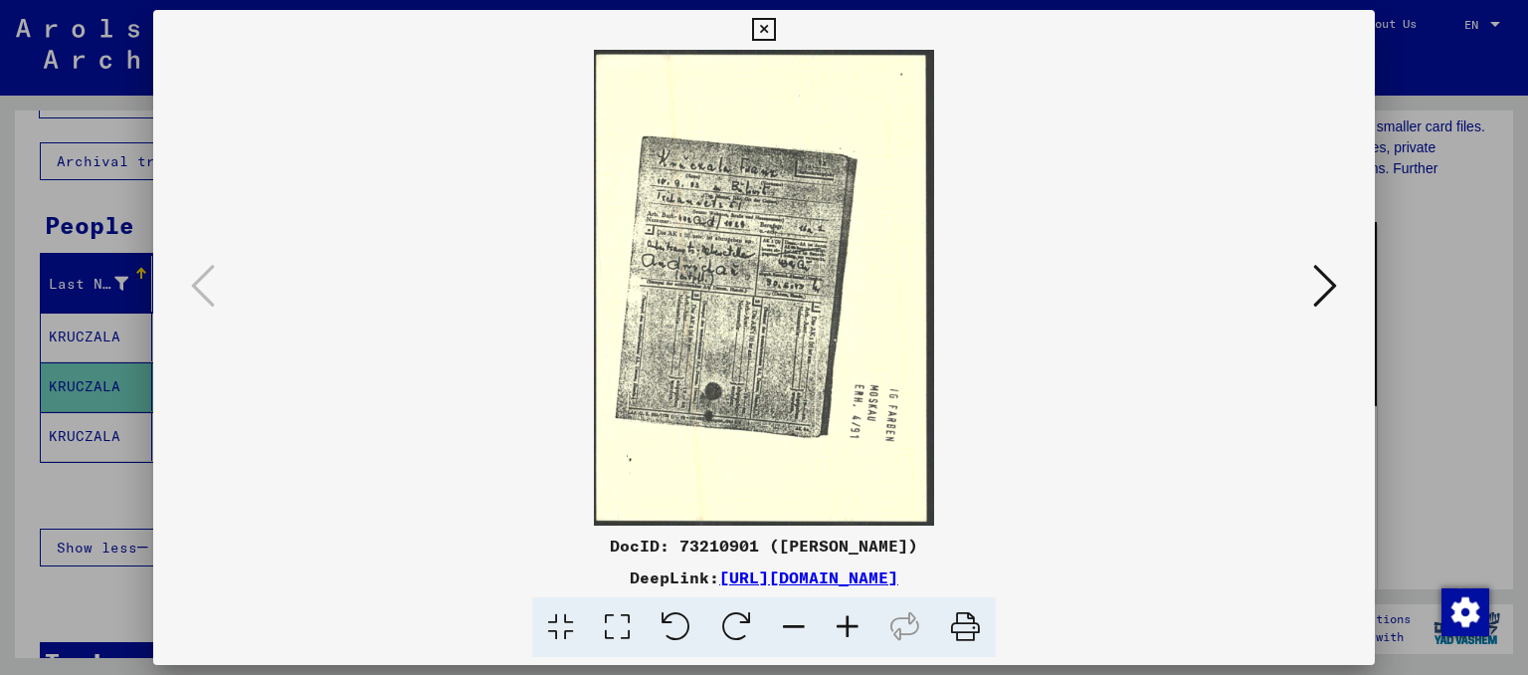
click at [844, 626] on icon at bounding box center [848, 627] width 54 height 61
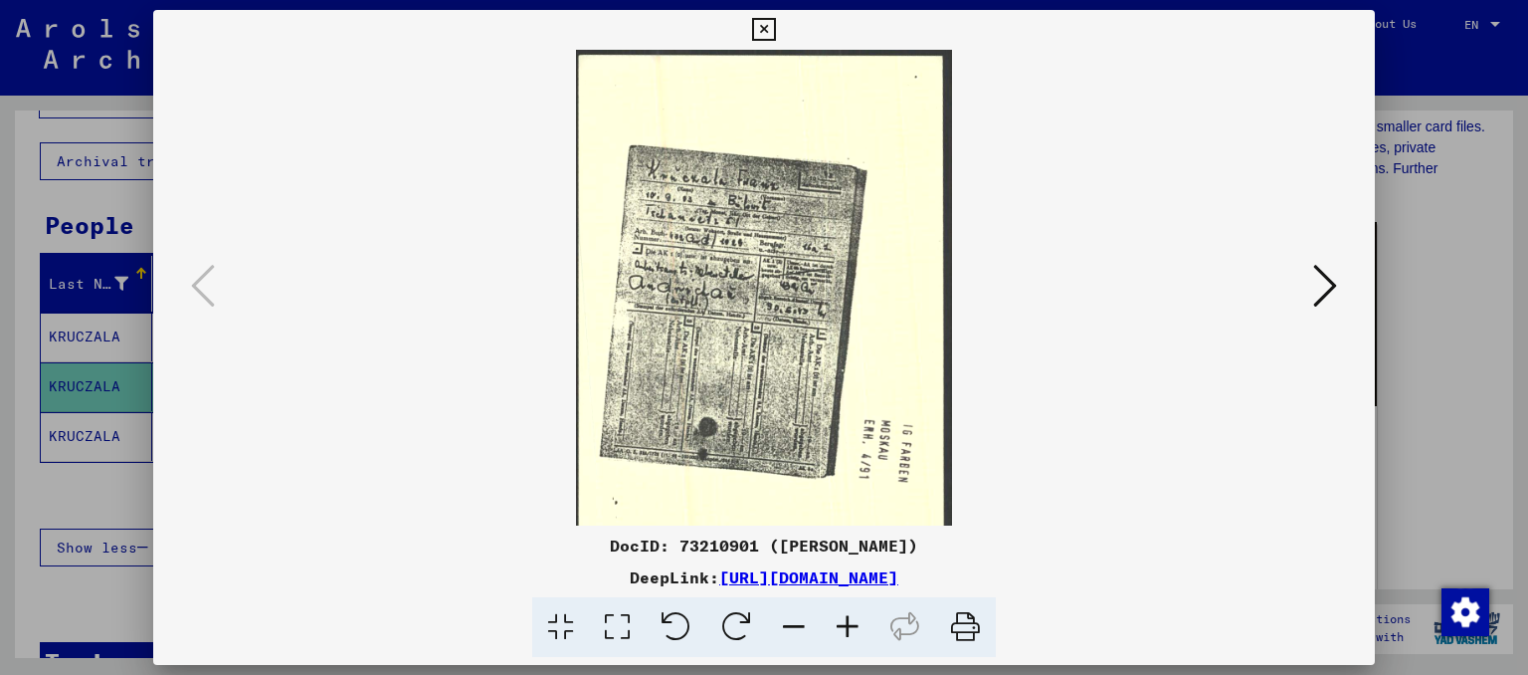
click at [844, 626] on icon at bounding box center [848, 627] width 54 height 61
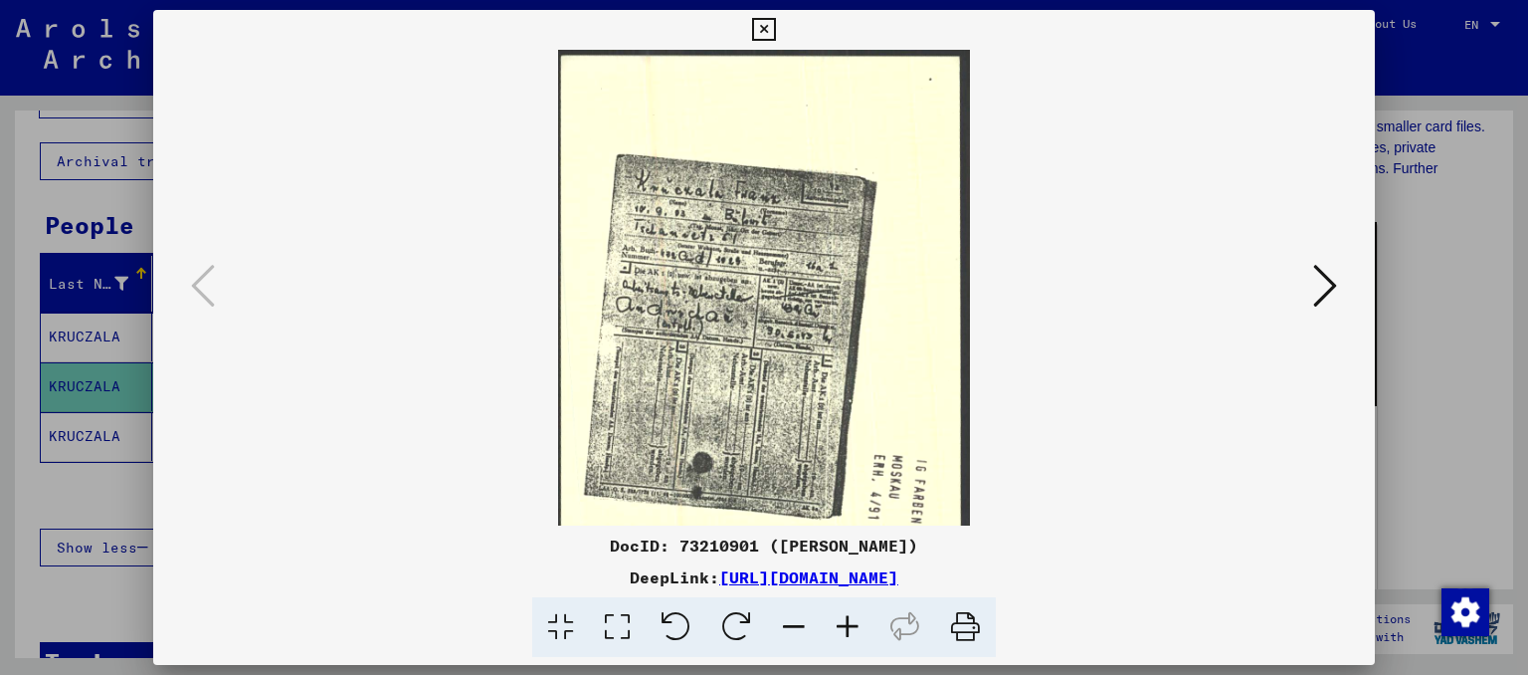
click at [844, 626] on icon at bounding box center [848, 627] width 54 height 61
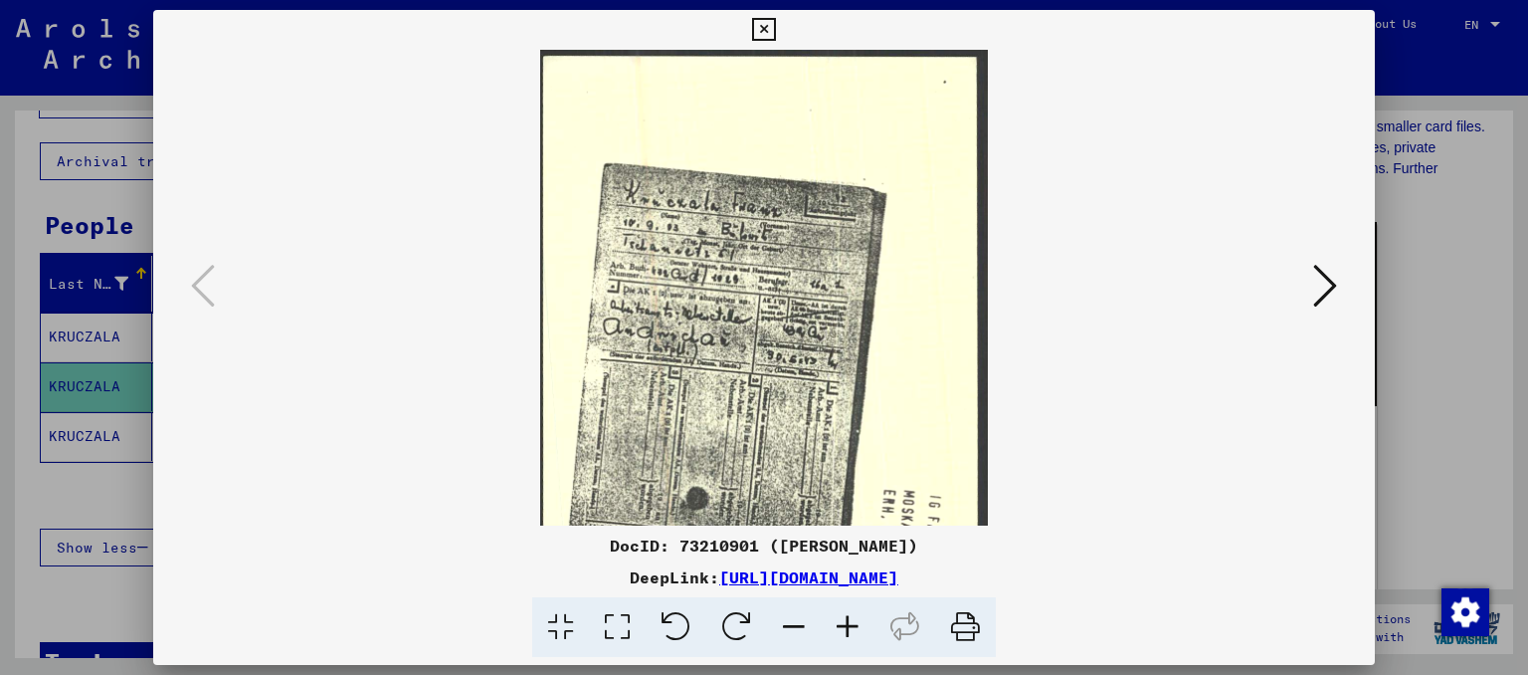
click at [844, 626] on icon at bounding box center [848, 627] width 54 height 61
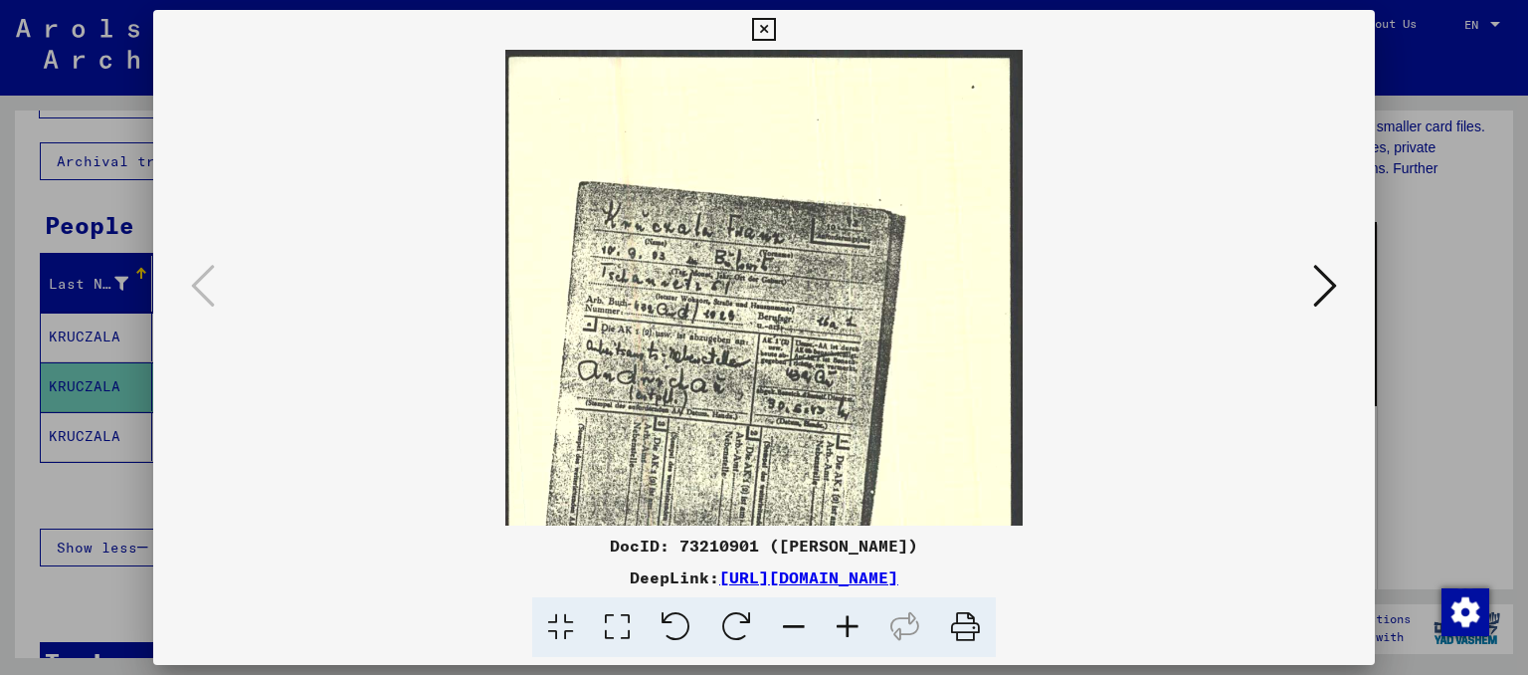
click at [844, 626] on icon at bounding box center [848, 627] width 54 height 61
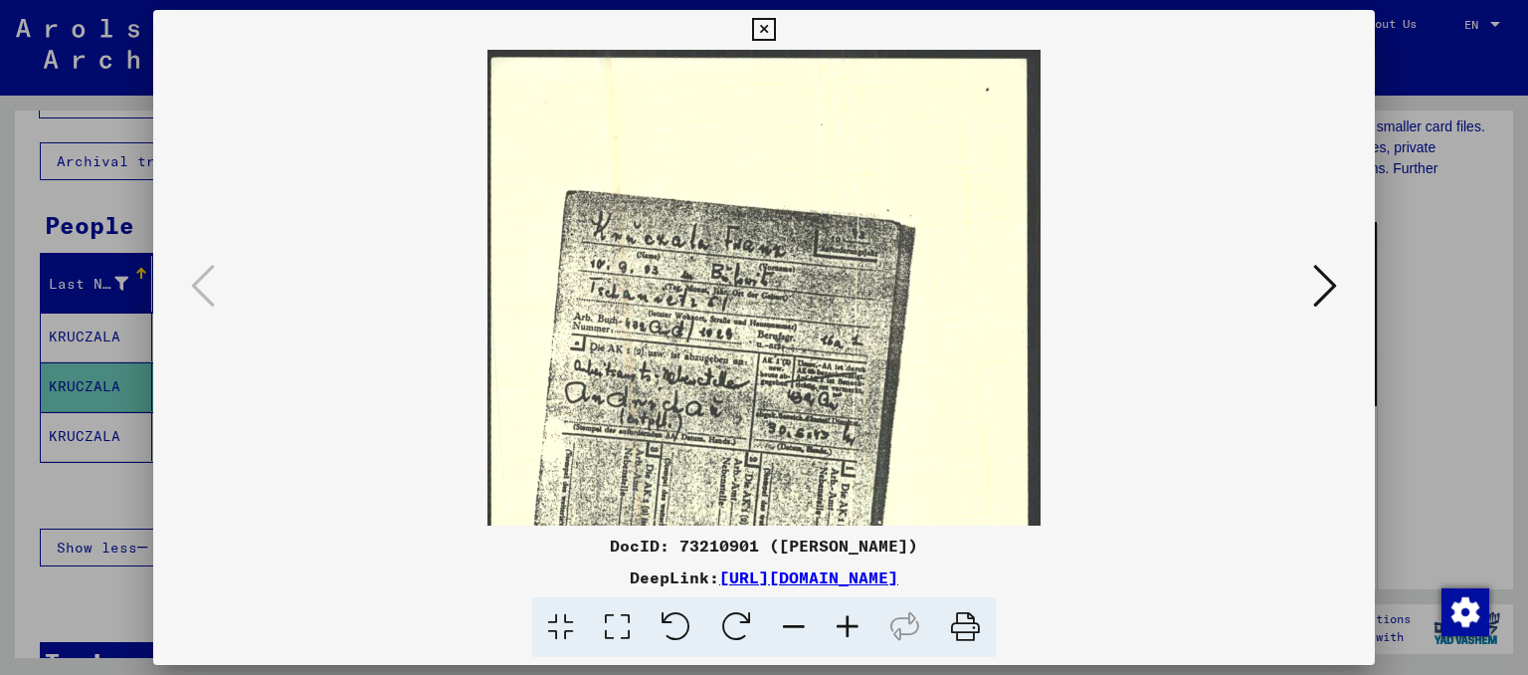
click at [844, 626] on icon at bounding box center [848, 627] width 54 height 61
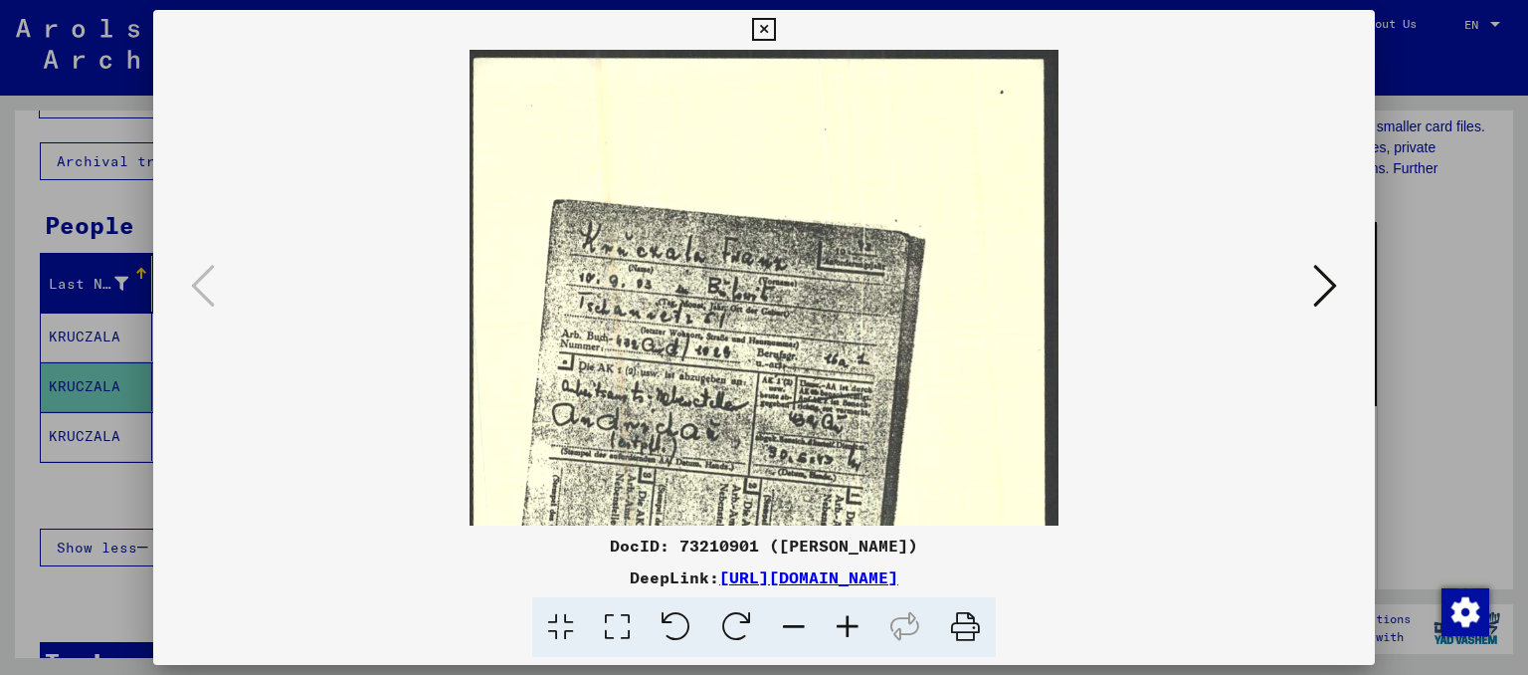
click at [844, 626] on icon at bounding box center [848, 627] width 54 height 61
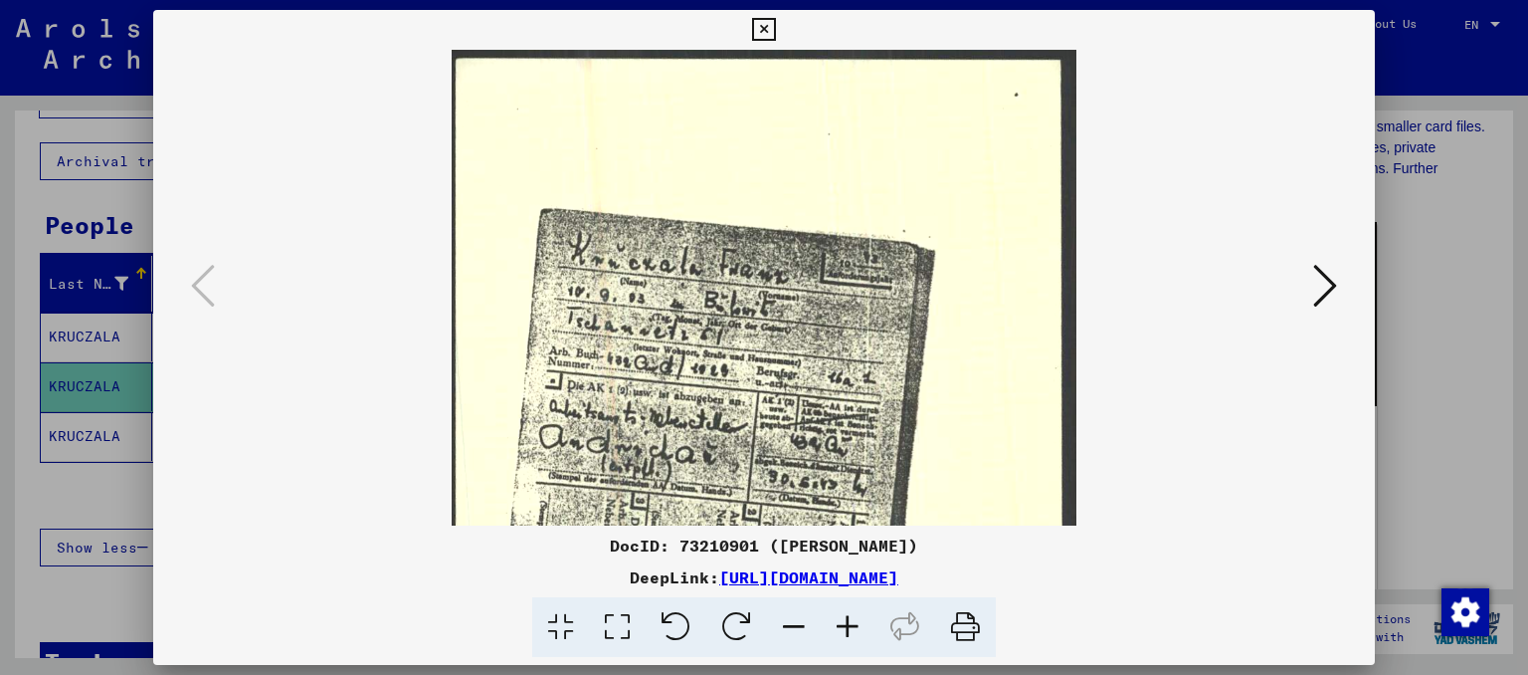
click at [844, 626] on icon at bounding box center [848, 627] width 54 height 61
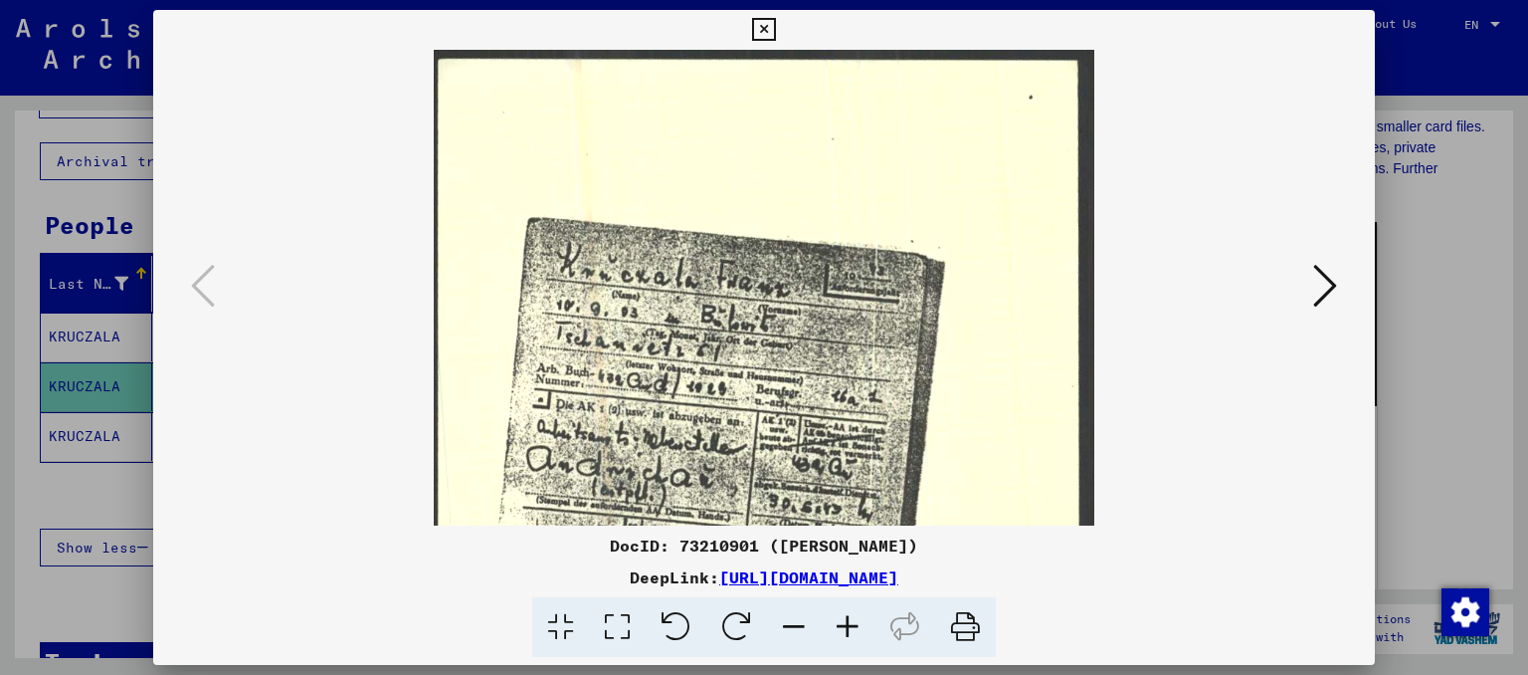
click at [844, 626] on icon at bounding box center [848, 627] width 54 height 61
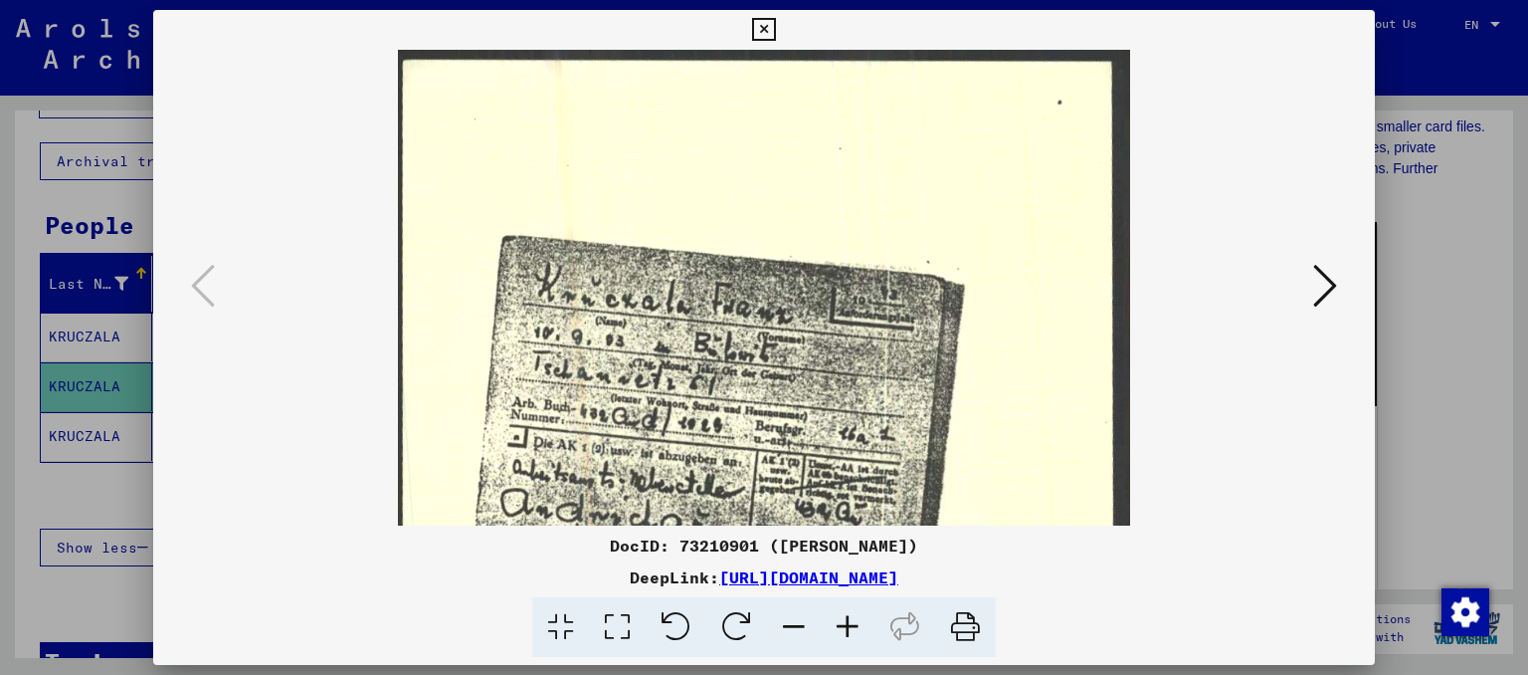
click at [844, 626] on icon at bounding box center [848, 627] width 54 height 61
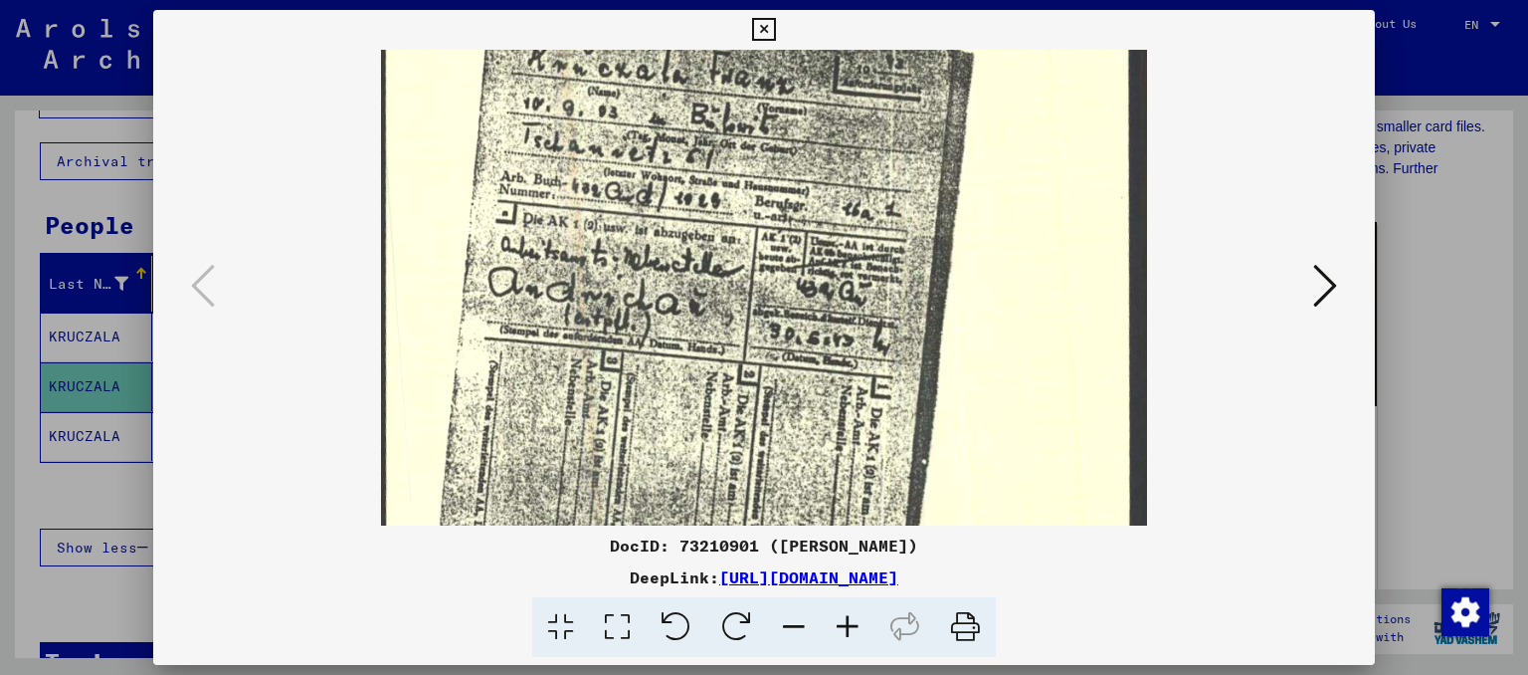
scroll to position [248, 0]
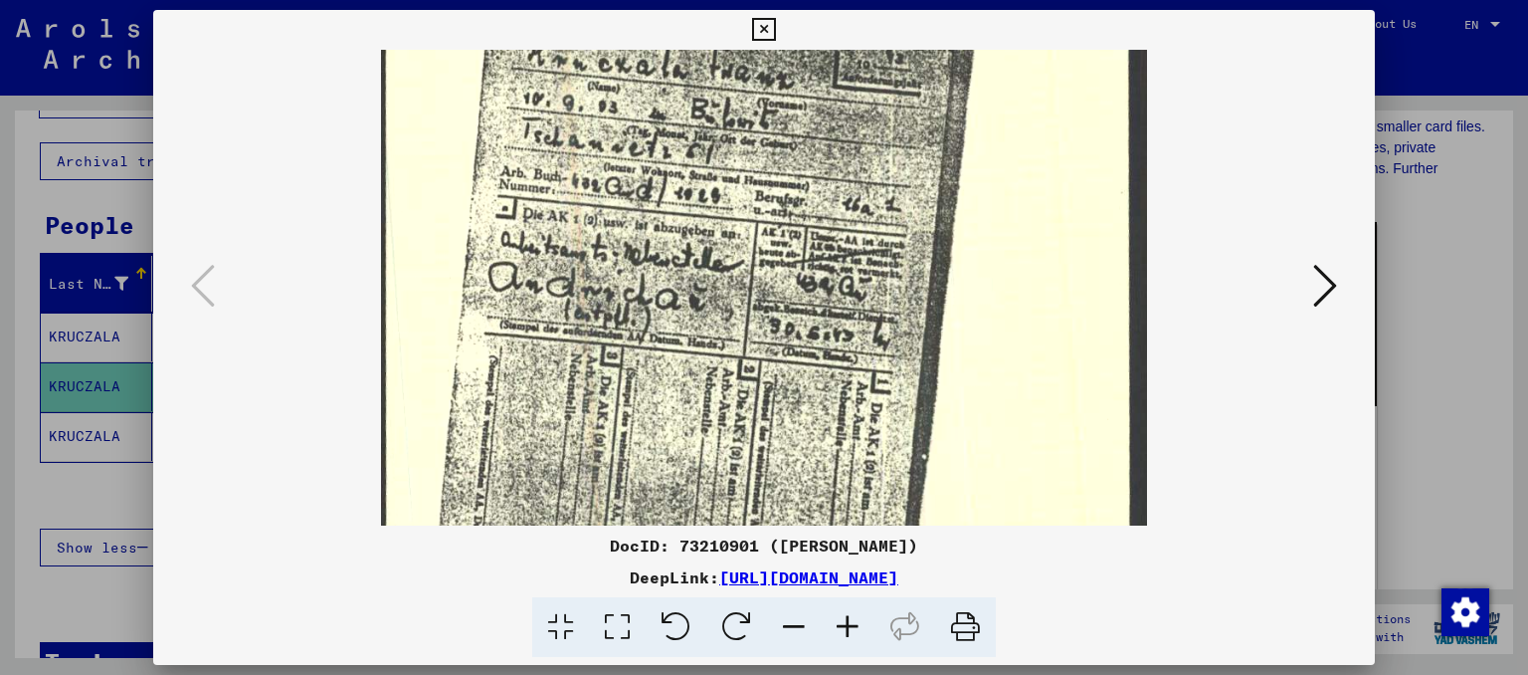
drag, startPoint x: 783, startPoint y: 427, endPoint x: 779, endPoint y: 184, distance: 242.8
click at [779, 184] on img at bounding box center [764, 338] width 767 height 1073
click at [764, 31] on icon at bounding box center [763, 30] width 23 height 24
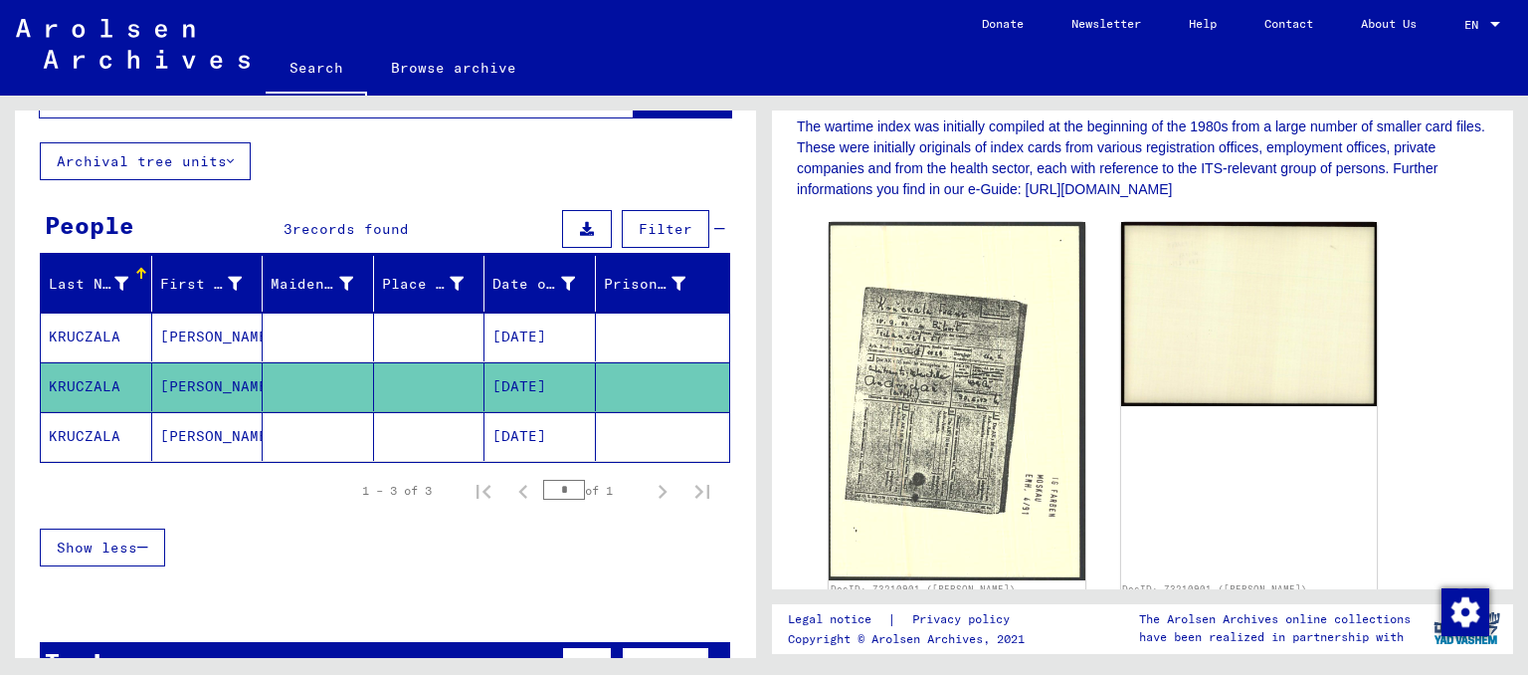
click at [165, 434] on mat-cell "[PERSON_NAME]" at bounding box center [207, 436] width 111 height 49
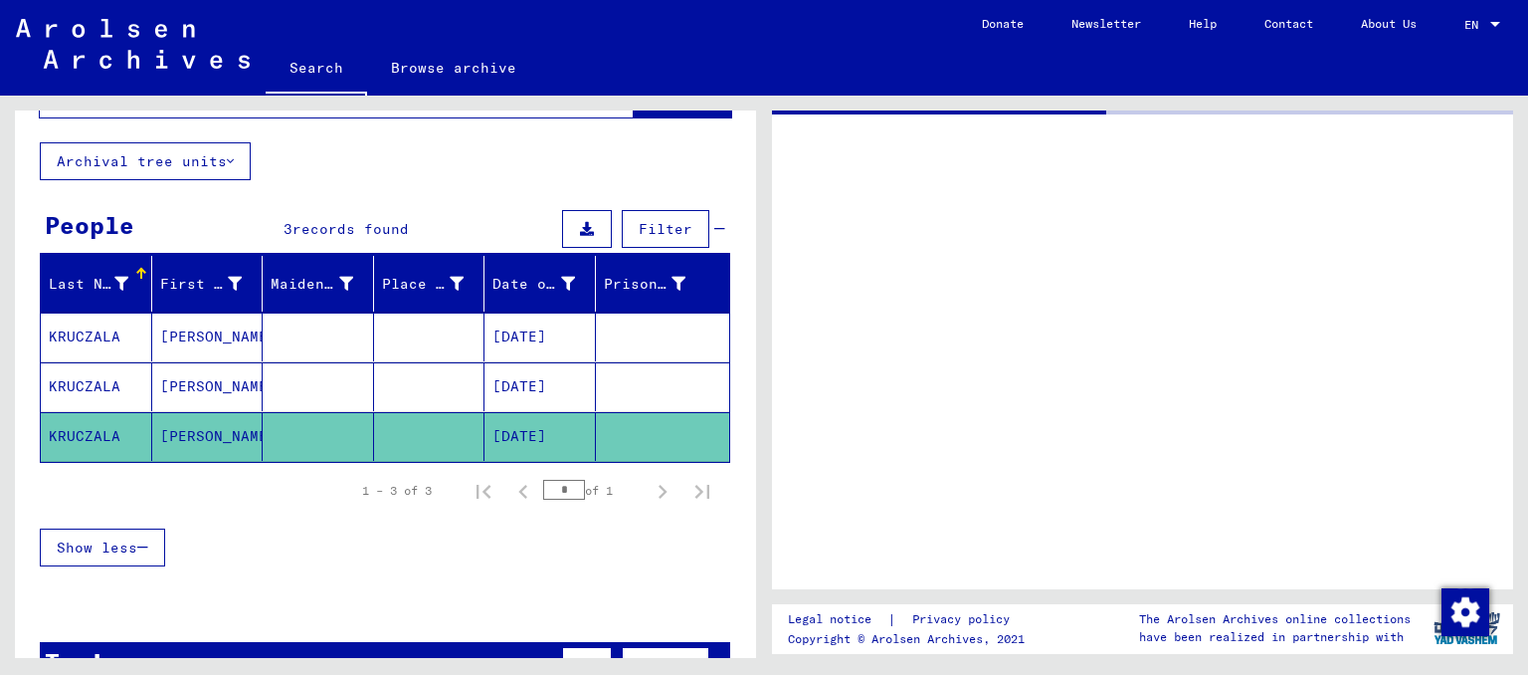
click at [165, 434] on mat-cell "[PERSON_NAME]" at bounding box center [207, 436] width 111 height 49
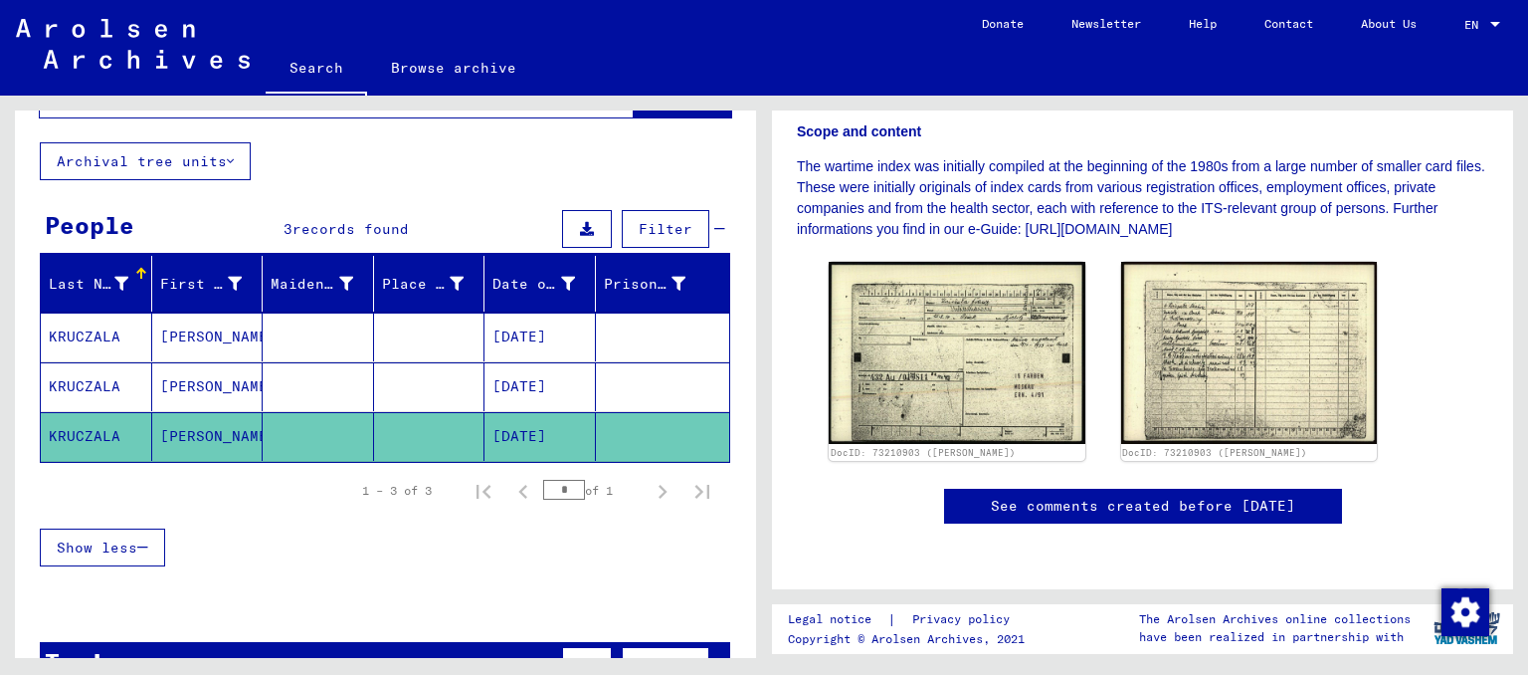
scroll to position [683, 0]
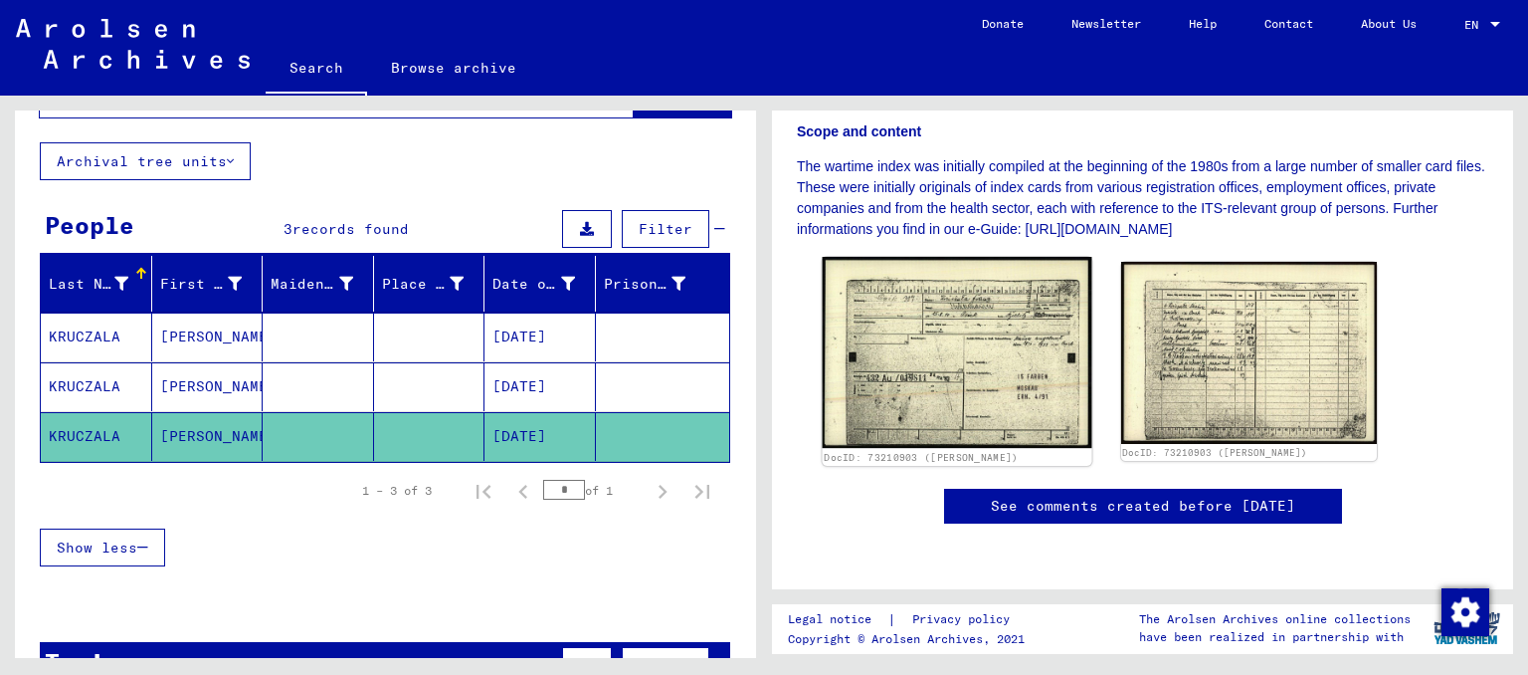
click at [959, 257] on img at bounding box center [957, 352] width 269 height 191
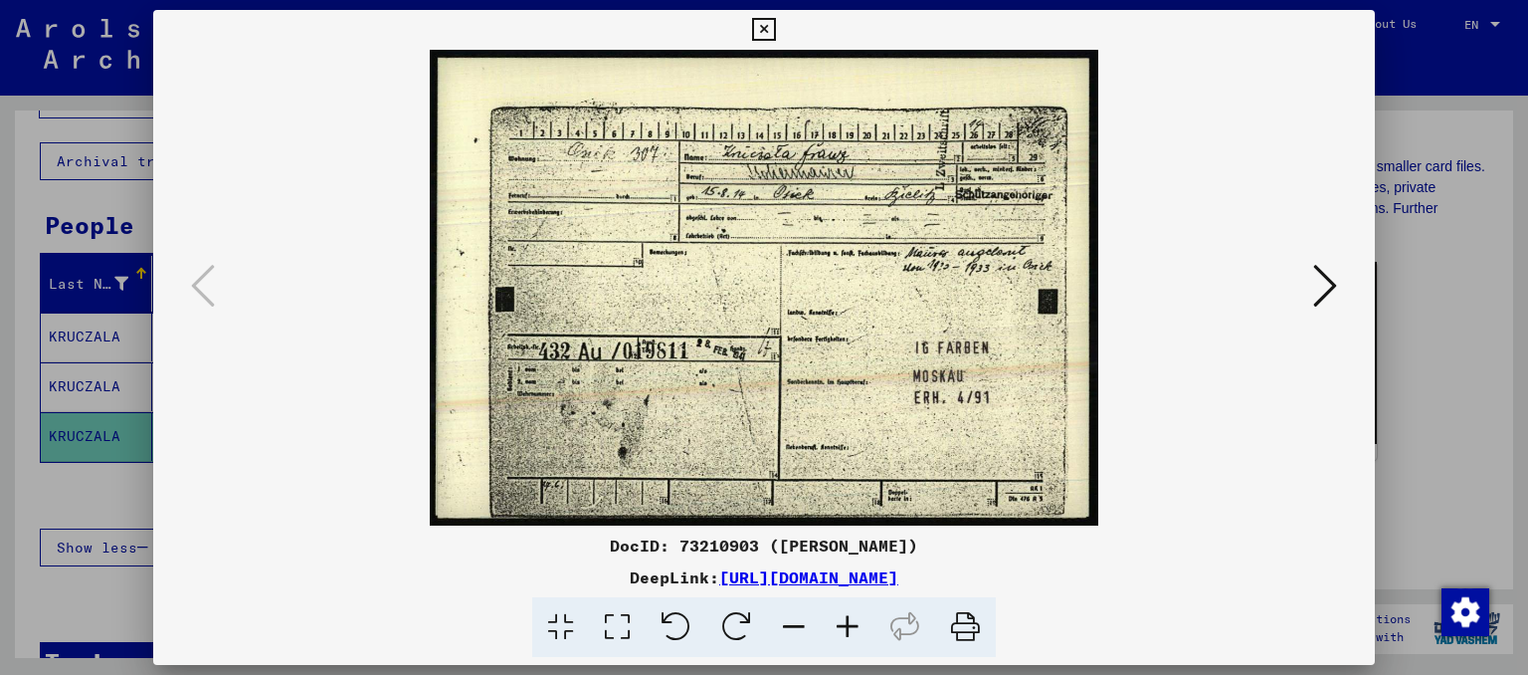
scroll to position [682, 0]
click at [959, 134] on img at bounding box center [764, 288] width 1087 height 476
click at [767, 32] on icon at bounding box center [763, 30] width 23 height 24
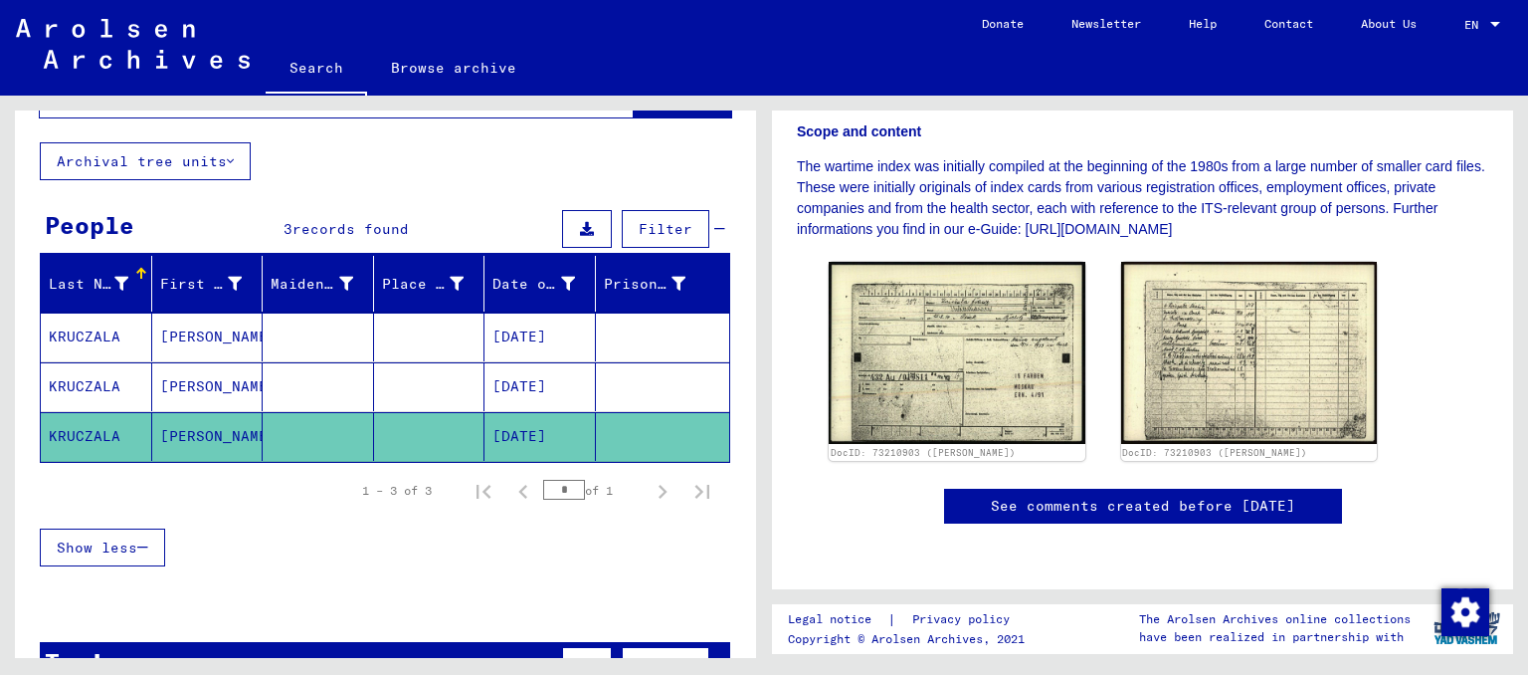
scroll to position [0, 0]
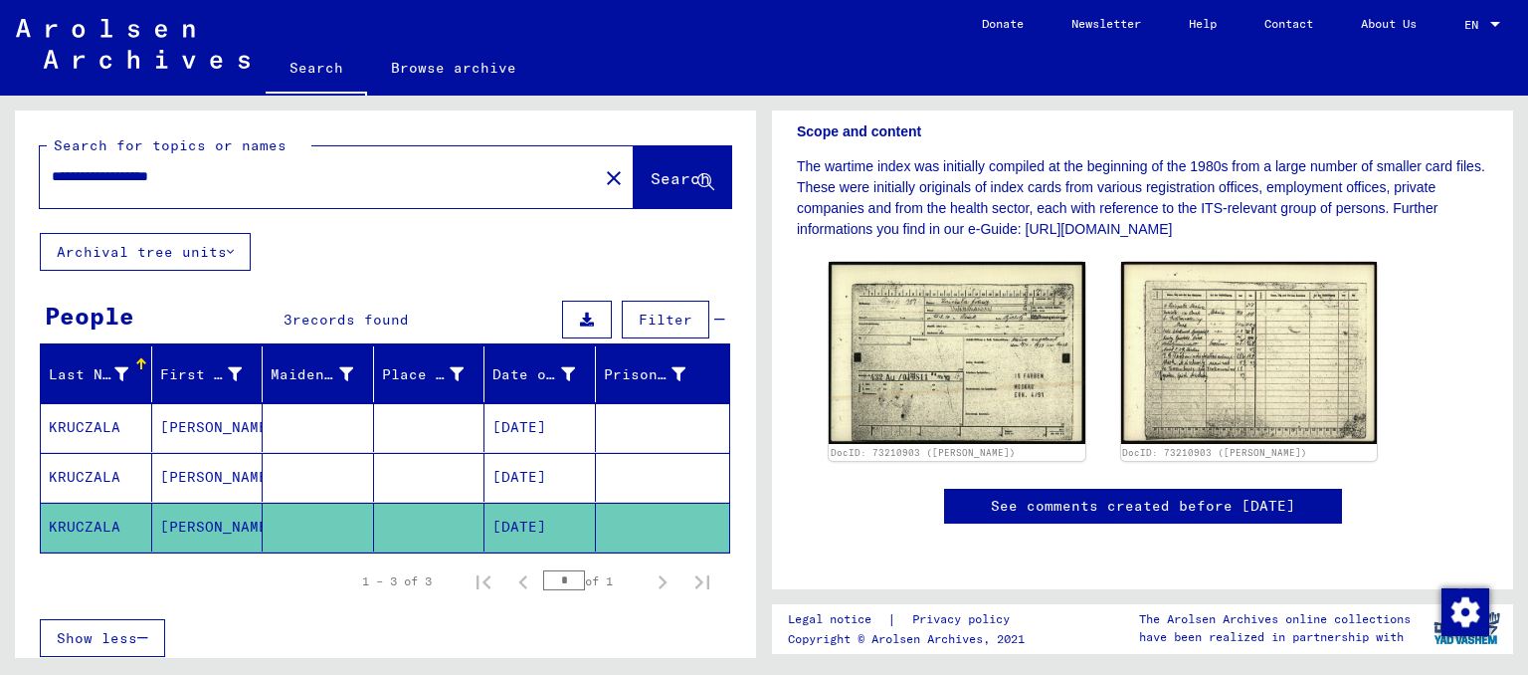
drag, startPoint x: 232, startPoint y: 172, endPoint x: 126, endPoint y: 174, distance: 105.5
click at [126, 174] on input "**********" at bounding box center [319, 176] width 534 height 21
type input "********"
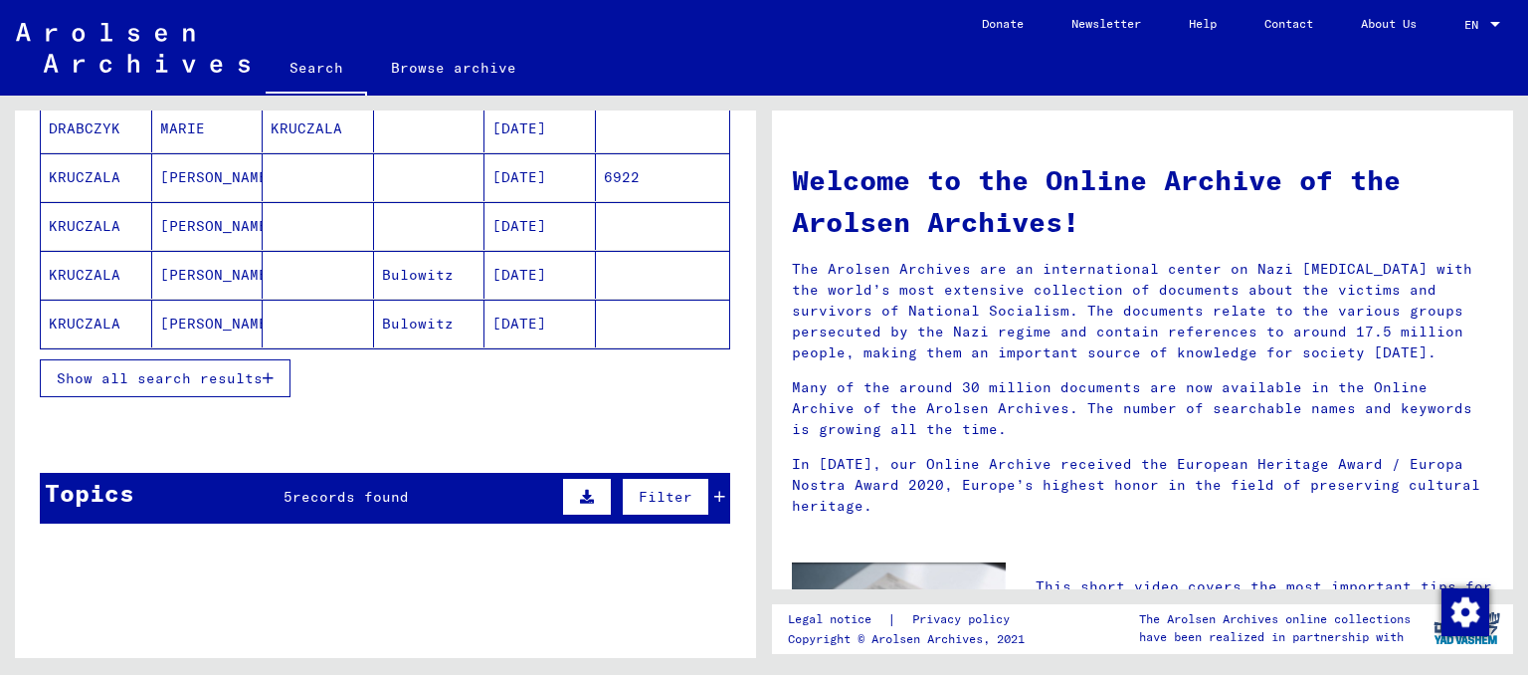
scroll to position [299, 0]
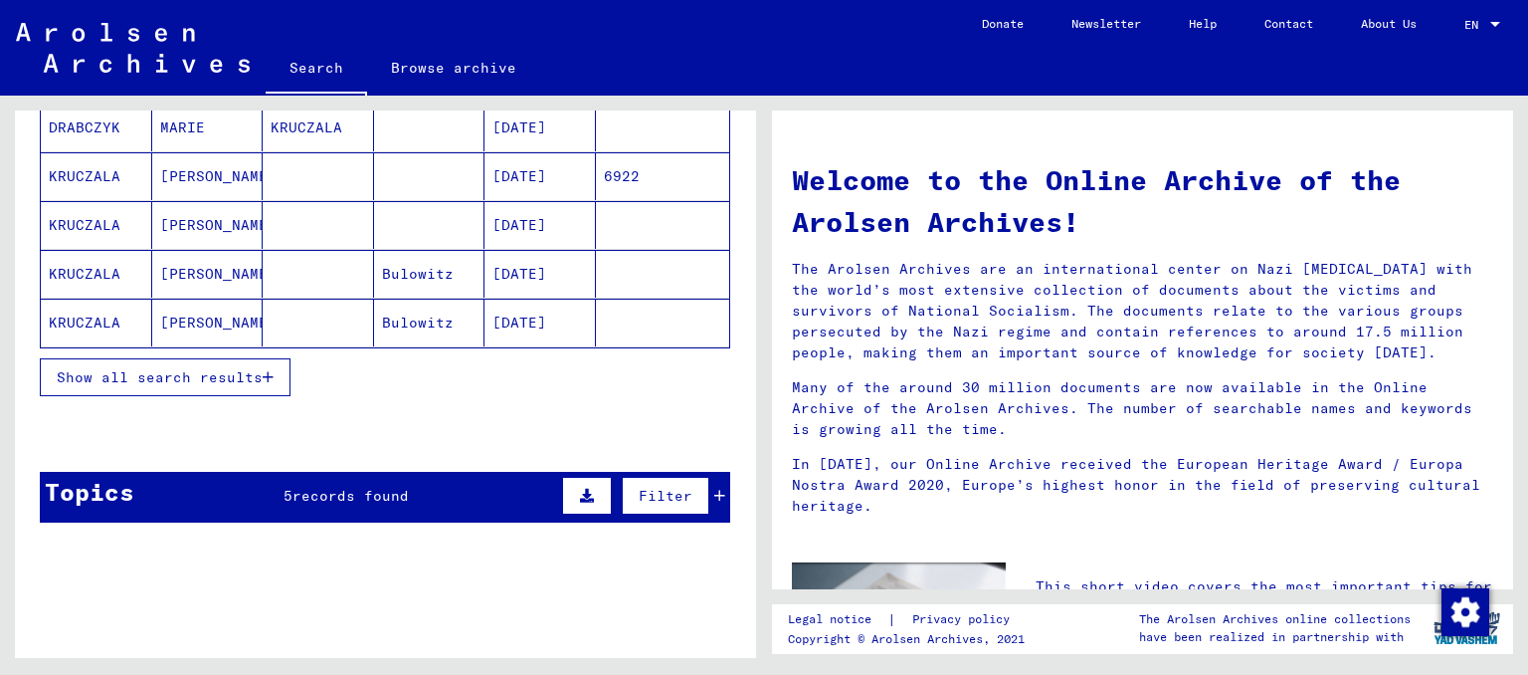
click at [308, 123] on mat-cell "KRUCZALA" at bounding box center [318, 127] width 111 height 48
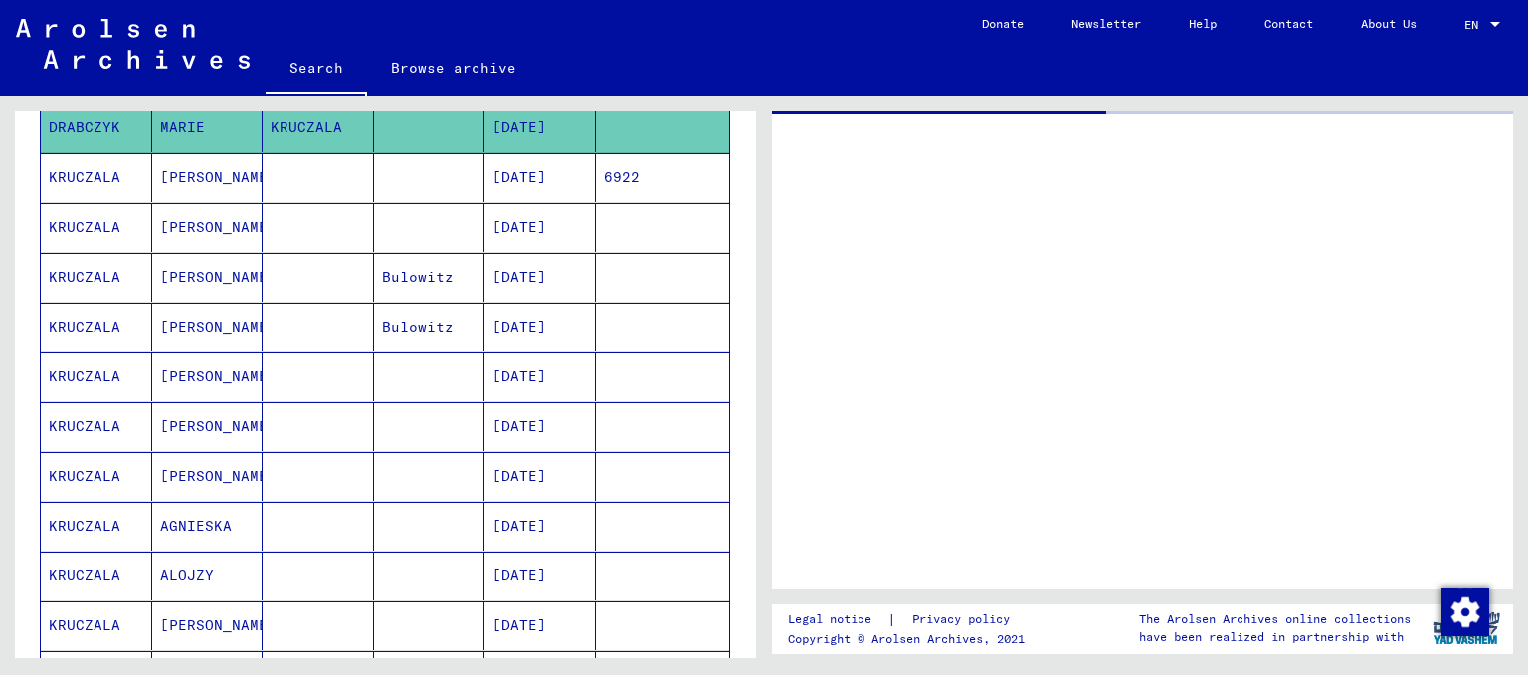
scroll to position [300, 0]
click at [308, 123] on mat-cell "KRUCZALA" at bounding box center [318, 126] width 111 height 49
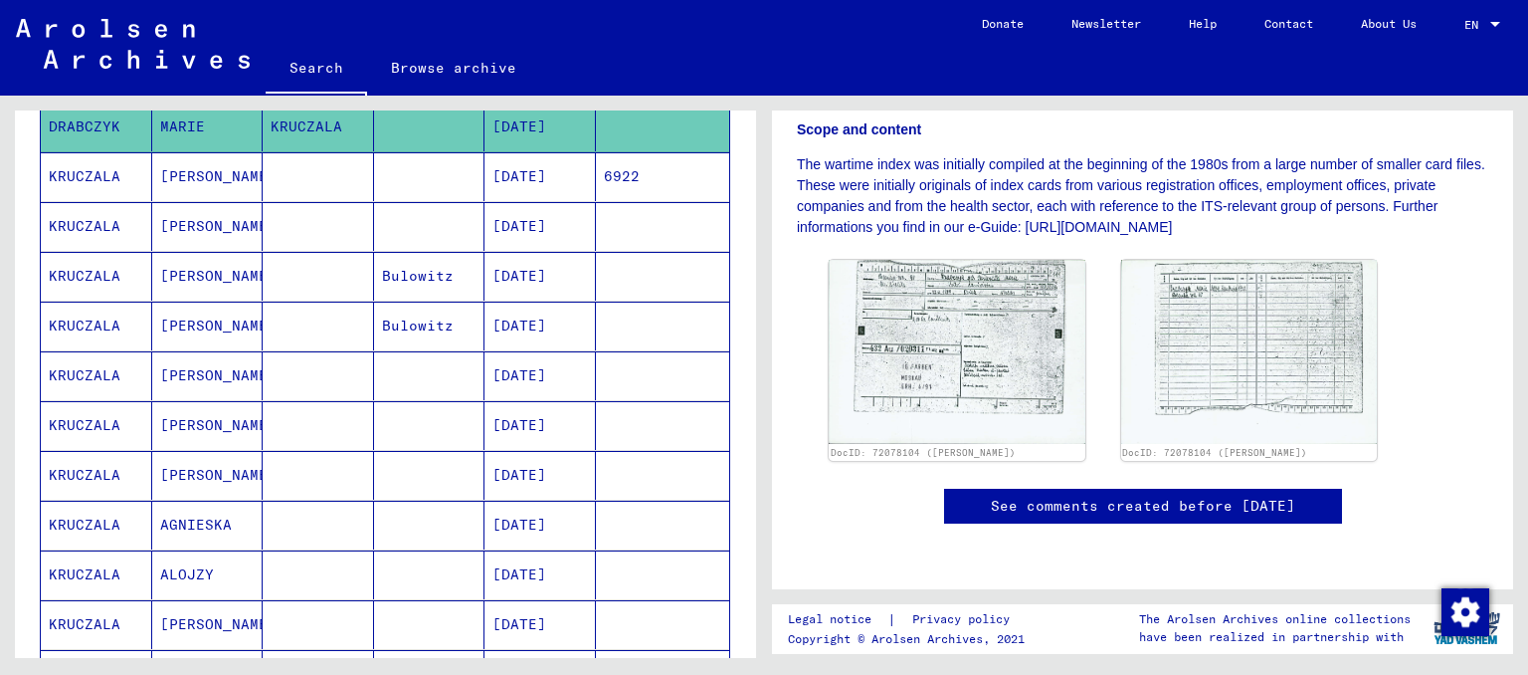
scroll to position [606, 0]
click at [947, 255] on img at bounding box center [957, 351] width 269 height 193
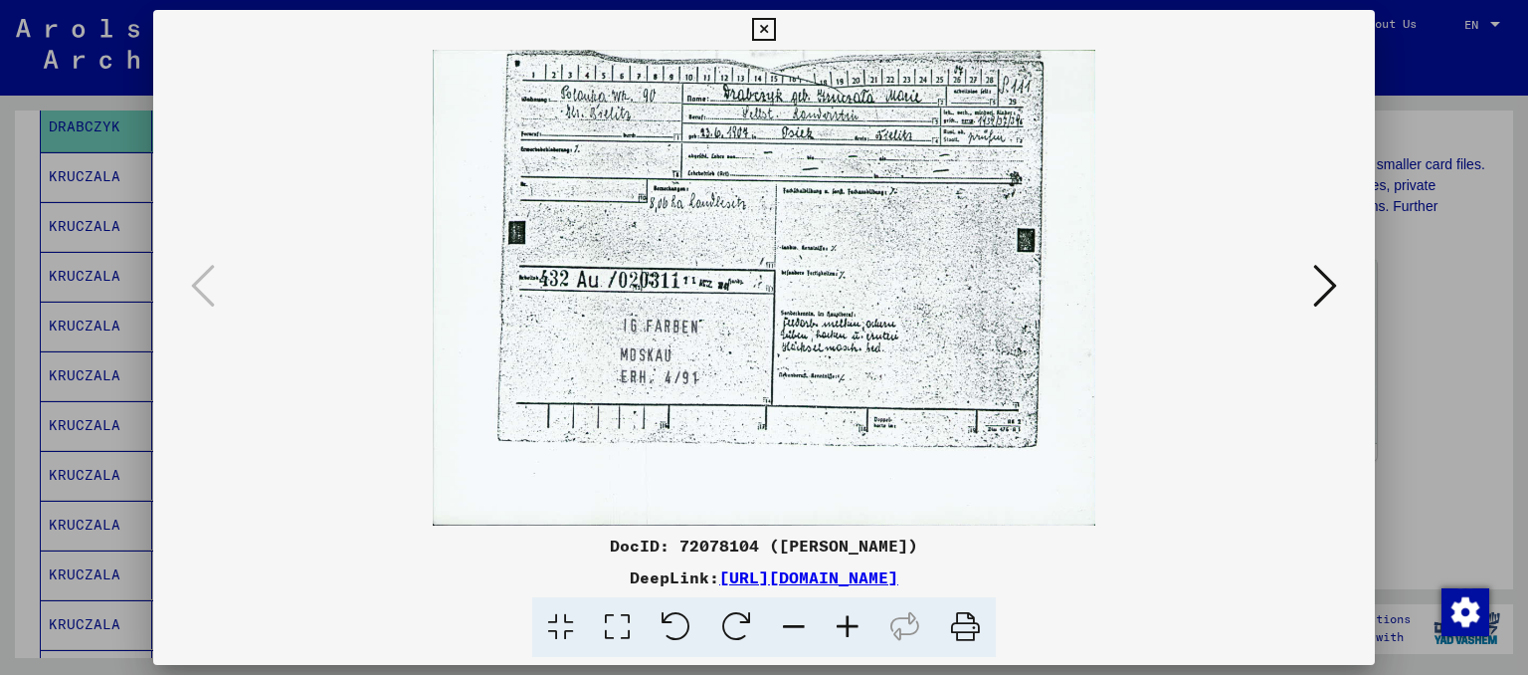
click at [947, 190] on img at bounding box center [764, 288] width 1087 height 476
click at [761, 31] on icon at bounding box center [763, 30] width 23 height 24
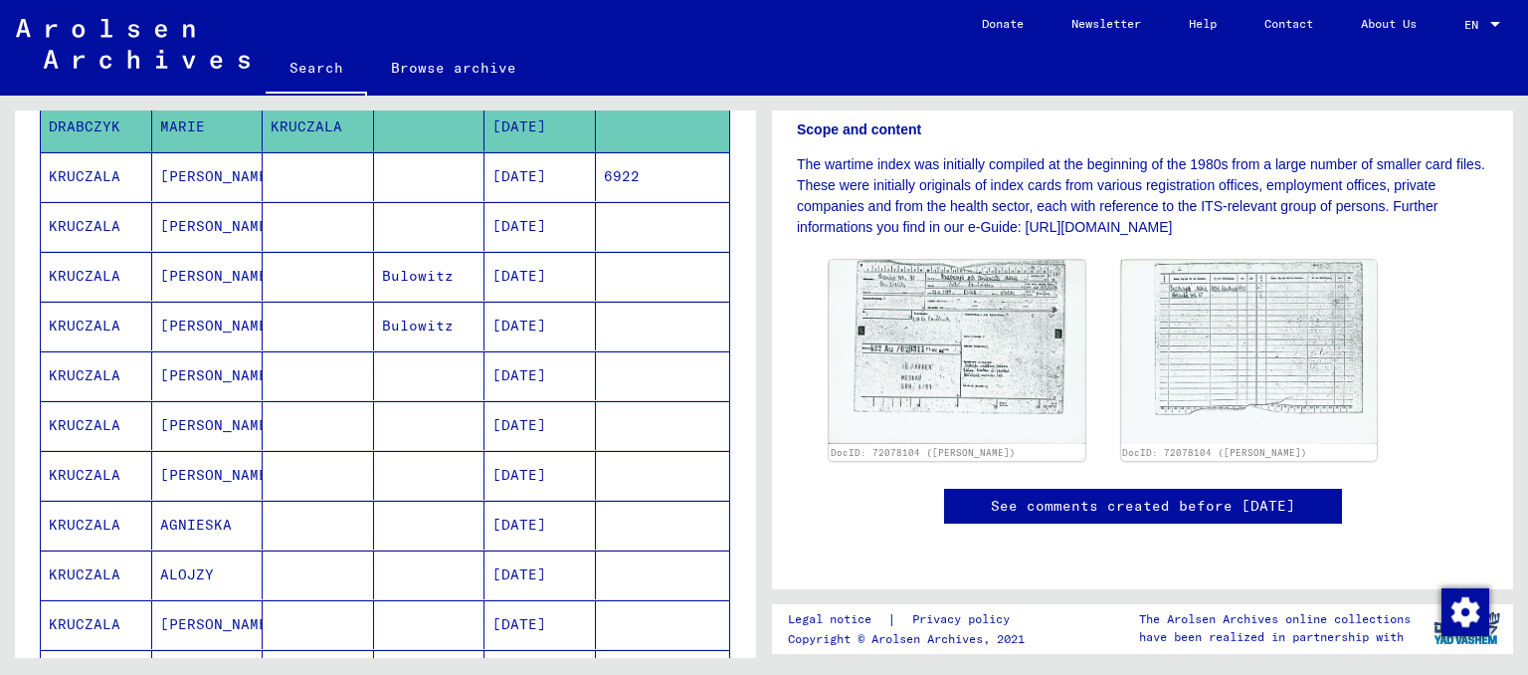
click at [163, 184] on mat-cell "[PERSON_NAME]" at bounding box center [207, 176] width 111 height 49
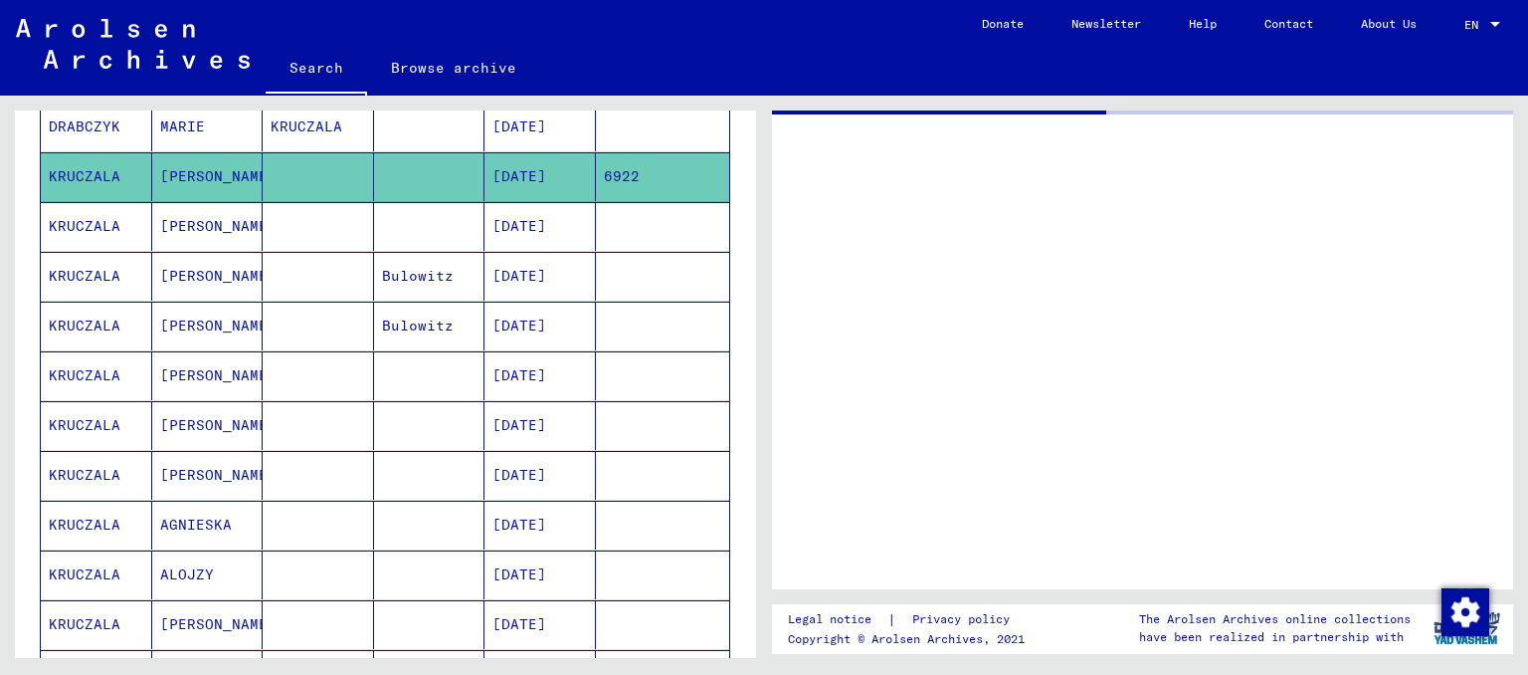
click at [163, 184] on mat-cell "[PERSON_NAME]" at bounding box center [207, 176] width 111 height 49
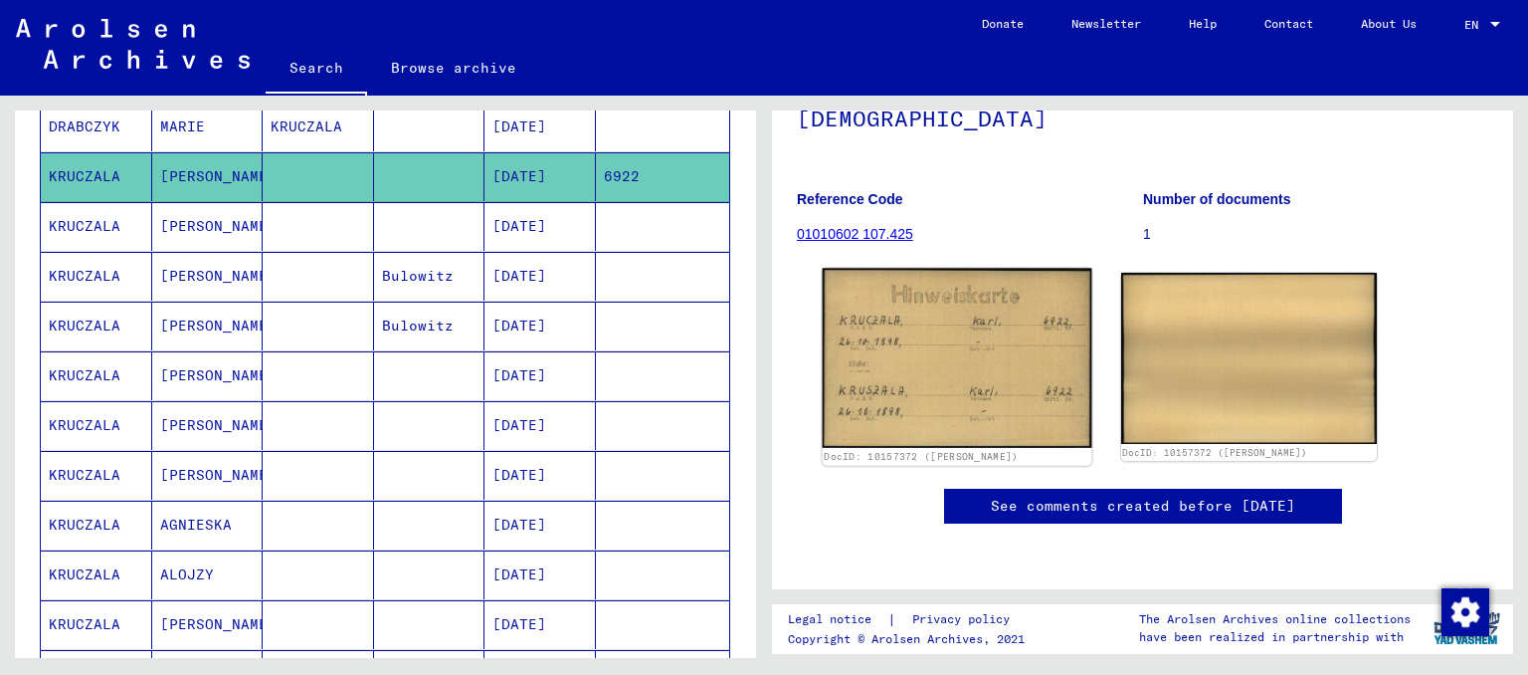
scroll to position [250, 0]
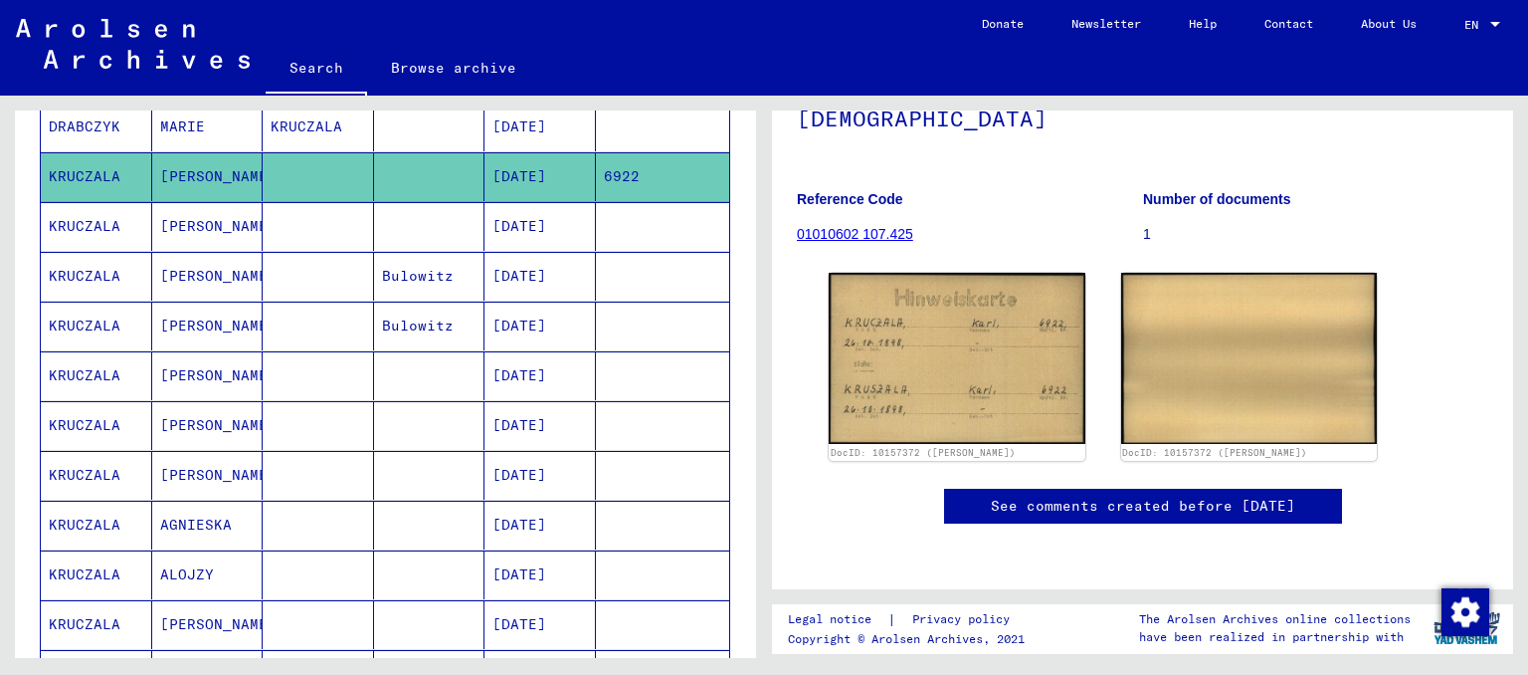
click at [167, 221] on mat-cell "[PERSON_NAME]" at bounding box center [207, 226] width 111 height 49
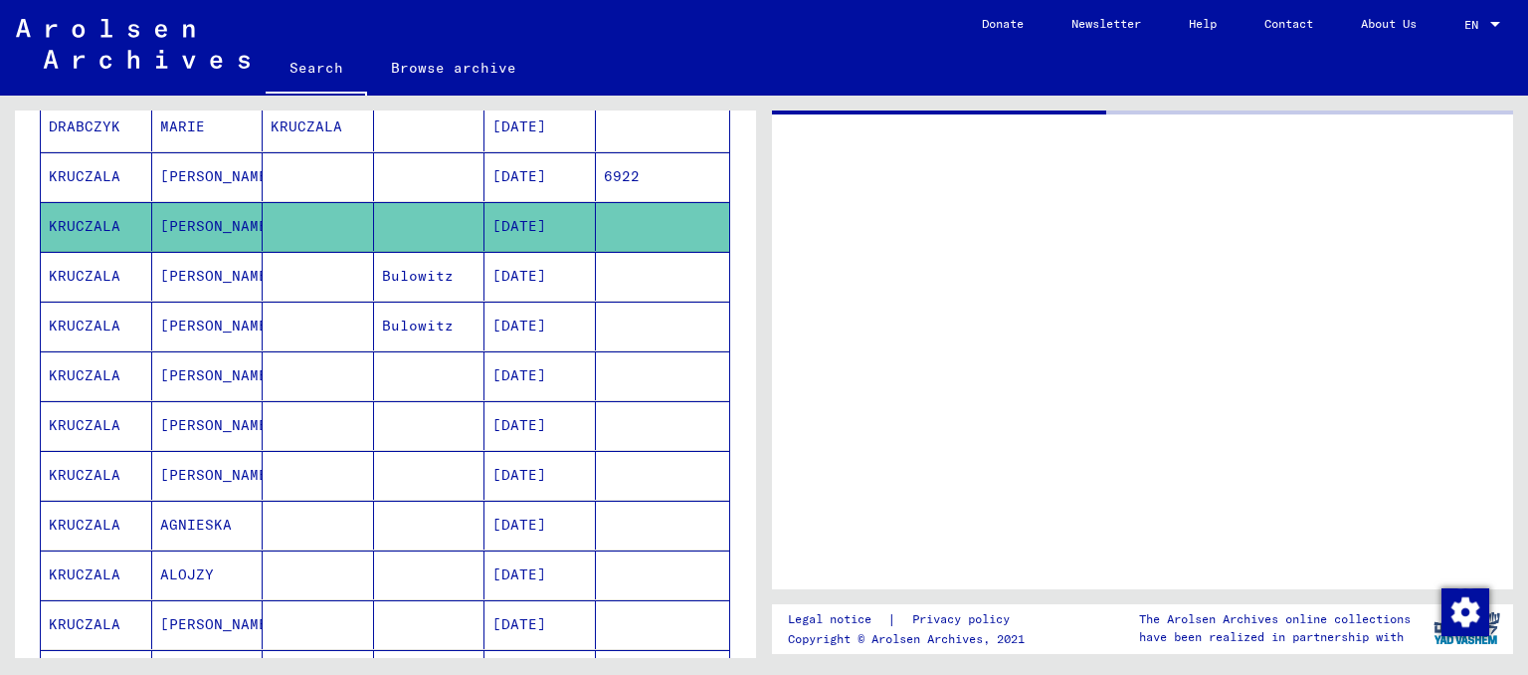
click at [167, 221] on mat-cell "[PERSON_NAME]" at bounding box center [207, 226] width 111 height 49
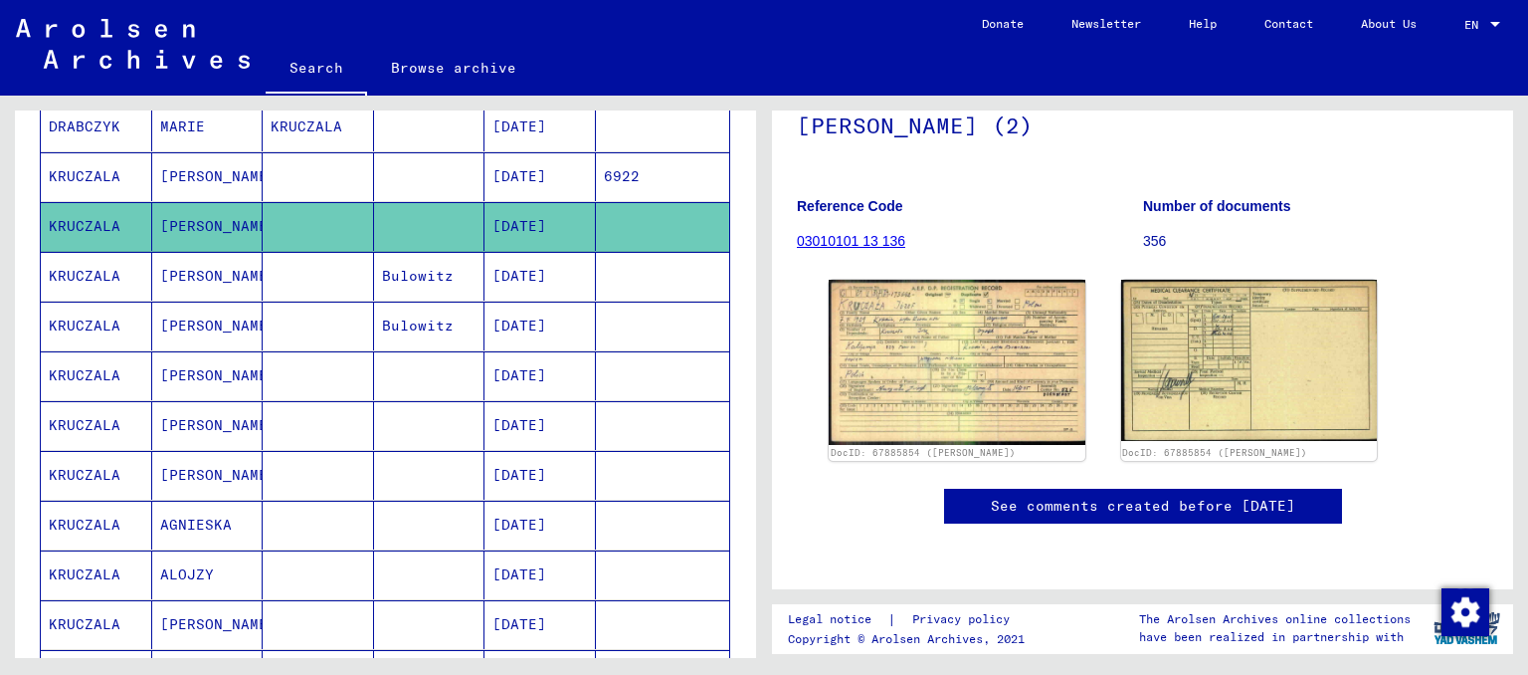
scroll to position [302, 0]
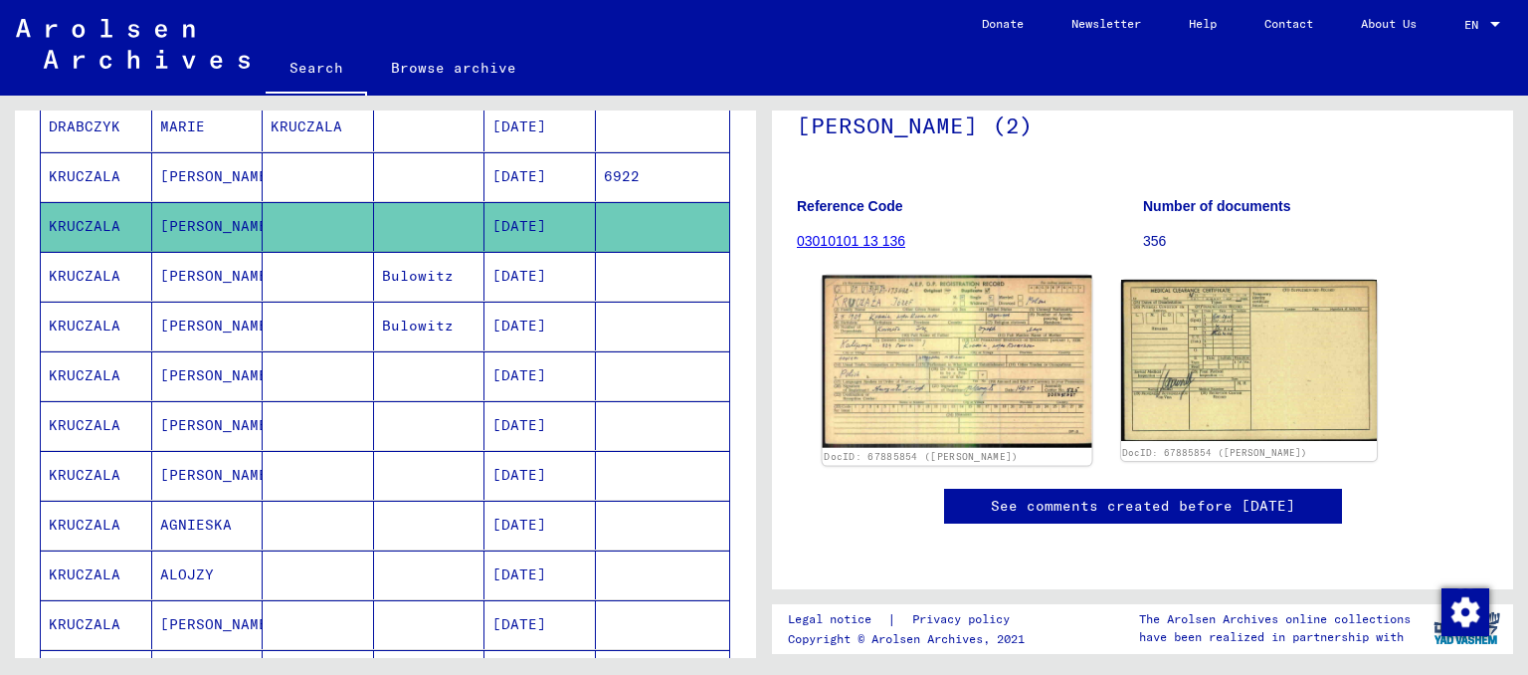
click at [918, 276] on img at bounding box center [957, 362] width 269 height 173
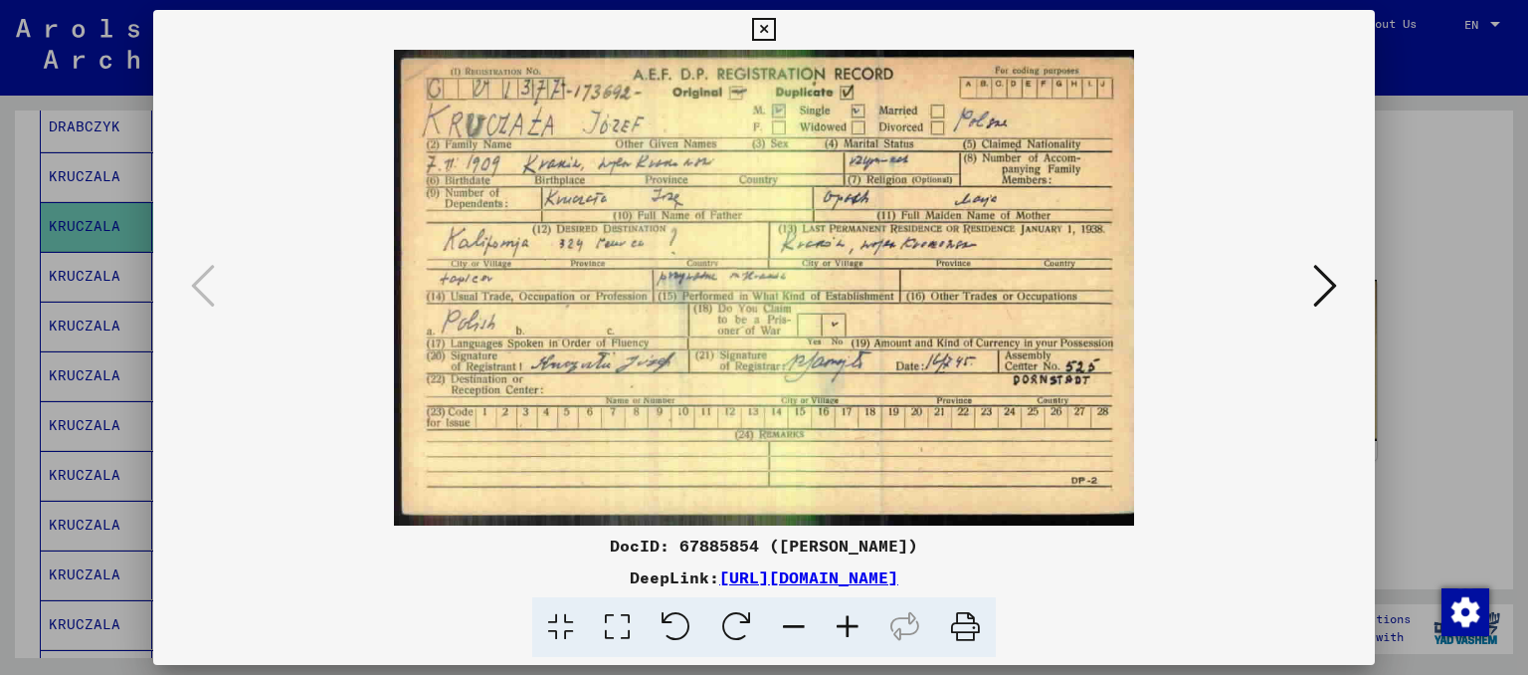
click at [766, 21] on icon at bounding box center [763, 30] width 23 height 24
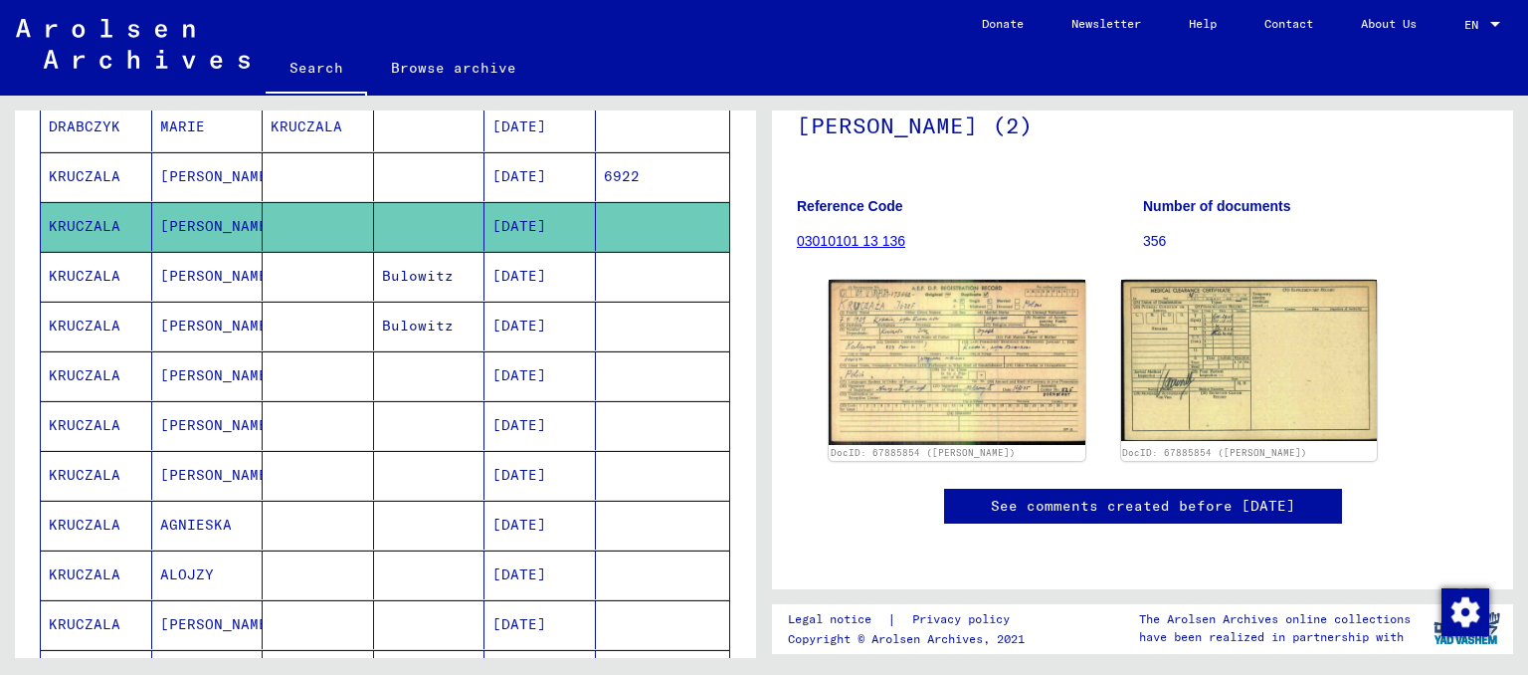
click at [163, 422] on mat-cell "[PERSON_NAME]" at bounding box center [207, 425] width 111 height 49
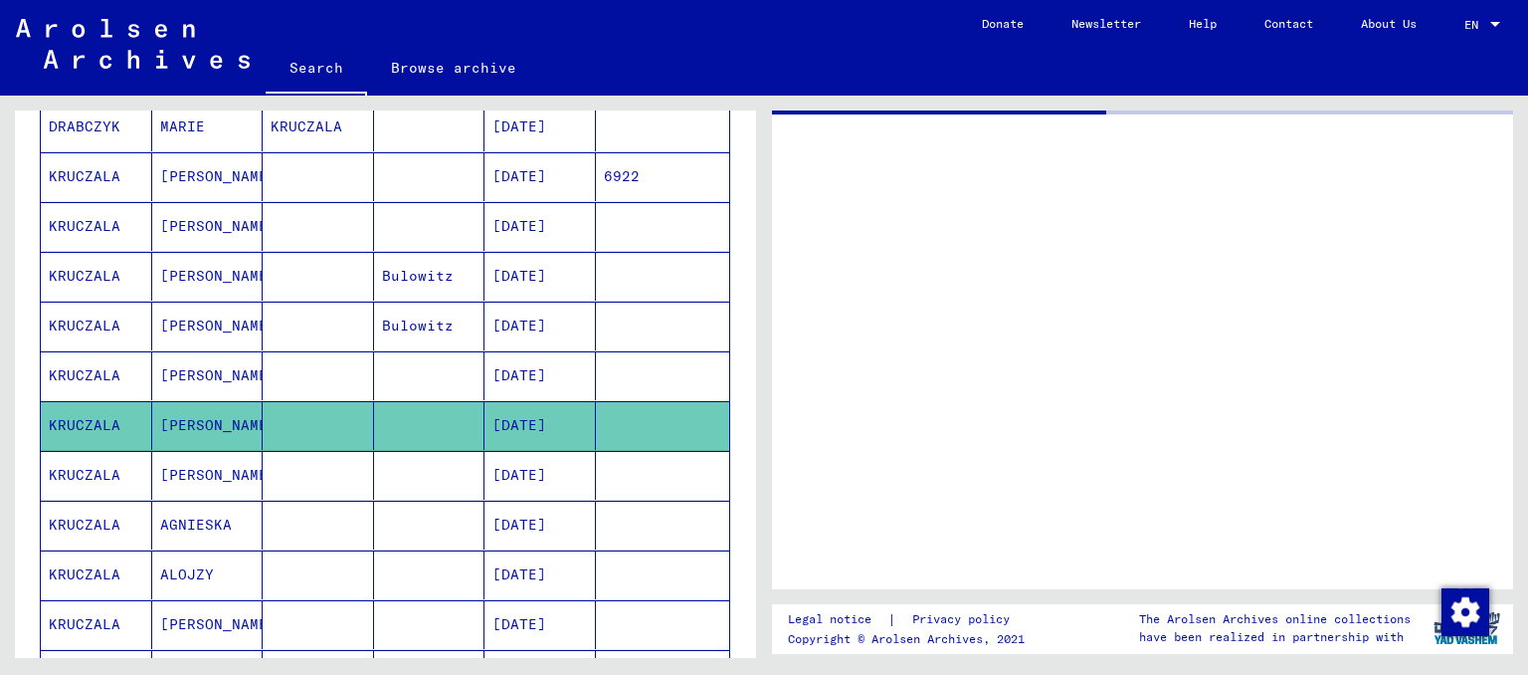
click at [163, 422] on mat-cell "[PERSON_NAME]" at bounding box center [207, 425] width 111 height 49
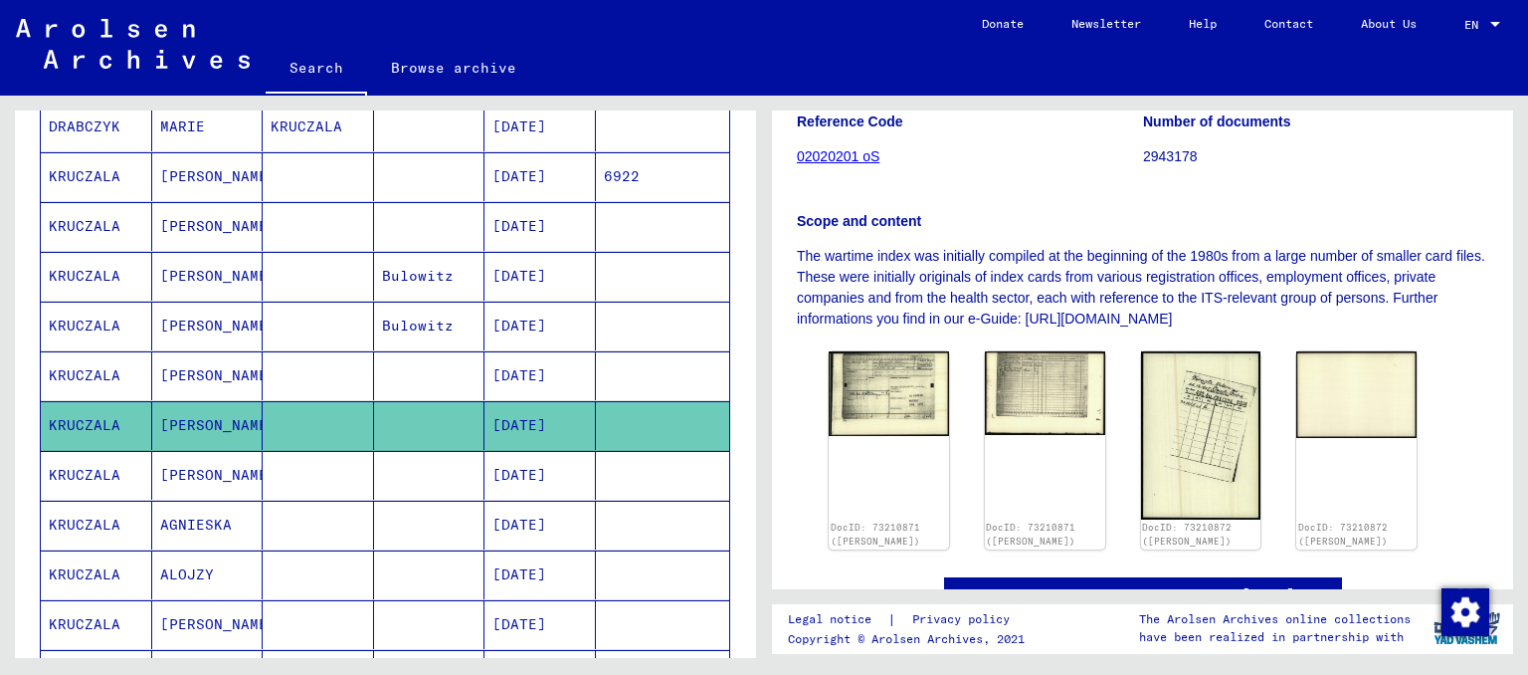
scroll to position [263, 0]
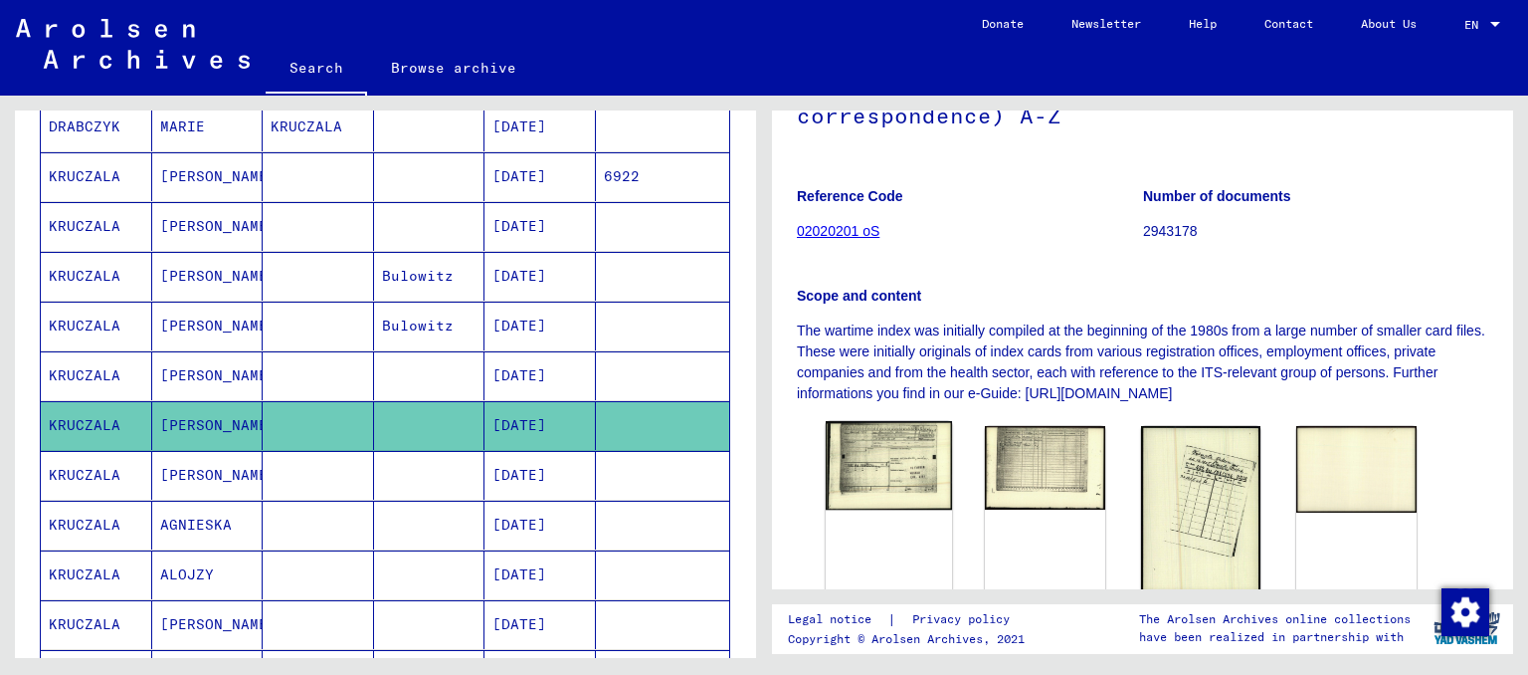
click at [888, 455] on img at bounding box center [889, 465] width 126 height 89
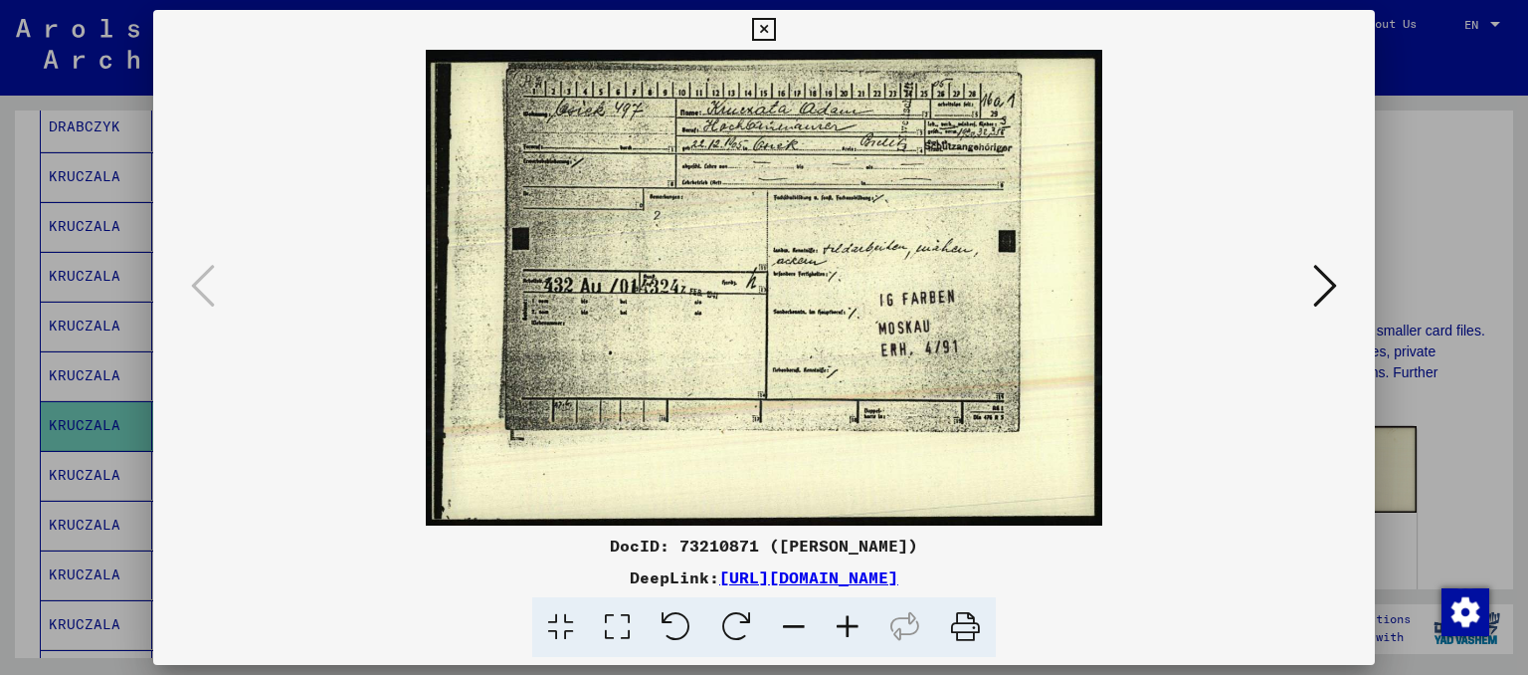
click at [770, 24] on icon at bounding box center [763, 30] width 23 height 24
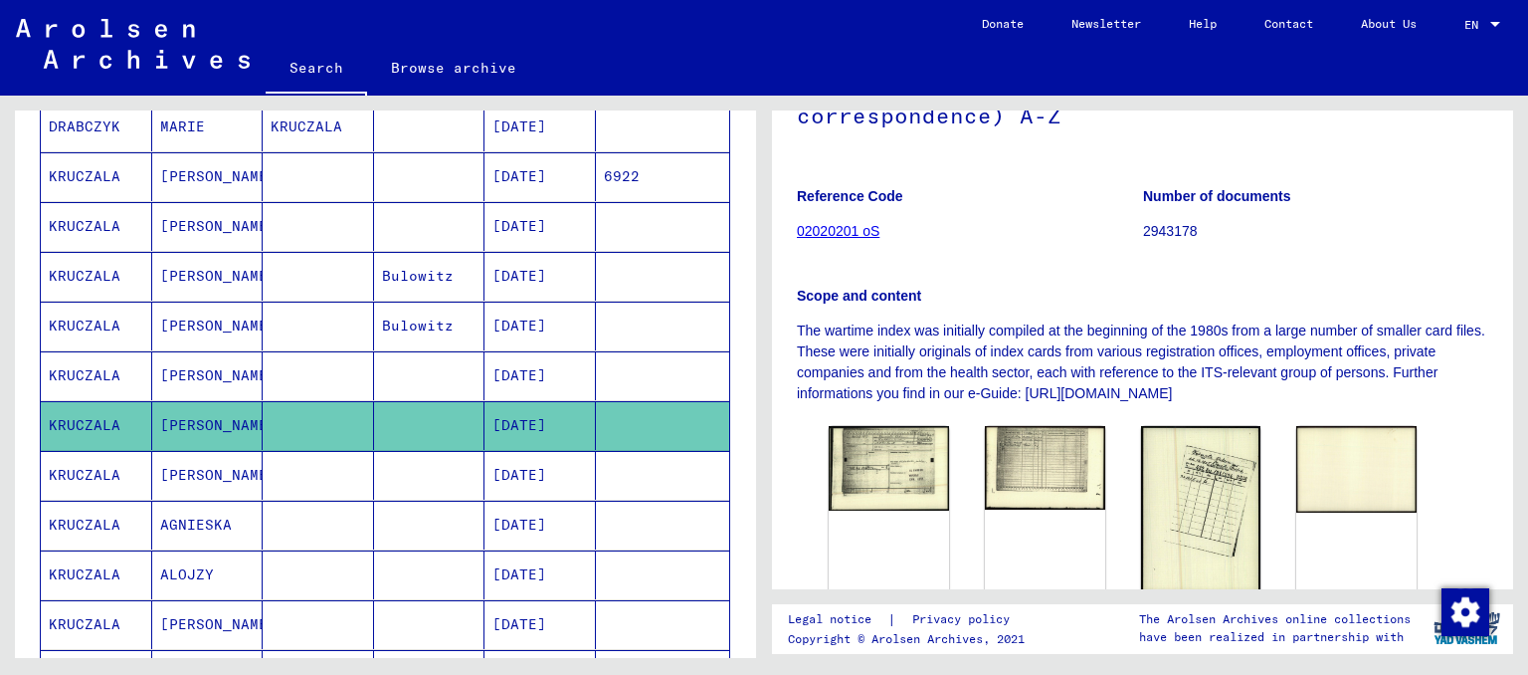
click at [195, 465] on mat-cell "[PERSON_NAME]" at bounding box center [207, 475] width 111 height 49
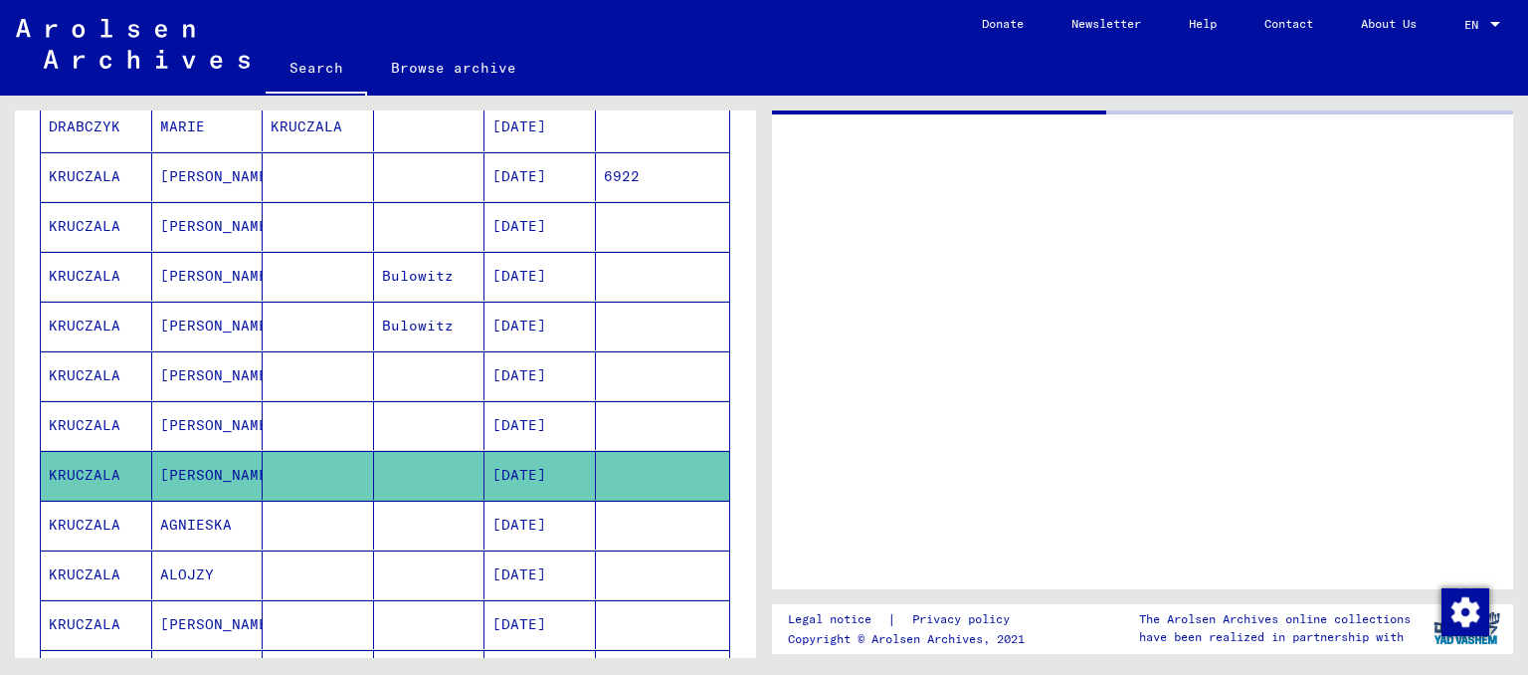
click at [195, 465] on mat-cell "[PERSON_NAME]" at bounding box center [207, 475] width 111 height 49
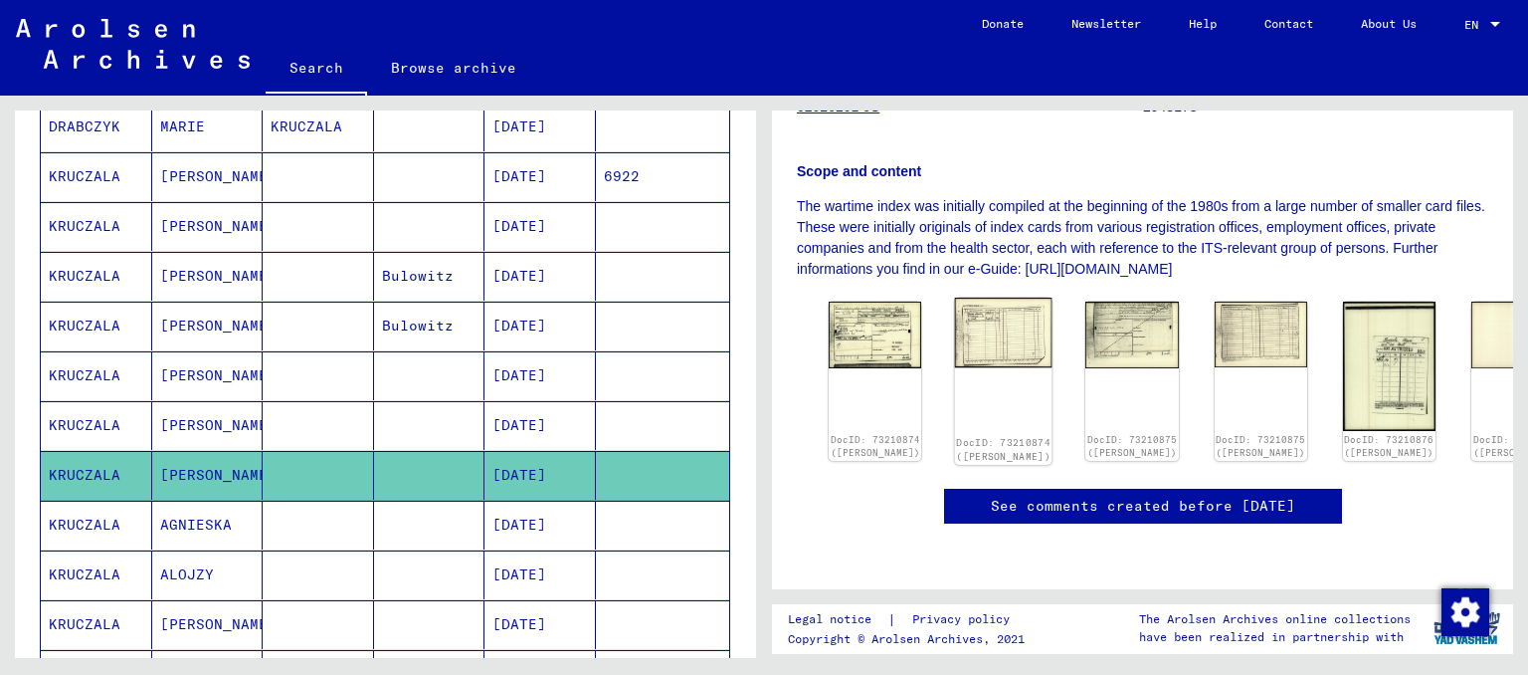
scroll to position [516, 0]
click at [860, 297] on img at bounding box center [876, 332] width 98 height 70
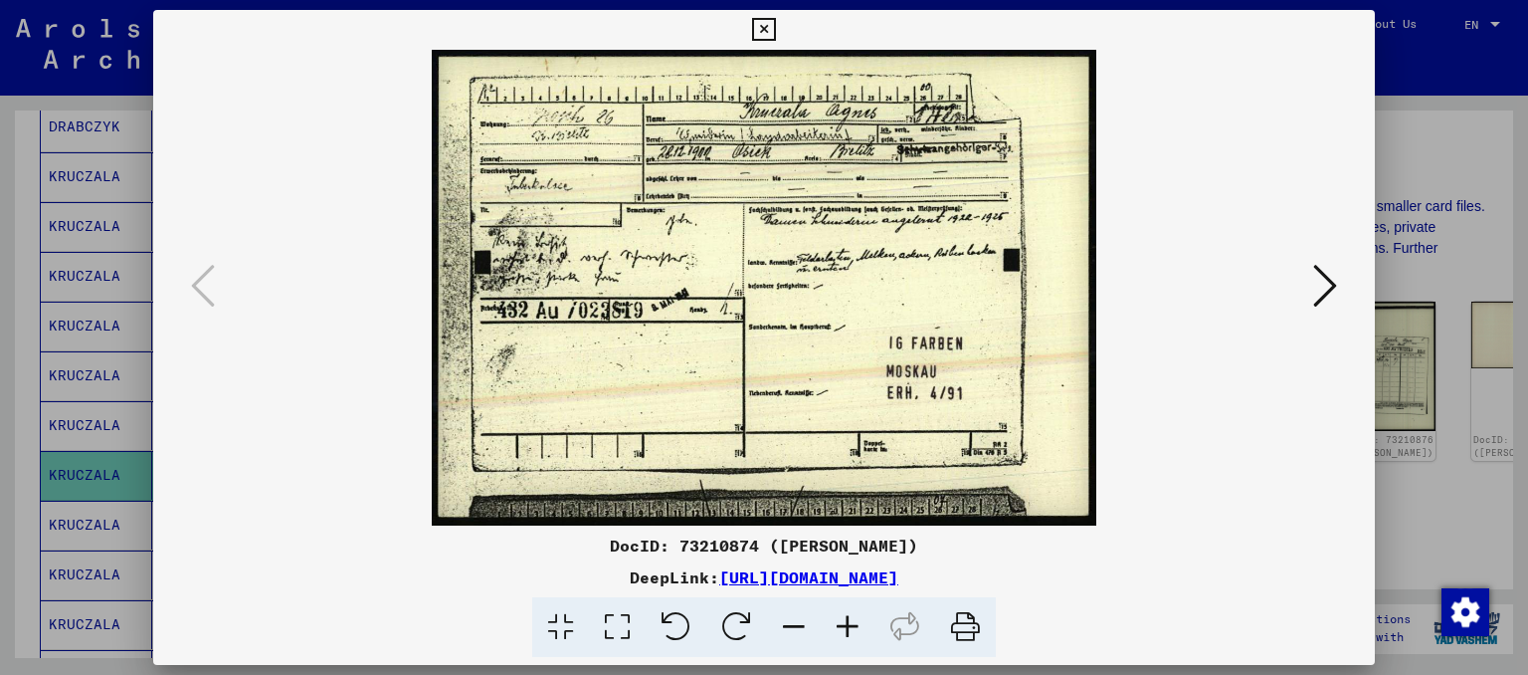
click at [1332, 294] on icon at bounding box center [1325, 286] width 24 height 48
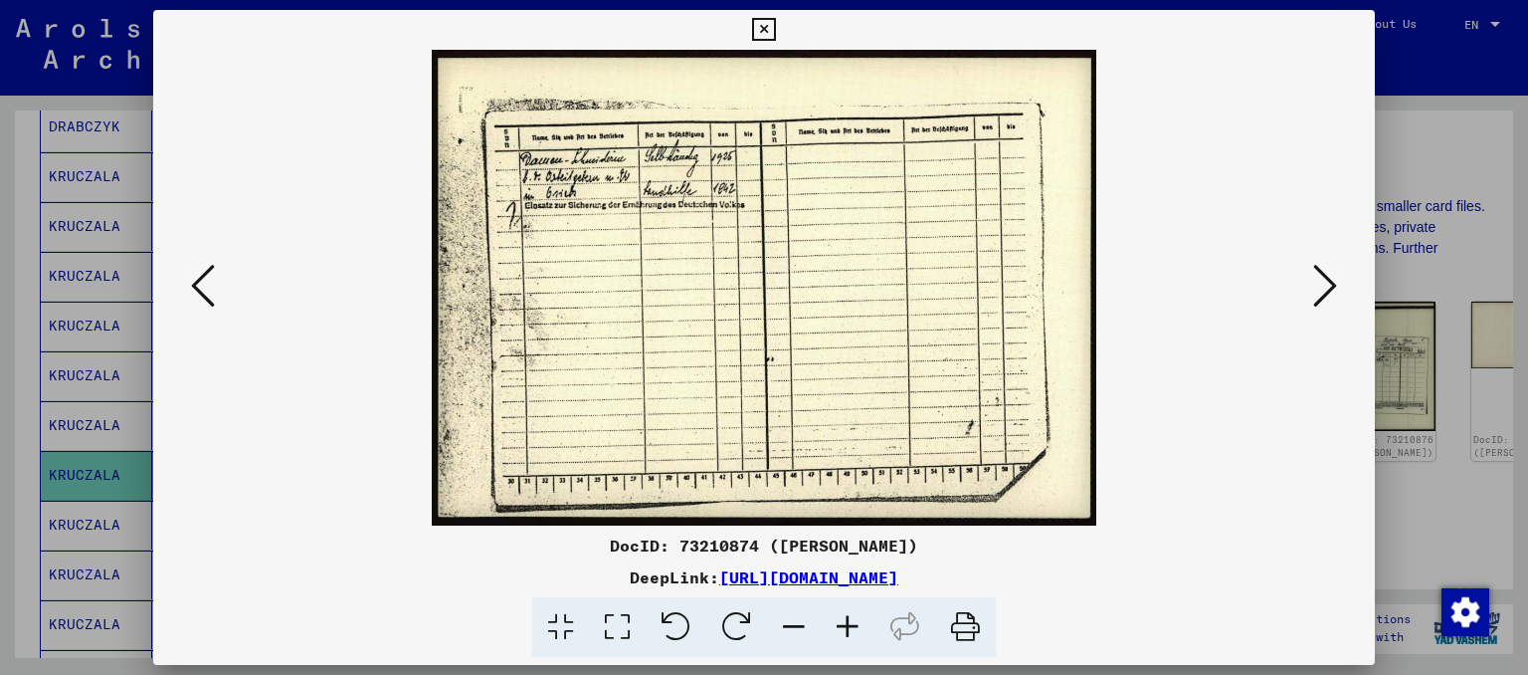
click at [850, 625] on icon at bounding box center [848, 627] width 54 height 61
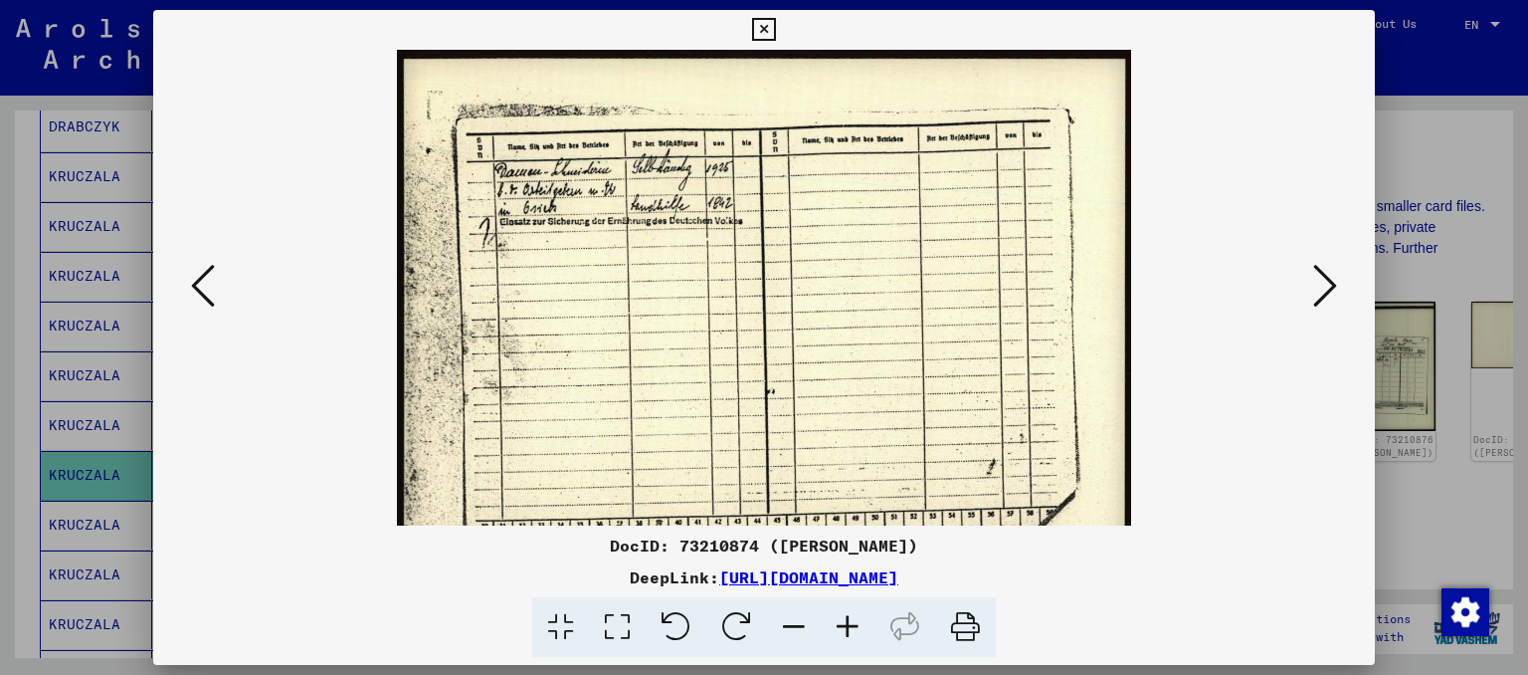
click at [850, 625] on icon at bounding box center [848, 627] width 54 height 61
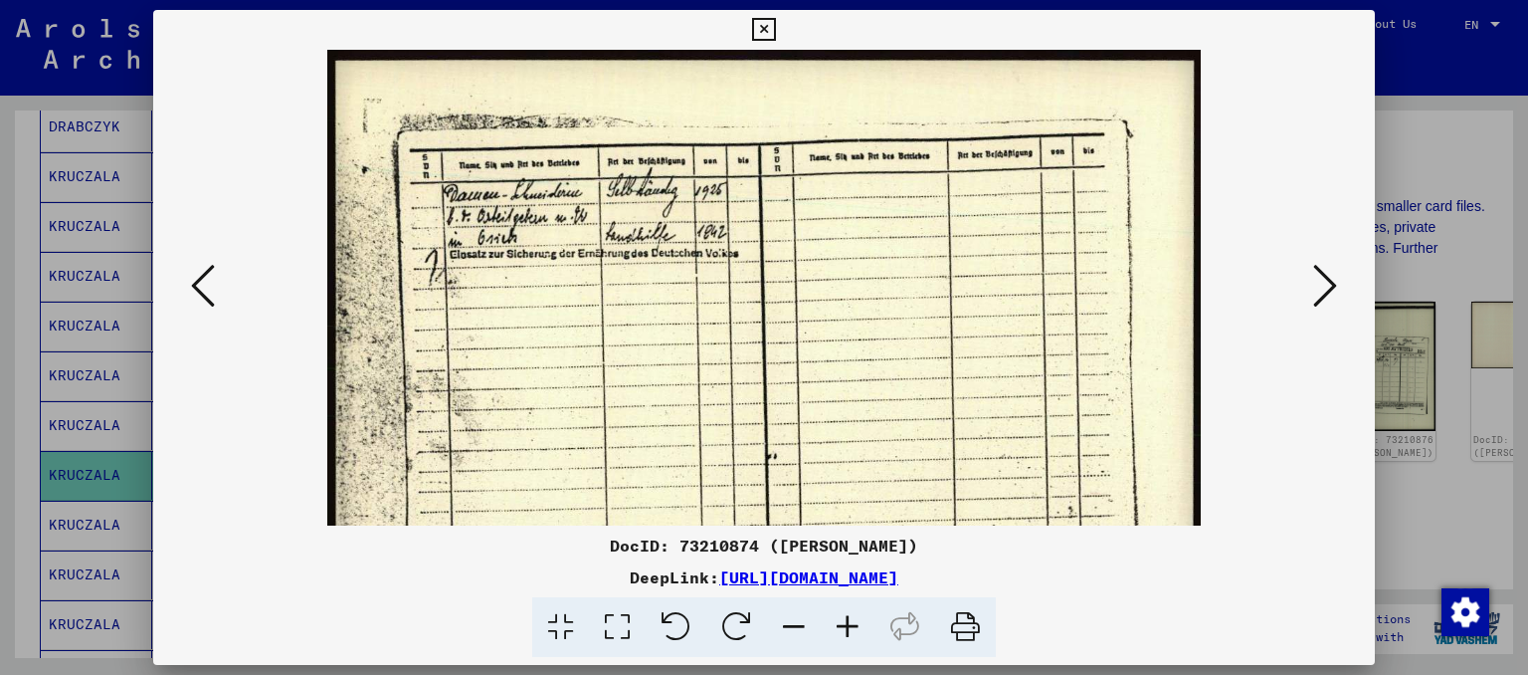
click at [850, 625] on icon at bounding box center [848, 627] width 54 height 61
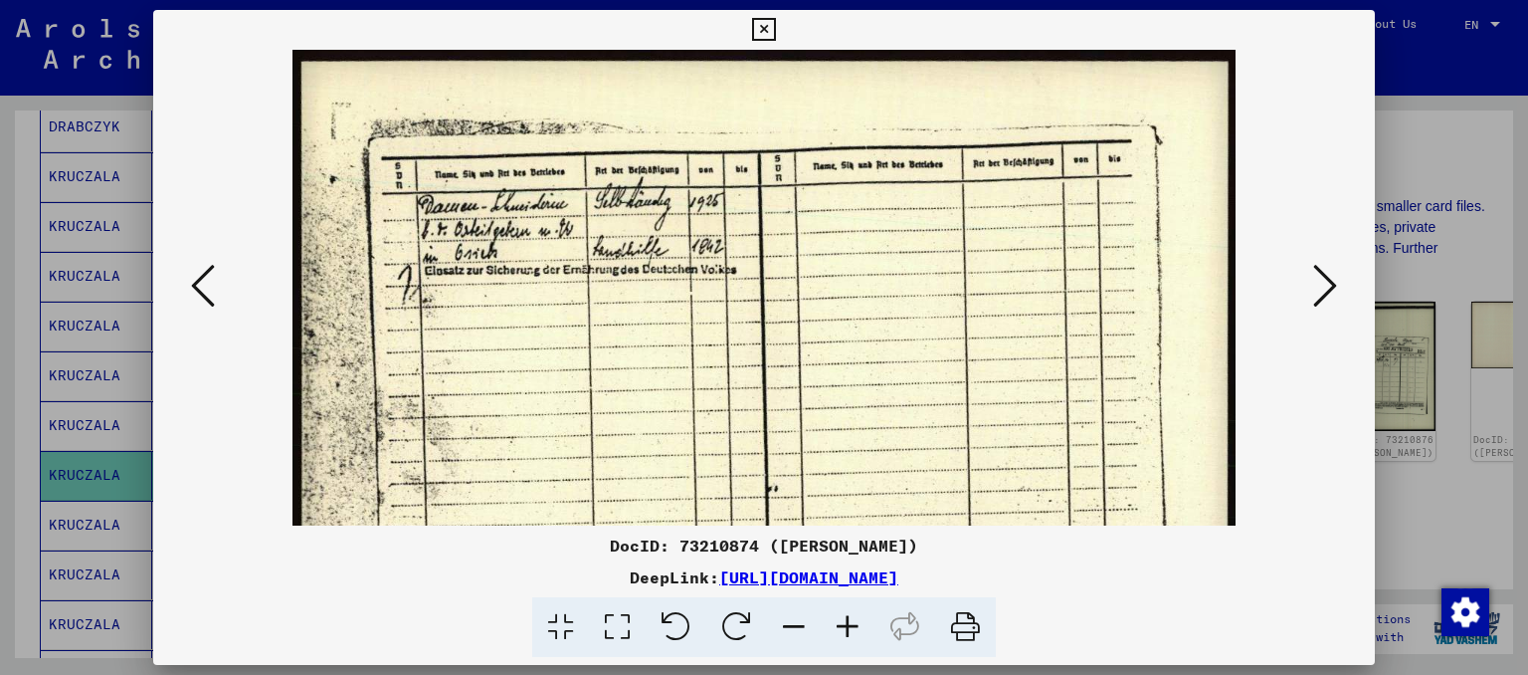
click at [850, 625] on icon at bounding box center [848, 627] width 54 height 61
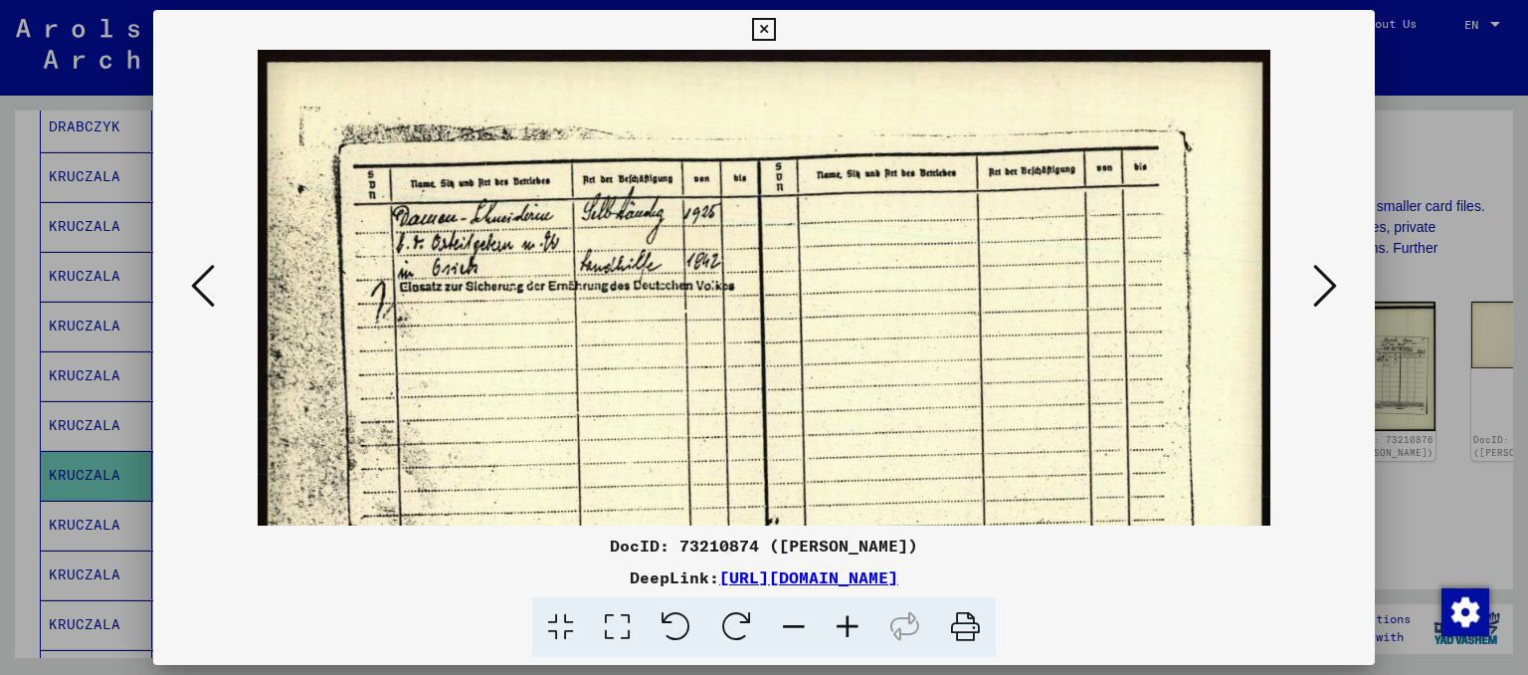
click at [850, 625] on icon at bounding box center [848, 627] width 54 height 61
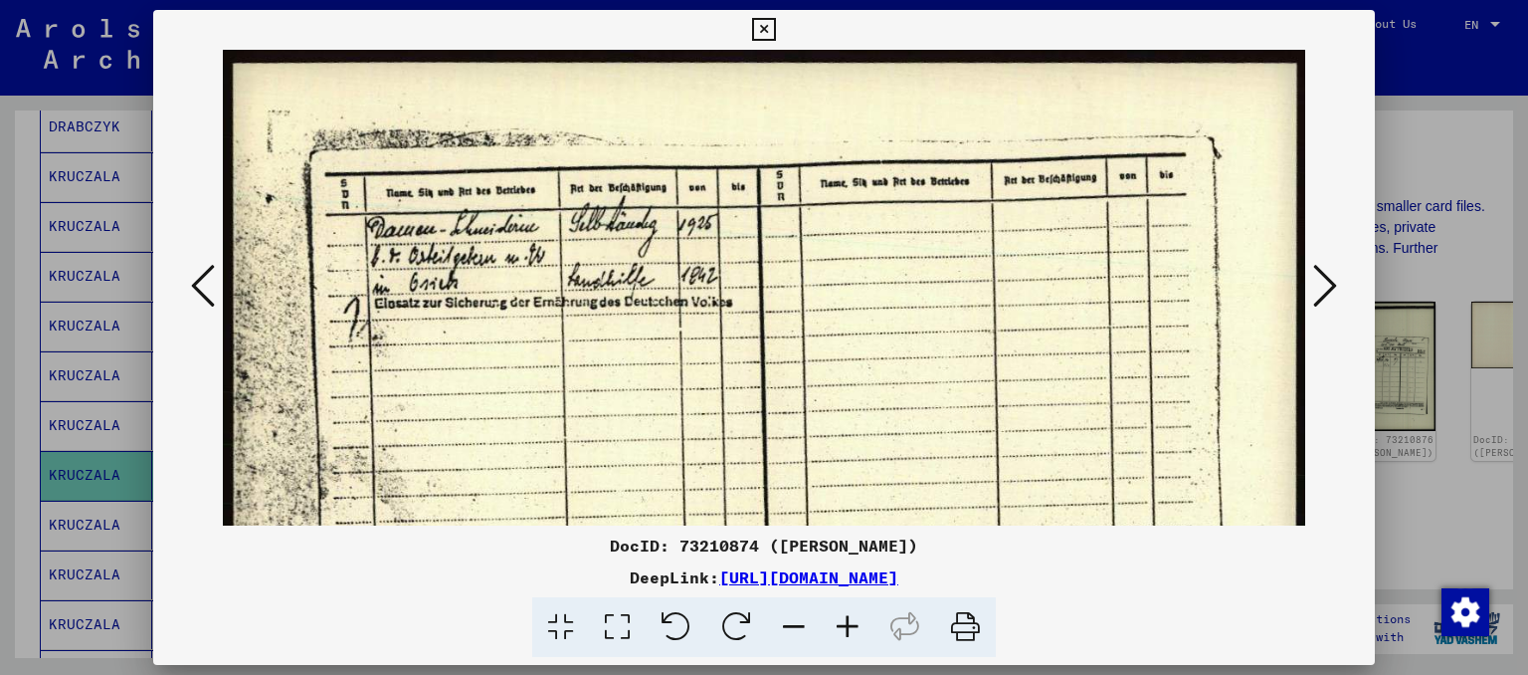
click at [850, 625] on icon at bounding box center [848, 627] width 54 height 61
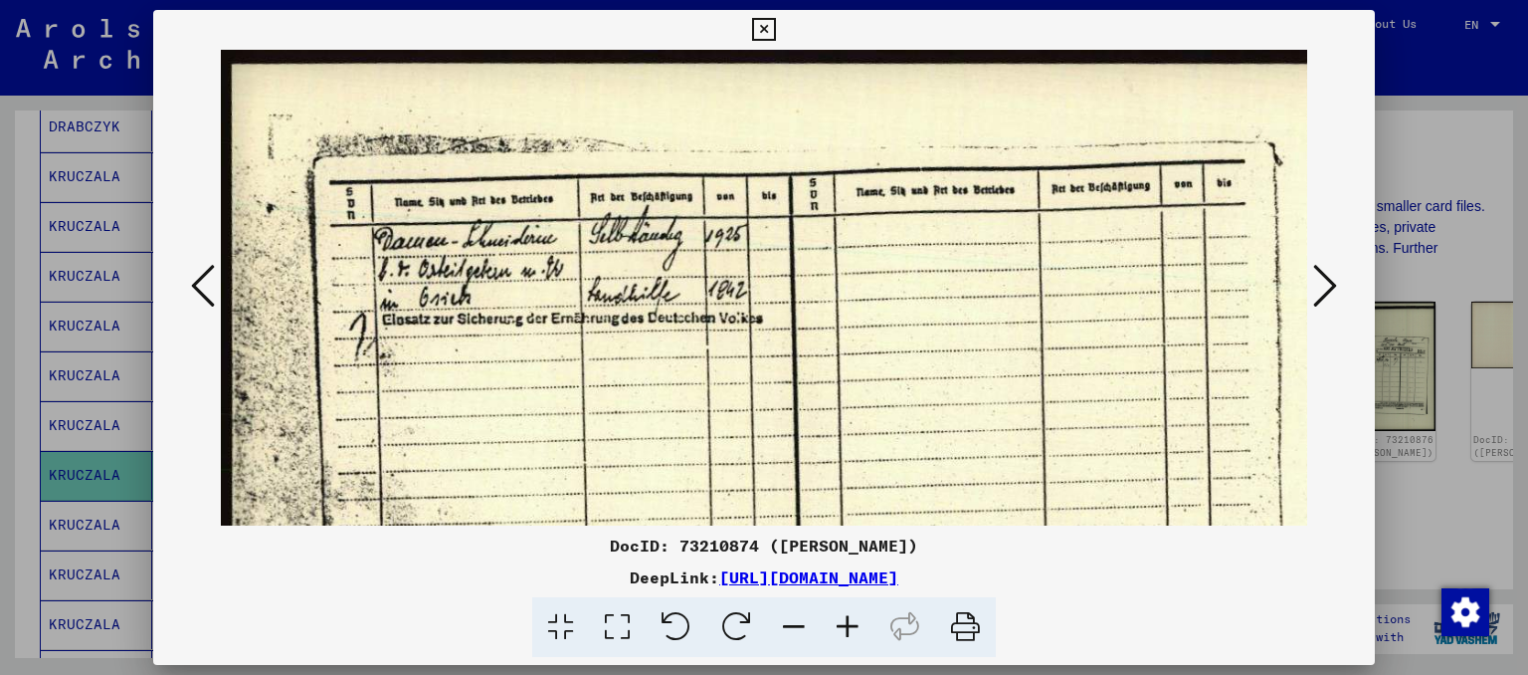
click at [850, 625] on icon at bounding box center [848, 627] width 54 height 61
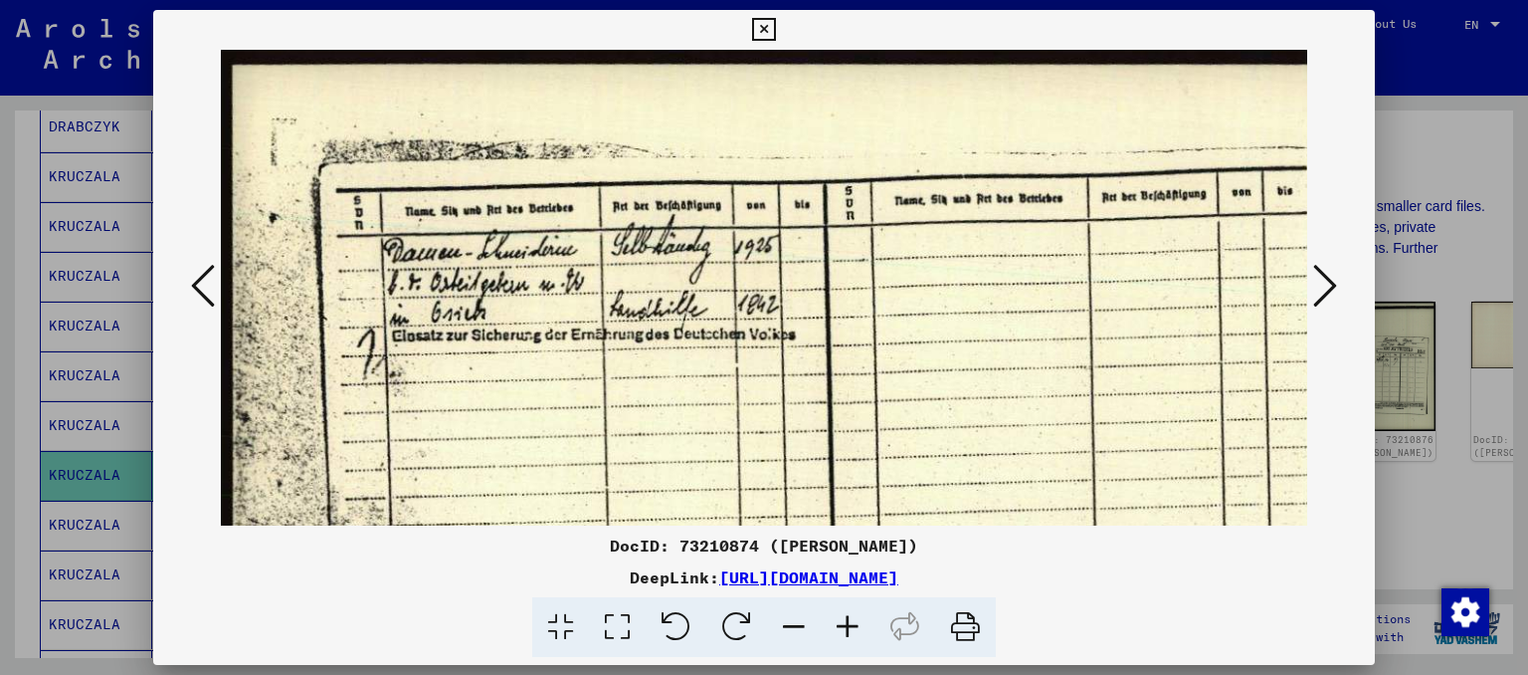
click at [850, 625] on icon at bounding box center [848, 627] width 54 height 61
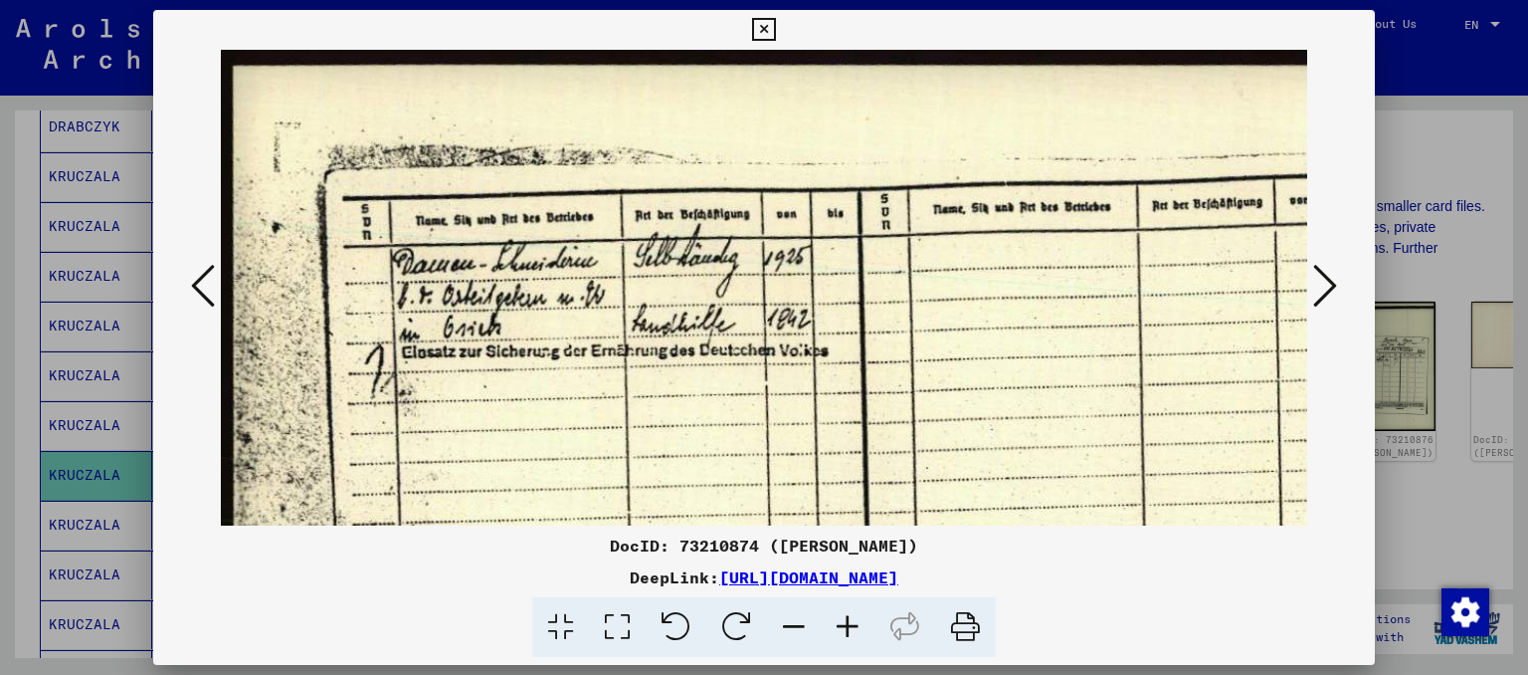
click at [850, 625] on icon at bounding box center [848, 627] width 54 height 61
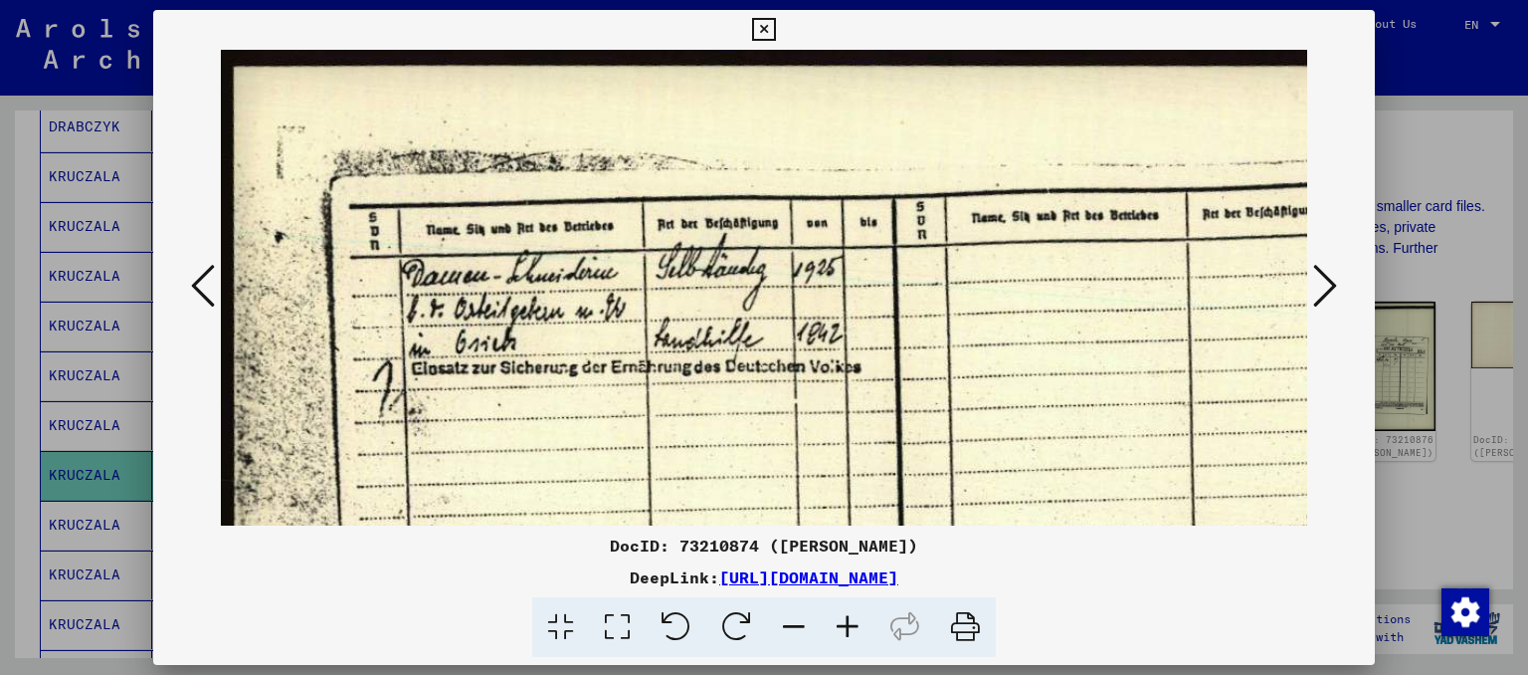
click at [850, 625] on icon at bounding box center [848, 627] width 54 height 61
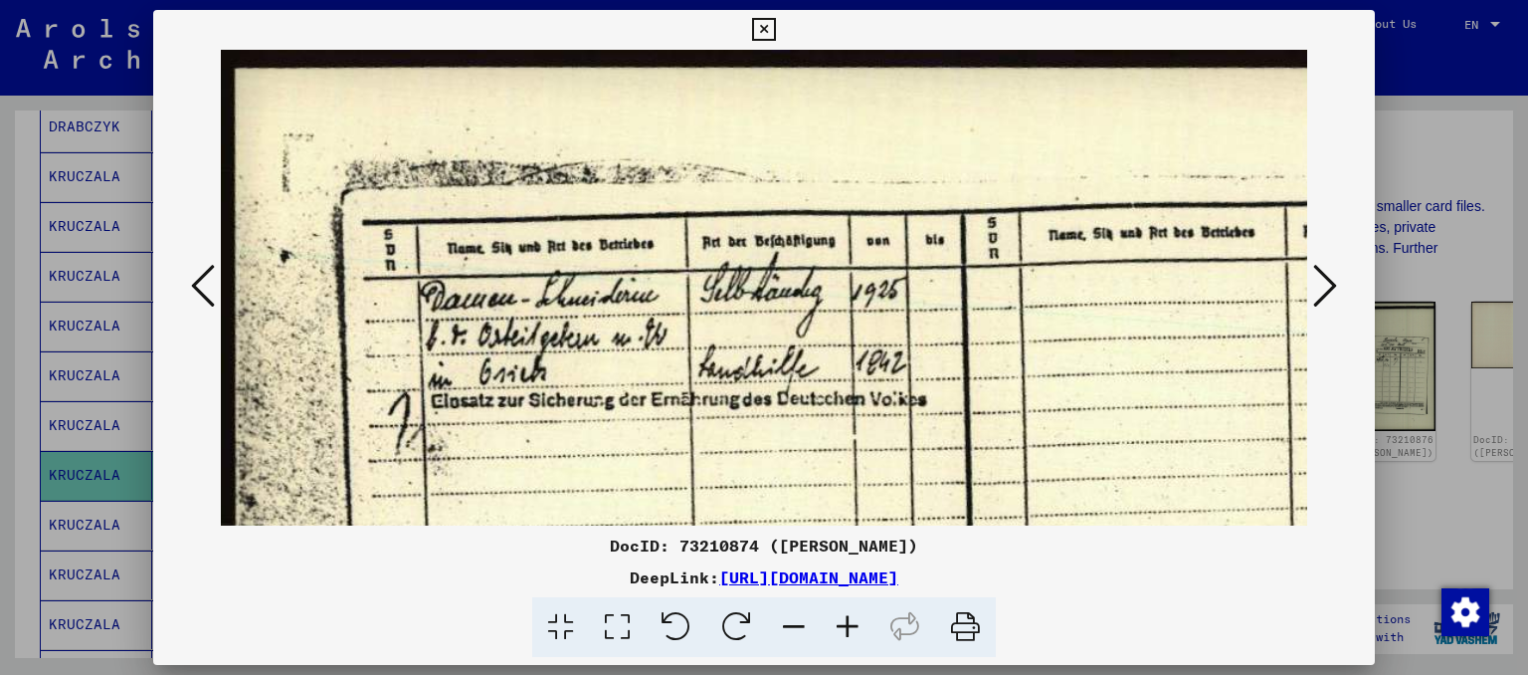
click at [764, 21] on icon at bounding box center [763, 30] width 23 height 24
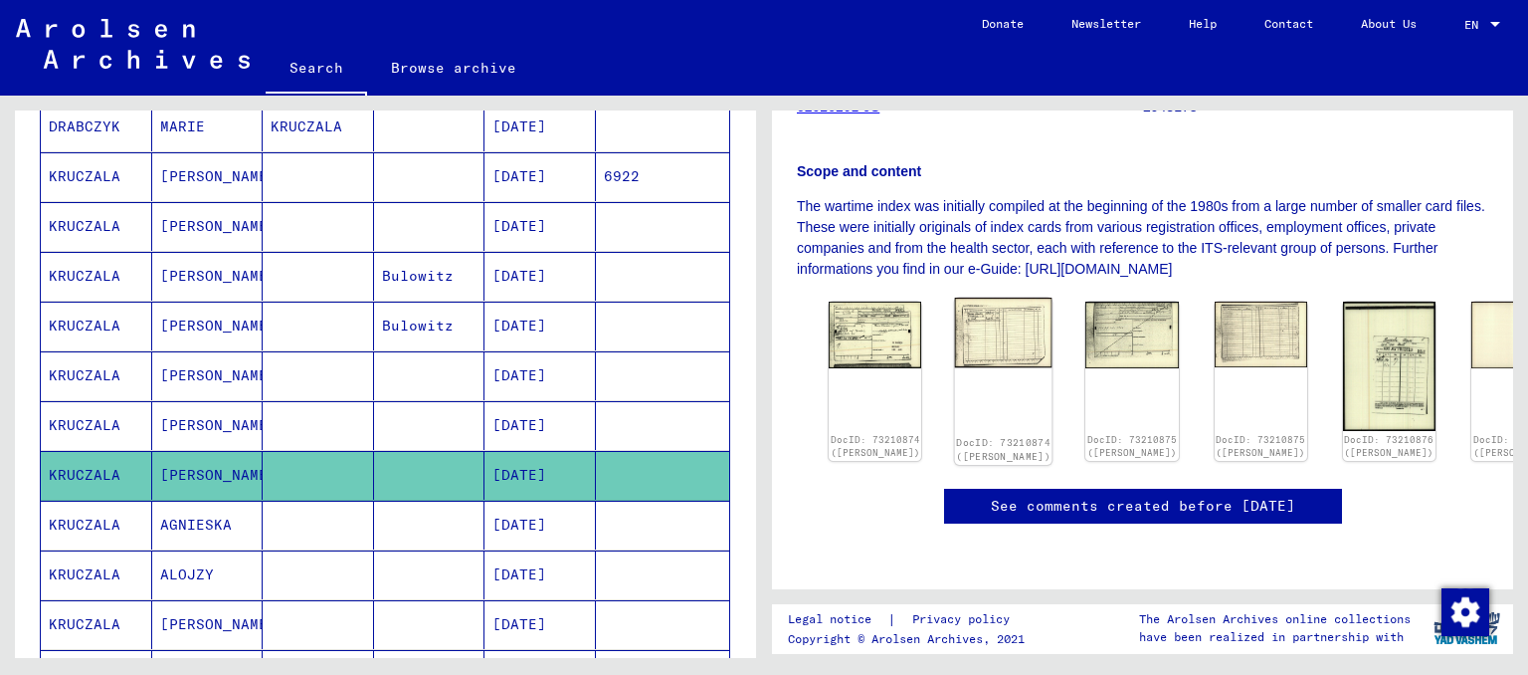
click at [955, 297] on img at bounding box center [1004, 332] width 98 height 70
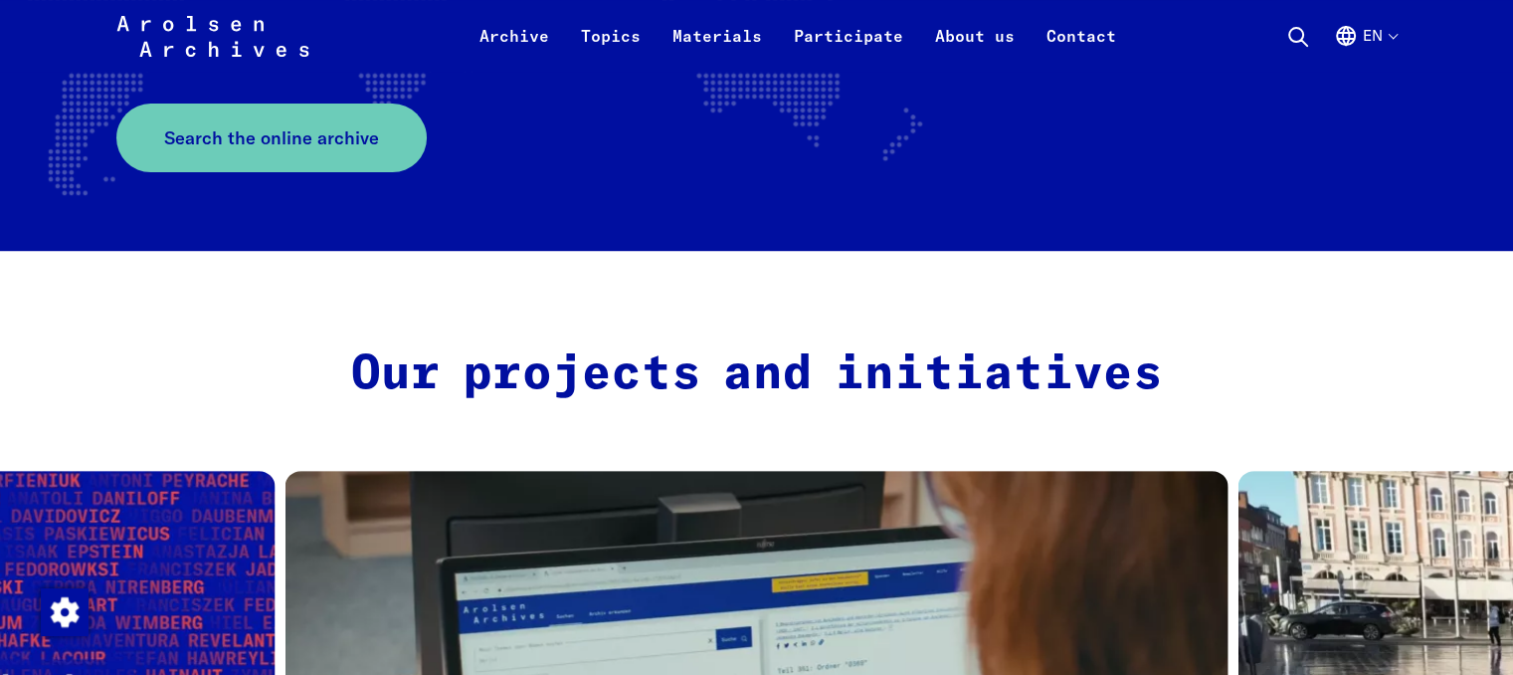
scroll to position [630, 0]
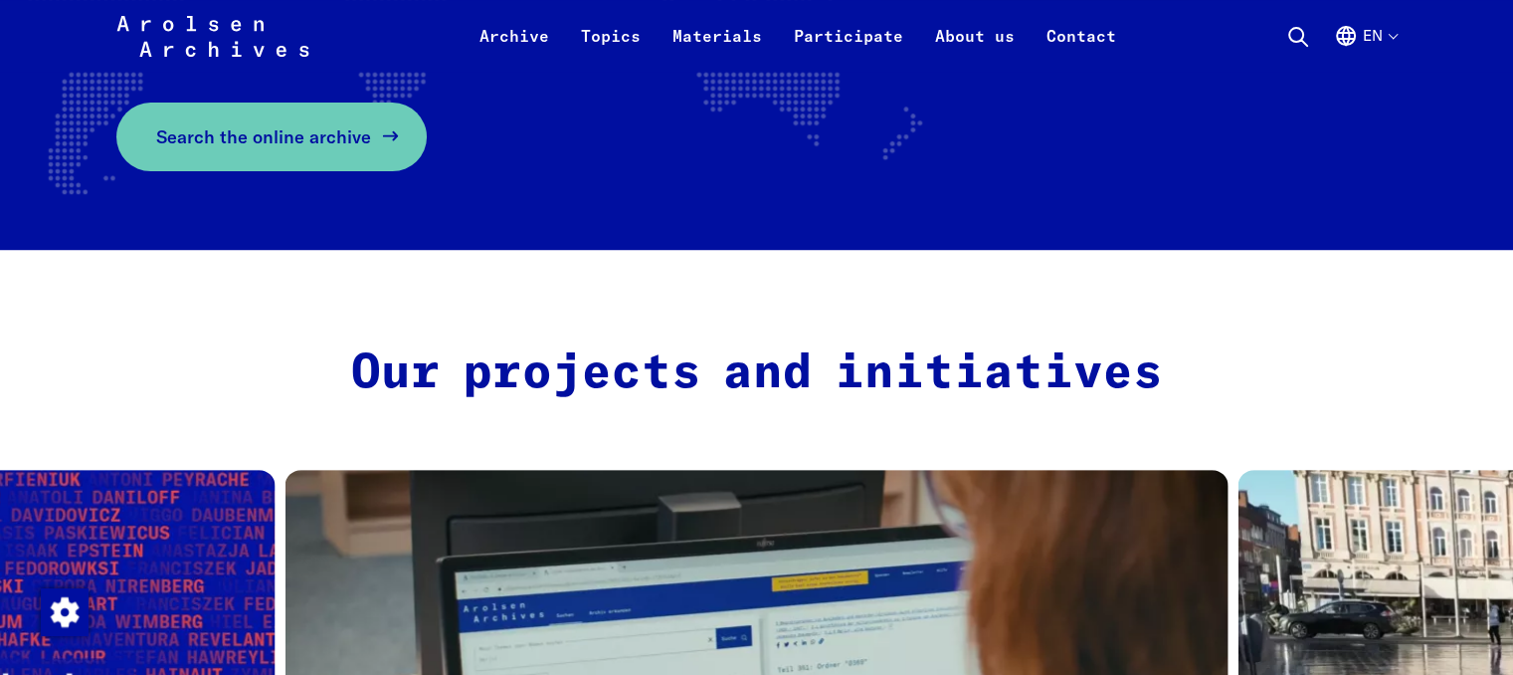
click at [215, 142] on span "Search the online archive" at bounding box center [263, 136] width 215 height 27
click at [227, 128] on span "Search the online archive" at bounding box center [263, 136] width 215 height 27
